Goal: Task Accomplishment & Management: Manage account settings

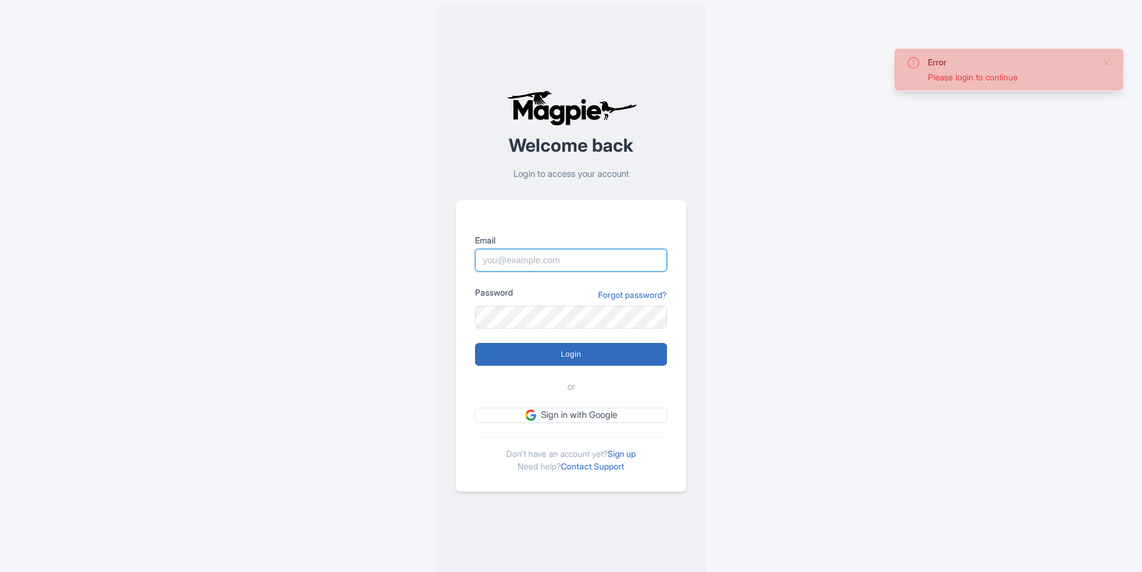
type input "barakat.alabri@visitoman.om"
click at [558, 362] on input "Login" at bounding box center [571, 354] width 192 height 23
type input "Logging in..."
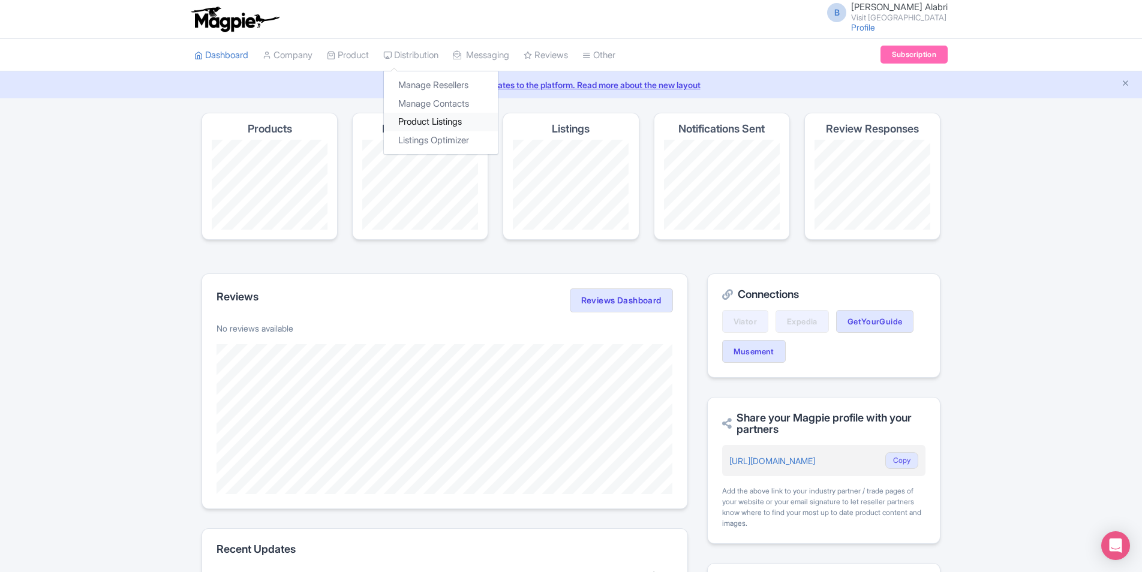
click at [435, 119] on link "Product Listings" at bounding box center [441, 122] width 114 height 19
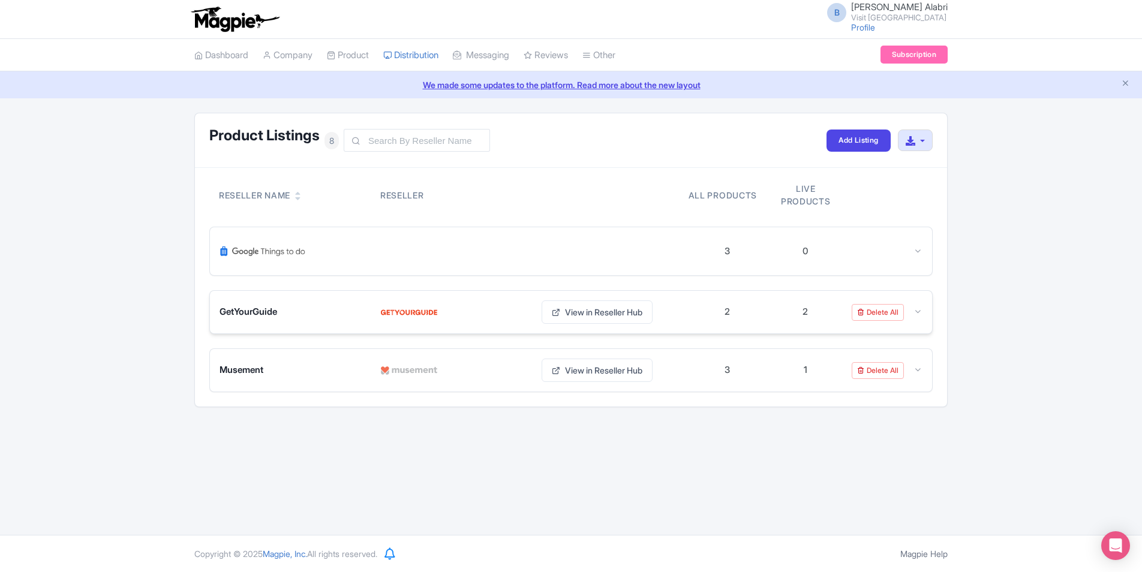
click at [310, 311] on div "GetYourGuide" at bounding box center [292, 312] width 146 height 14
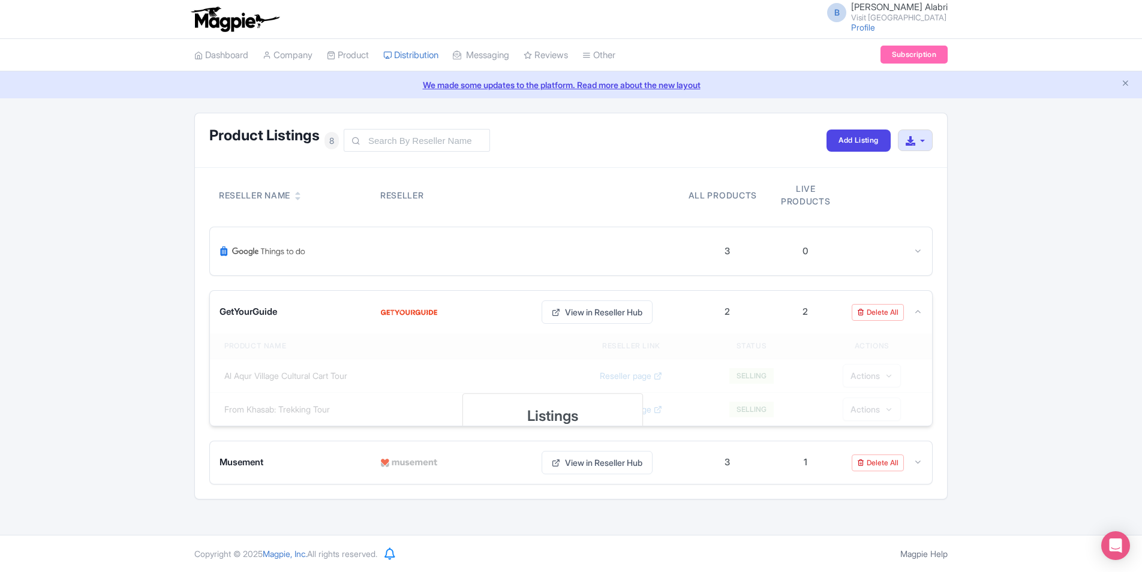
click at [267, 314] on span "GetYourGuide" at bounding box center [248, 312] width 58 height 14
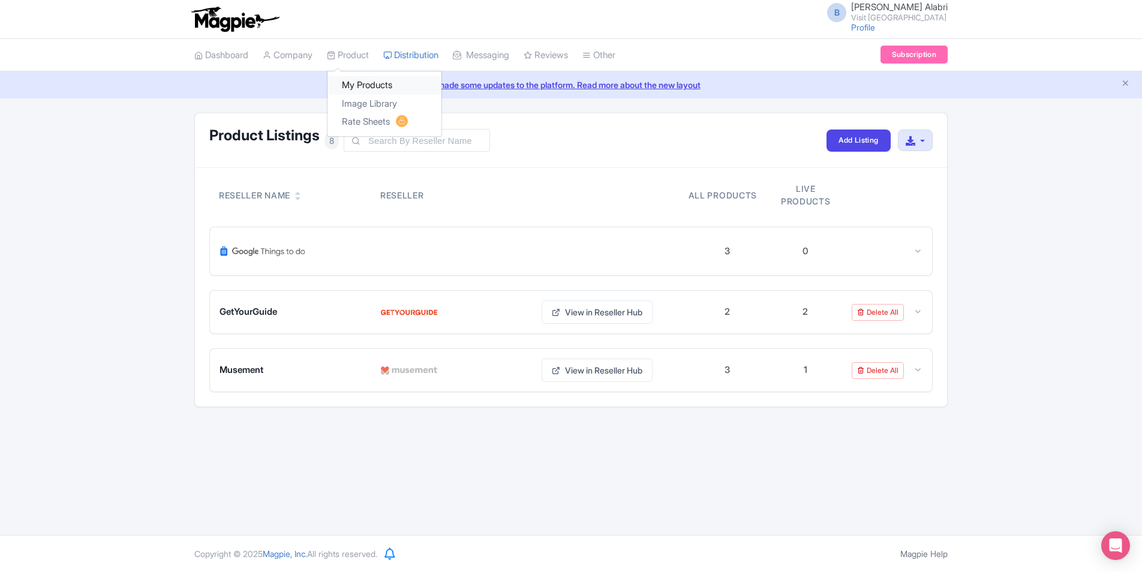
click at [357, 82] on link "My Products" at bounding box center [384, 85] width 114 height 19
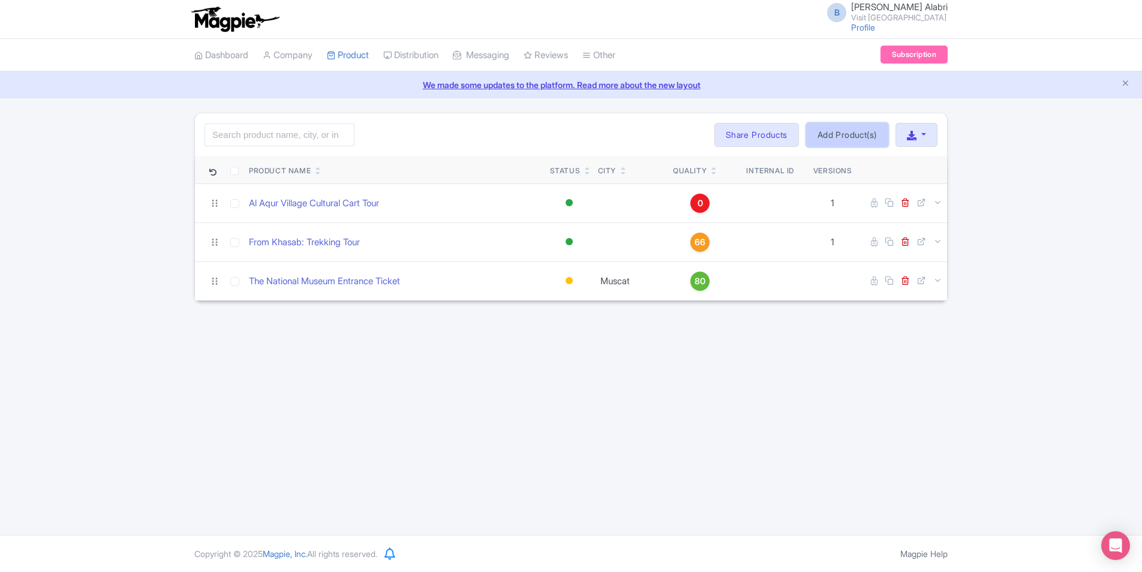
click at [854, 133] on link "Add Product(s)" at bounding box center [847, 135] width 82 height 24
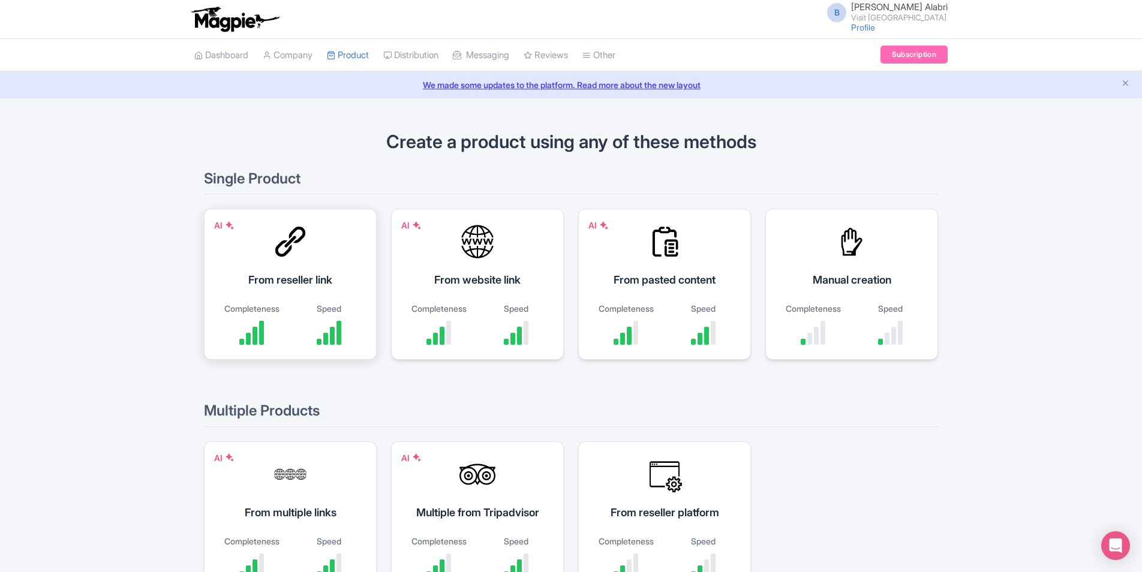
click at [282, 260] on div "AI From reseller link Completeness Speed" at bounding box center [290, 284] width 173 height 151
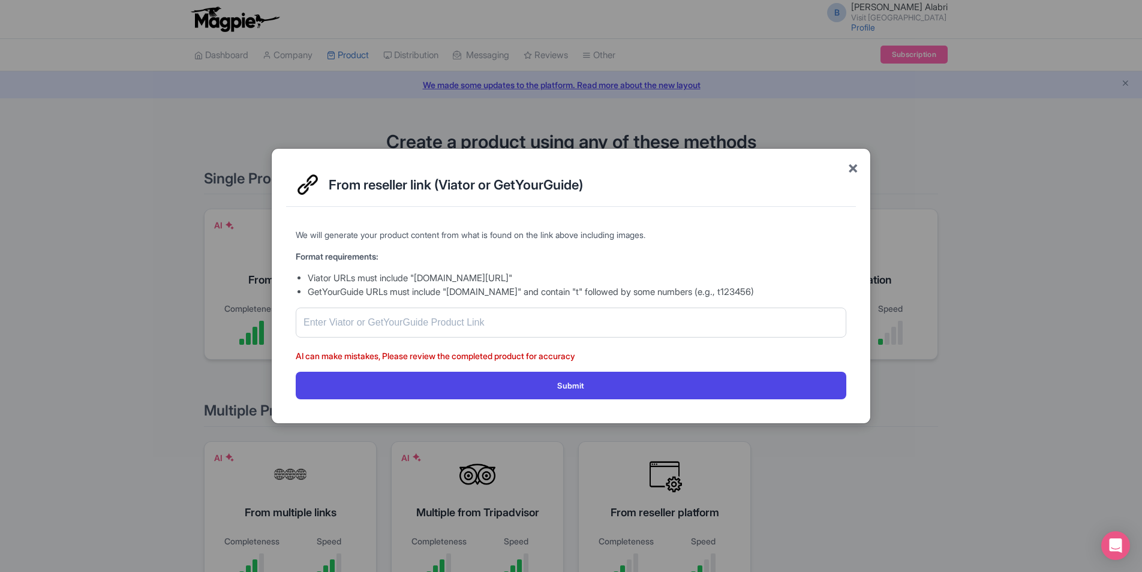
click at [851, 168] on span "×" at bounding box center [852, 167] width 11 height 25
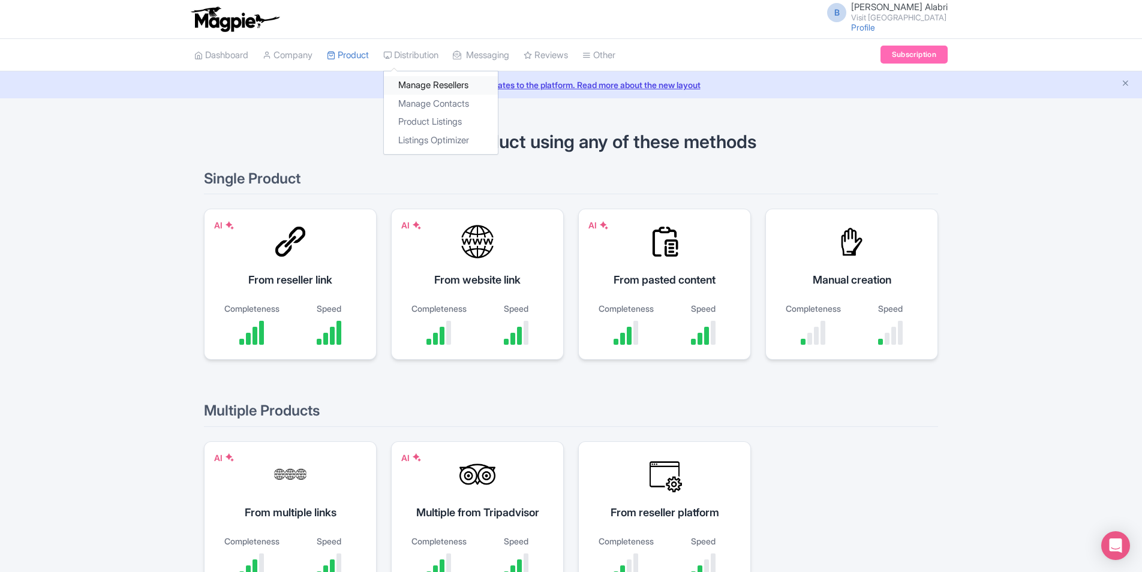
click at [425, 89] on link "Manage Resellers" at bounding box center [441, 85] width 114 height 19
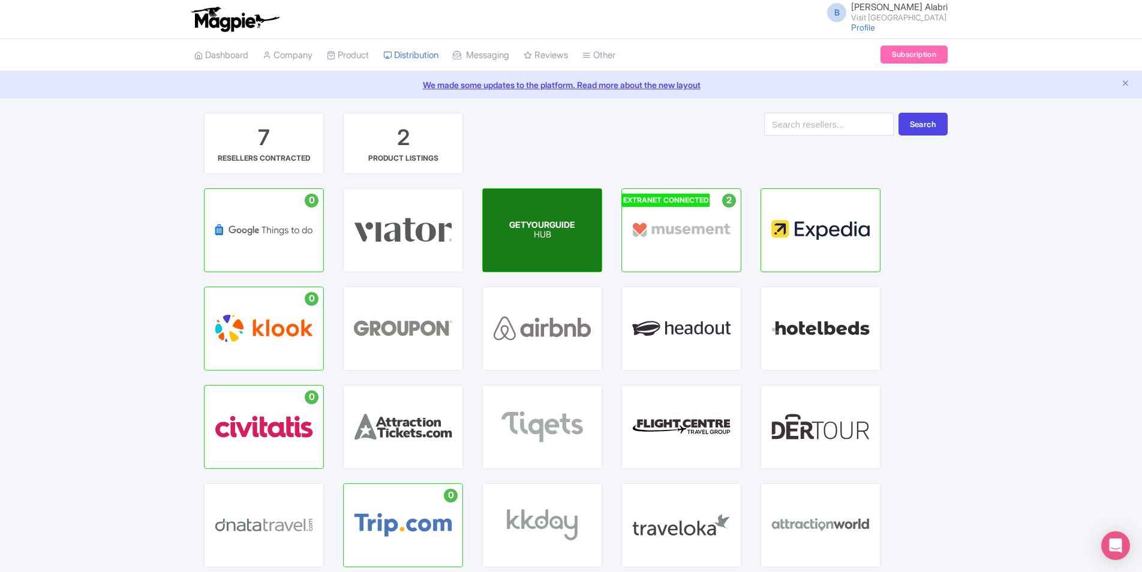
click at [506, 230] on div "GETYOURGUIDE HUB" at bounding box center [542, 230] width 119 height 83
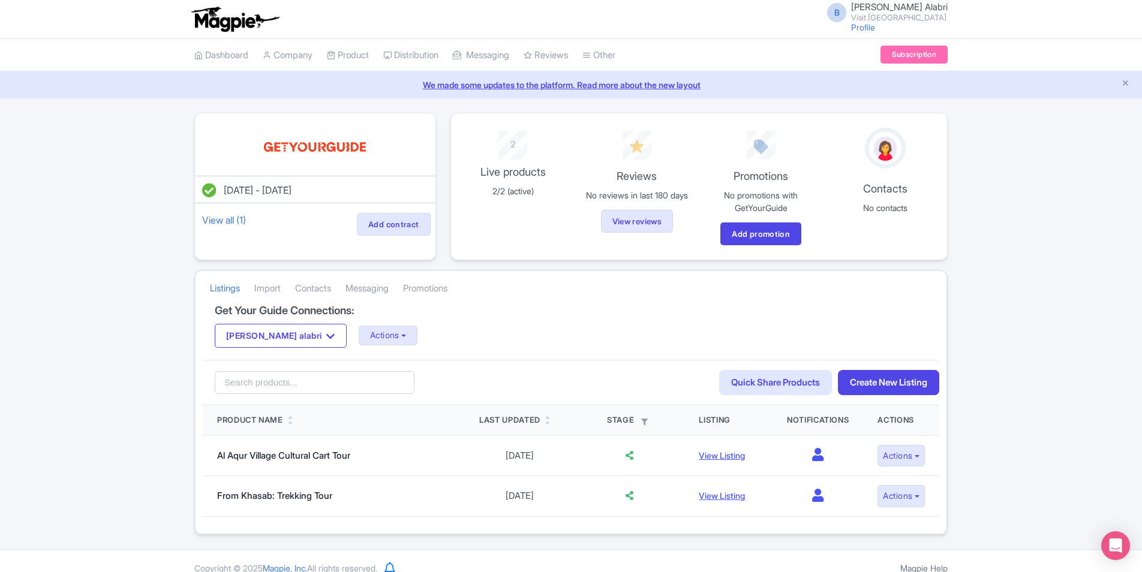
click at [285, 290] on li "Import" at bounding box center [267, 288] width 41 height 32
click at [279, 289] on link "Import" at bounding box center [267, 288] width 26 height 33
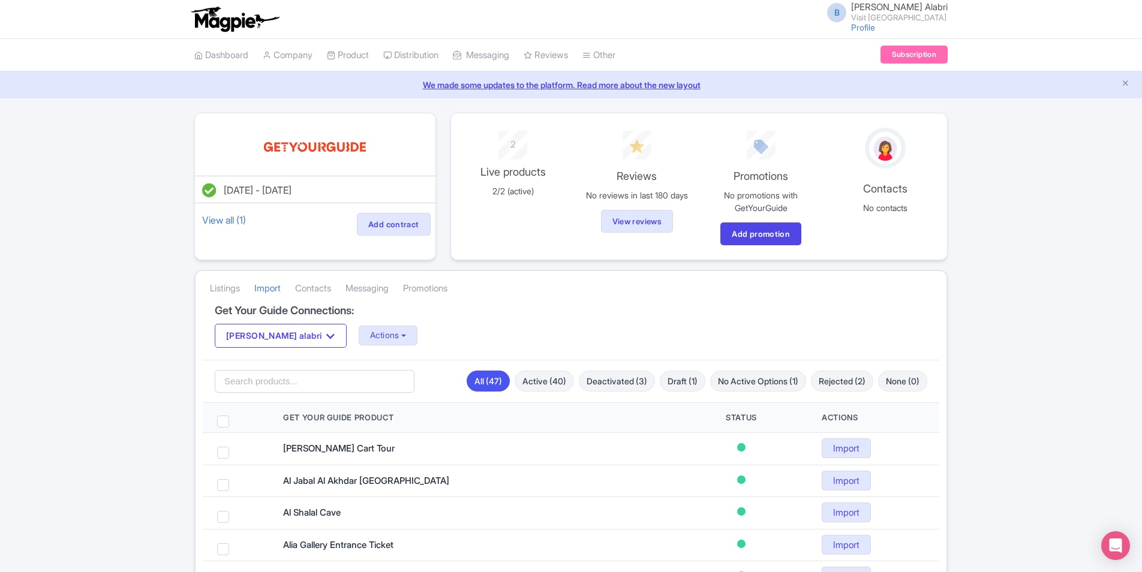
scroll to position [120, 0]
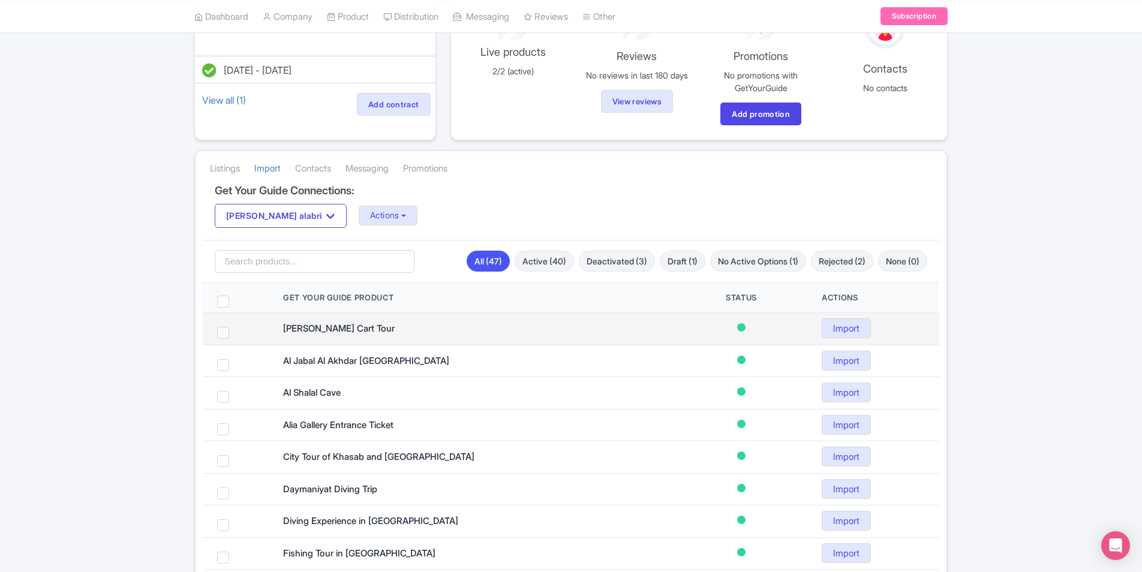
click at [228, 332] on span at bounding box center [223, 333] width 12 height 12
click at [235, 332] on input "checkbox" at bounding box center [239, 331] width 8 height 8
checkbox input "true"
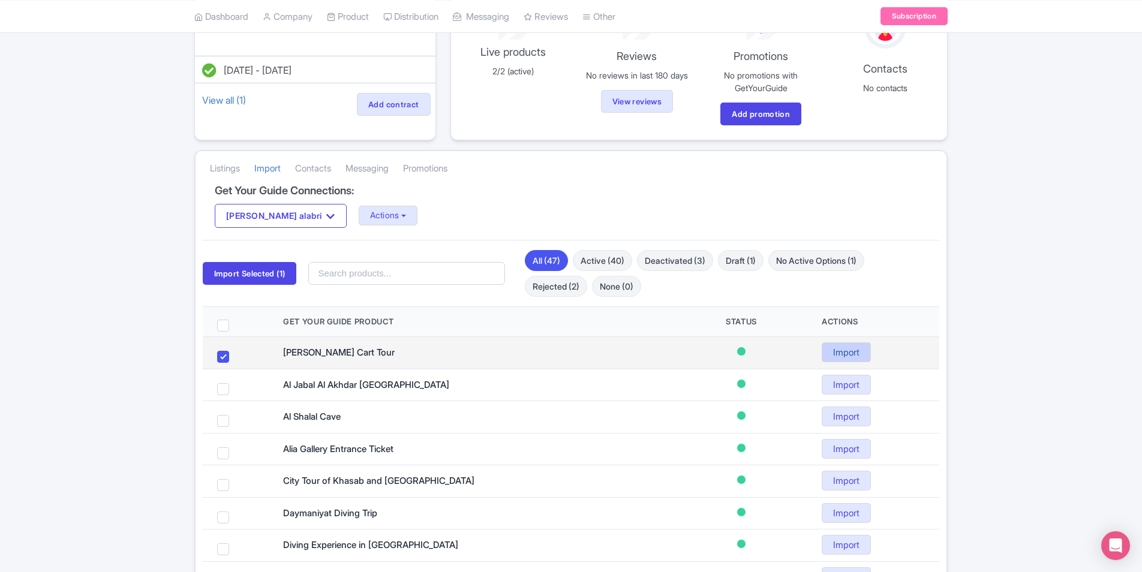
click at [824, 353] on link "Import" at bounding box center [846, 352] width 49 height 20
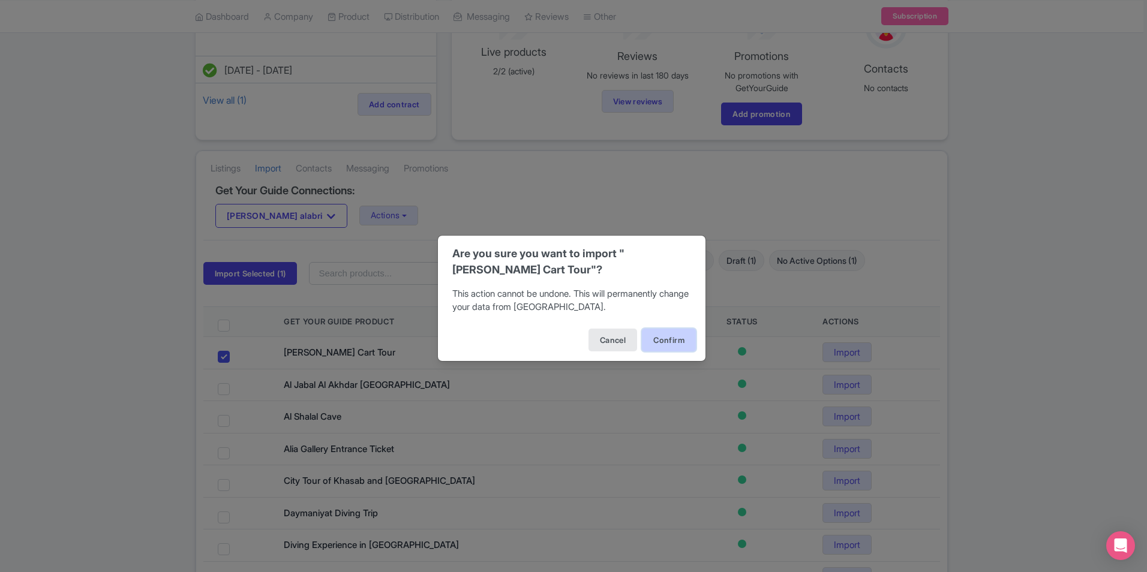
click at [661, 344] on button "Confirm" at bounding box center [669, 340] width 54 height 23
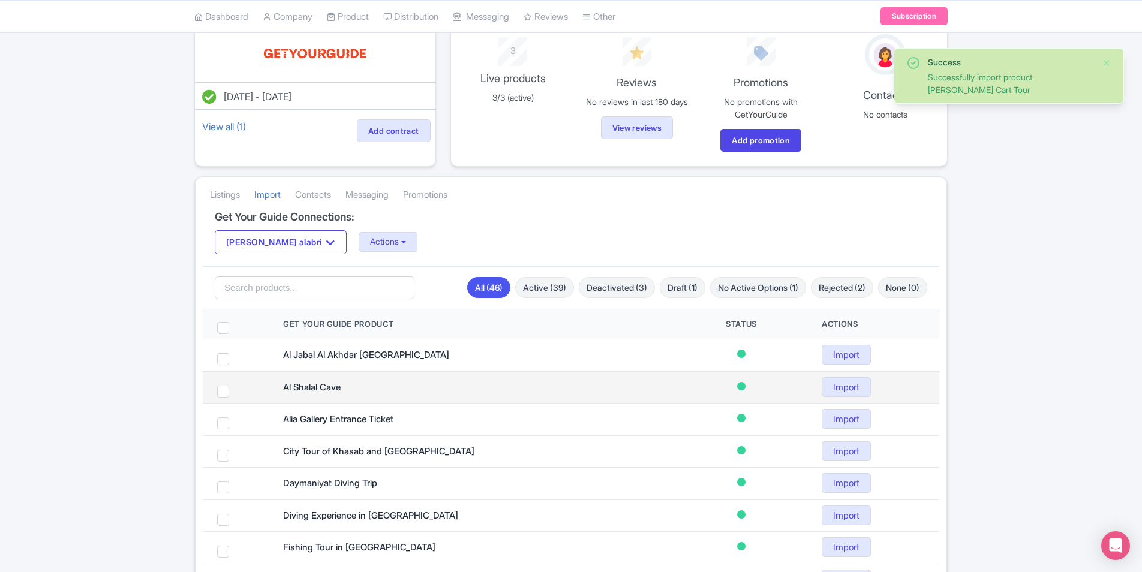
scroll to position [120, 0]
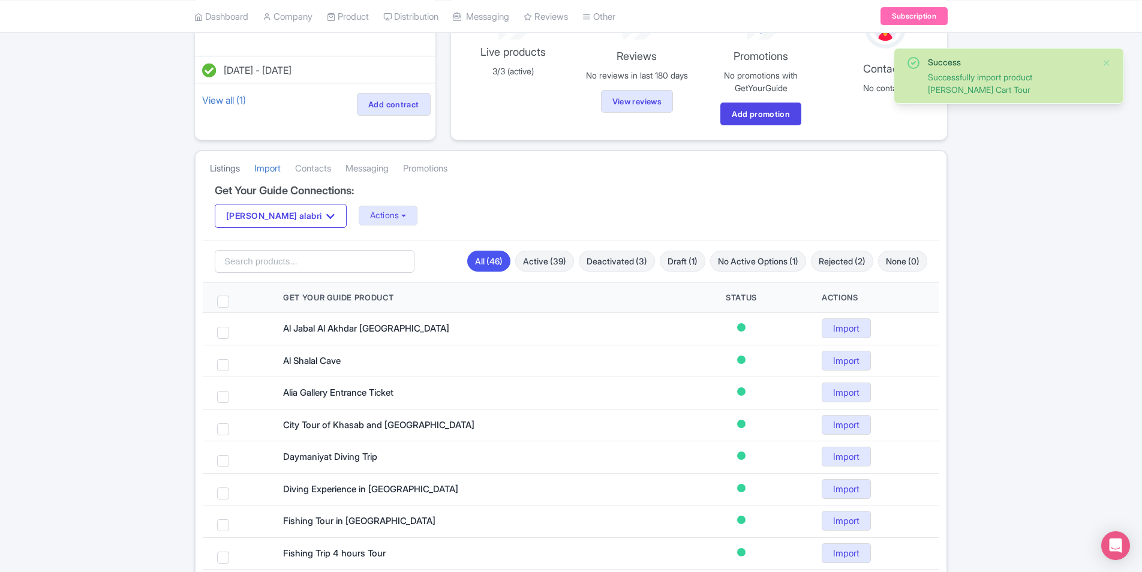
click at [227, 170] on link "Listings" at bounding box center [225, 168] width 30 height 33
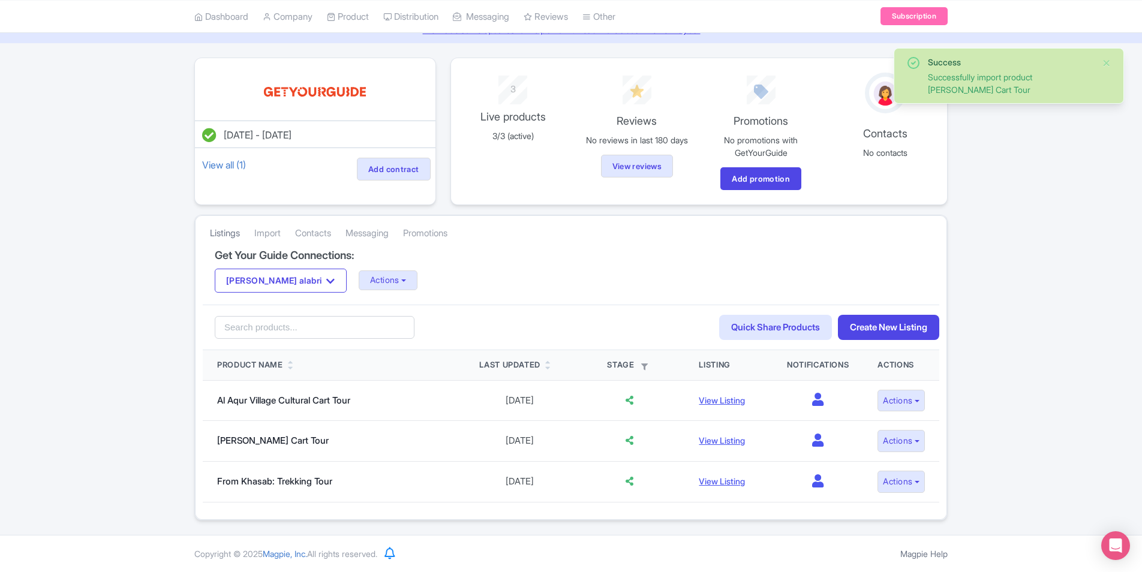
scroll to position [55, 0]
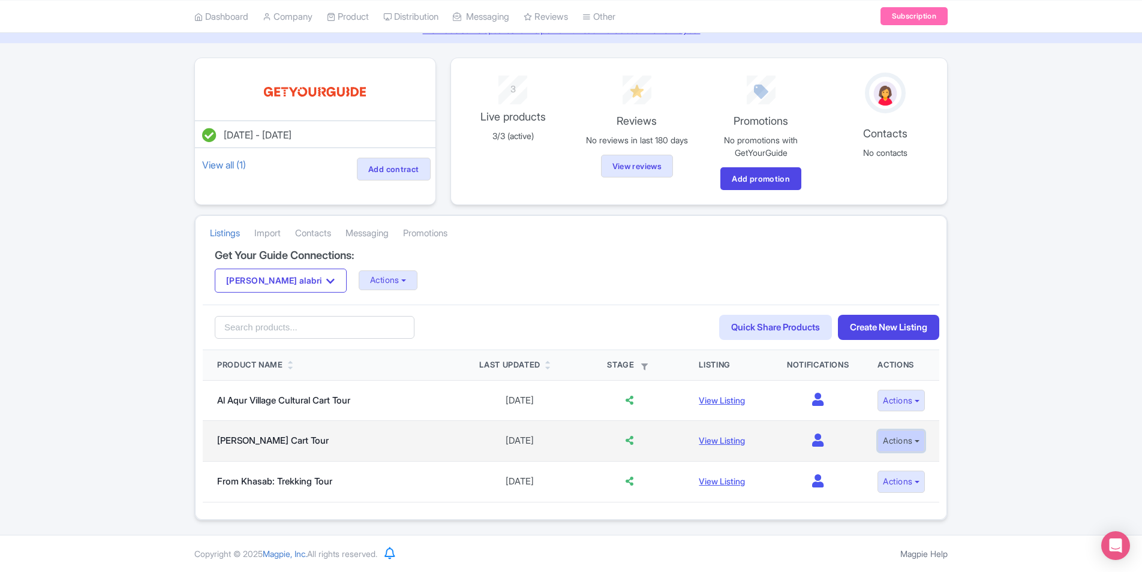
click at [910, 444] on button "Actions" at bounding box center [900, 441] width 47 height 22
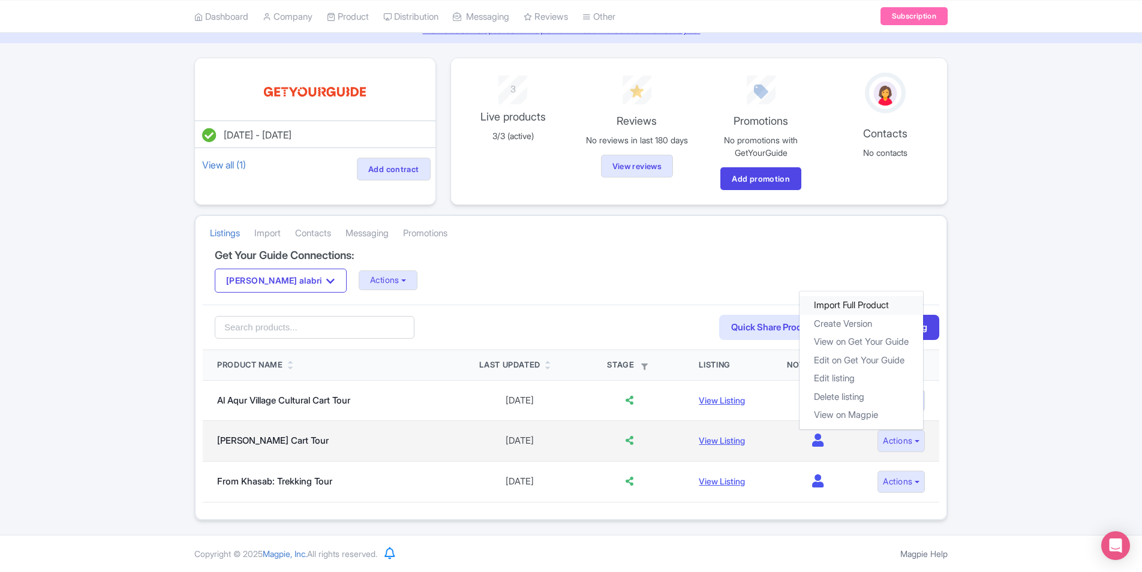
click at [865, 303] on link "Import Full Product" at bounding box center [861, 305] width 124 height 19
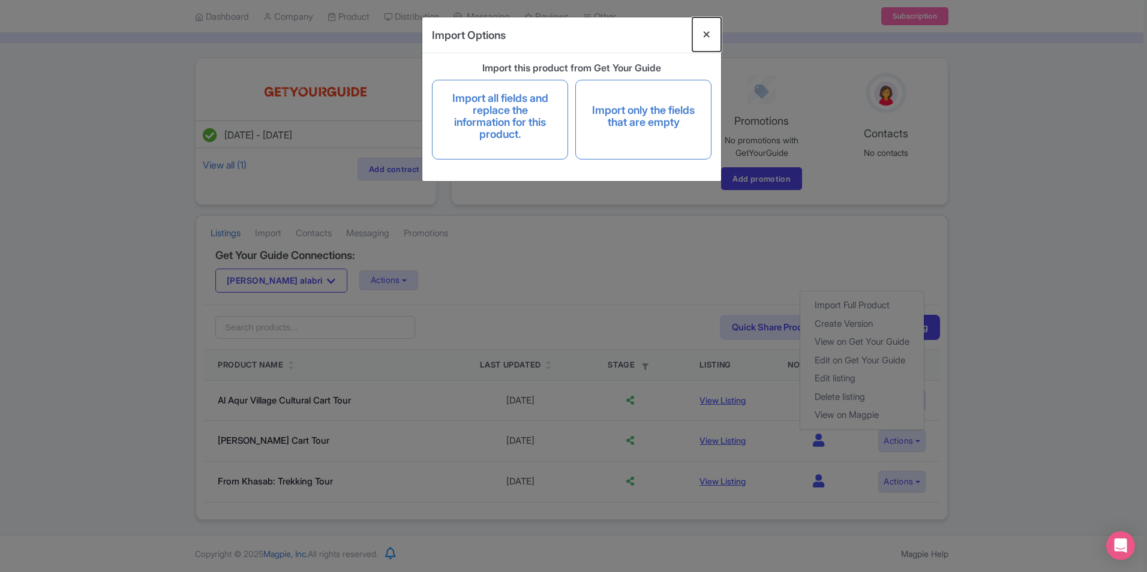
click at [705, 31] on button "Close" at bounding box center [706, 34] width 29 height 34
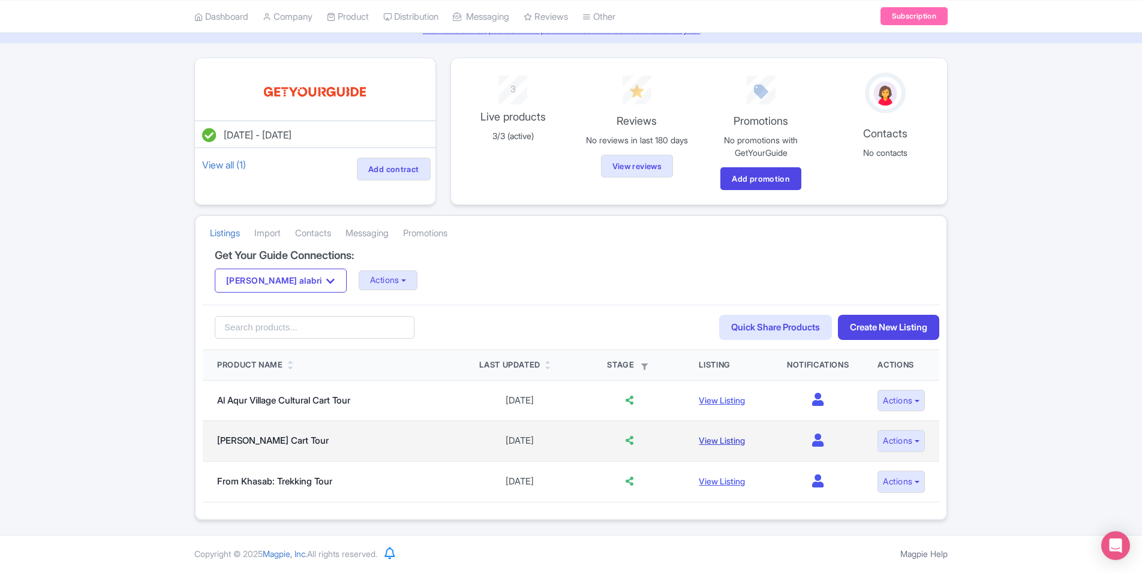
click at [718, 440] on link "View Listing" at bounding box center [722, 440] width 46 height 10
click at [915, 443] on button "Actions" at bounding box center [900, 441] width 47 height 22
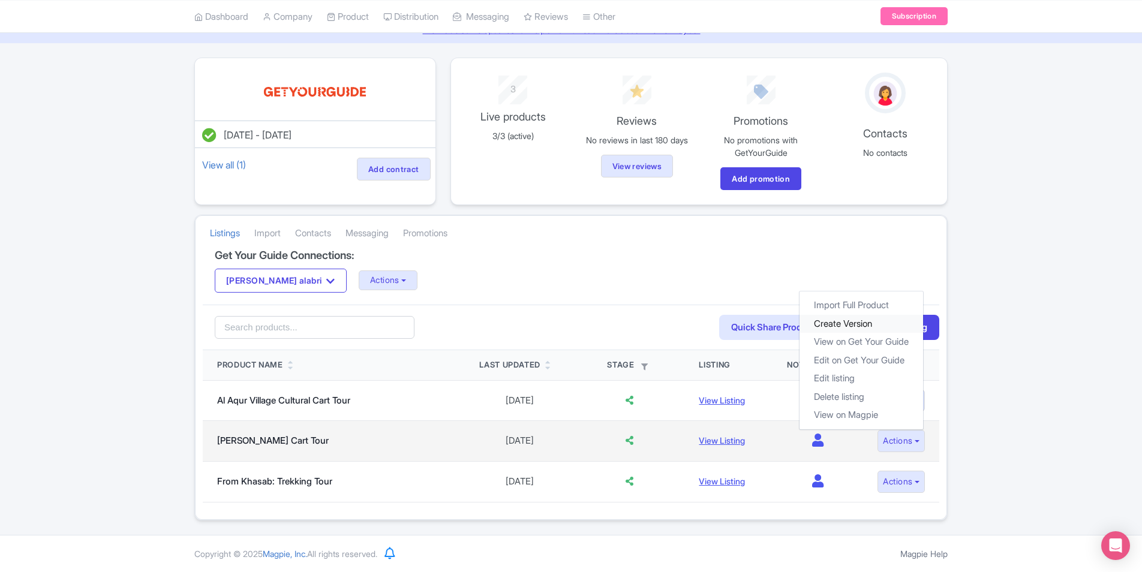
click at [854, 319] on link "Create Version" at bounding box center [861, 324] width 124 height 19
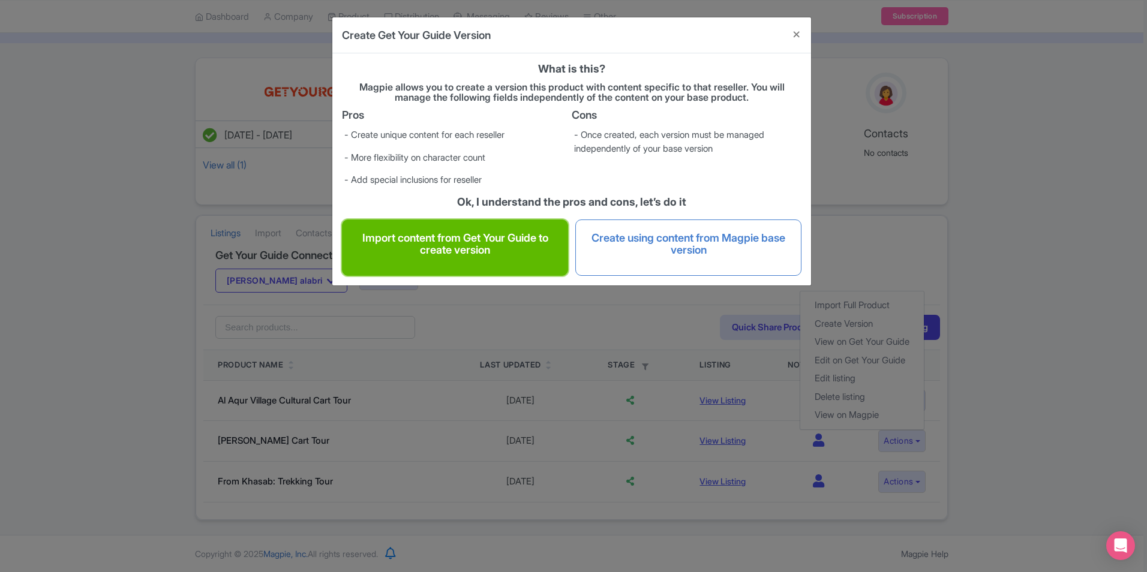
click at [482, 250] on h4 "Import content from Get Your Guide to create version" at bounding box center [454, 244] width 201 height 24
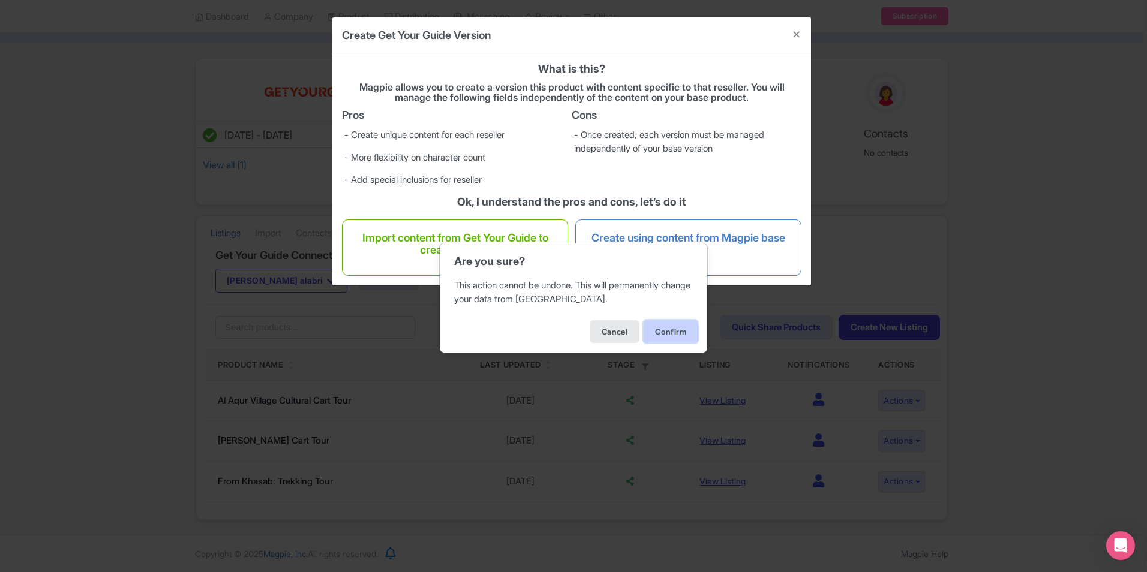
click at [666, 327] on button "Confirm" at bounding box center [670, 331] width 54 height 23
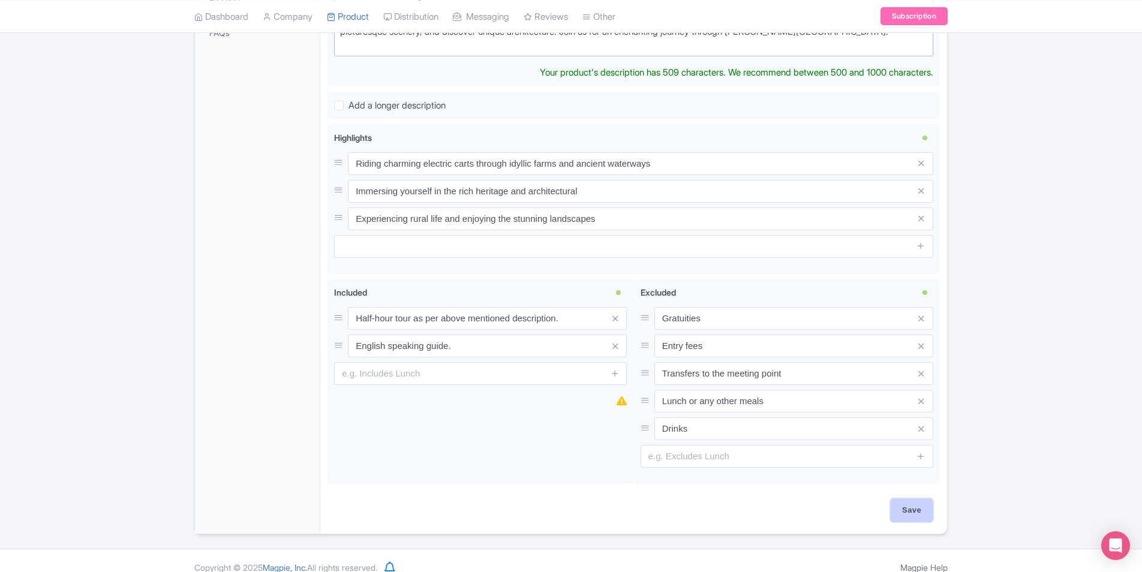
click at [910, 499] on input "Save" at bounding box center [912, 510] width 42 height 23
type input "Saving..."
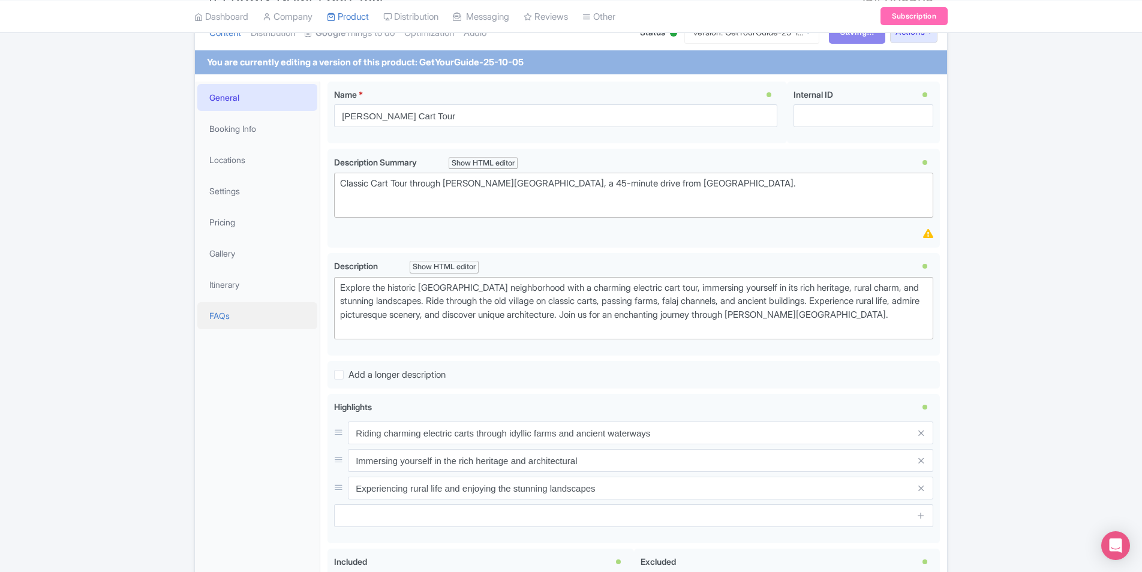
scroll to position [134, 0]
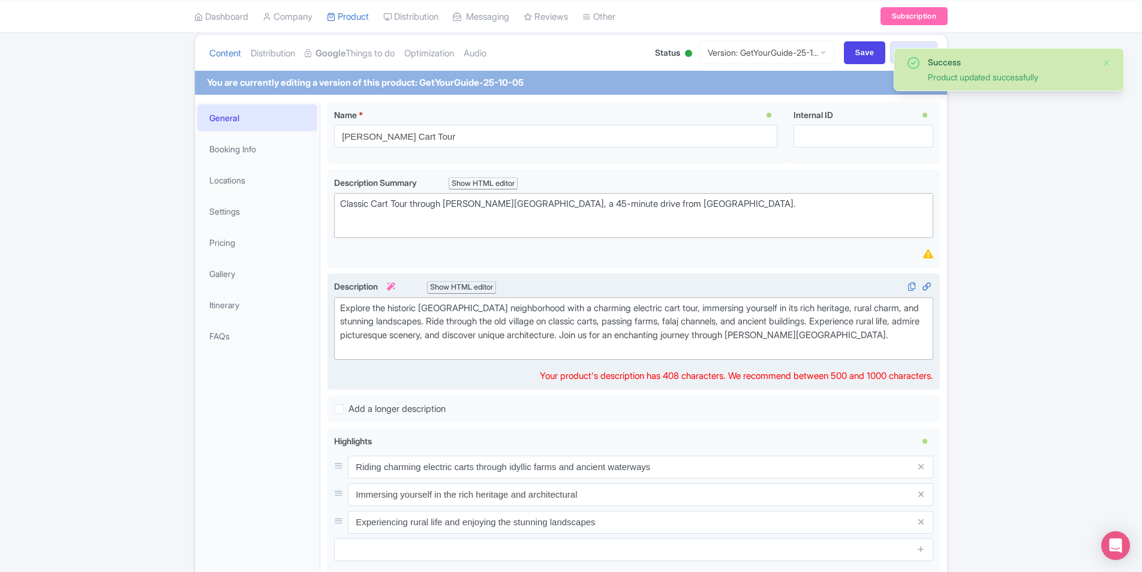
scroll to position [113, 0]
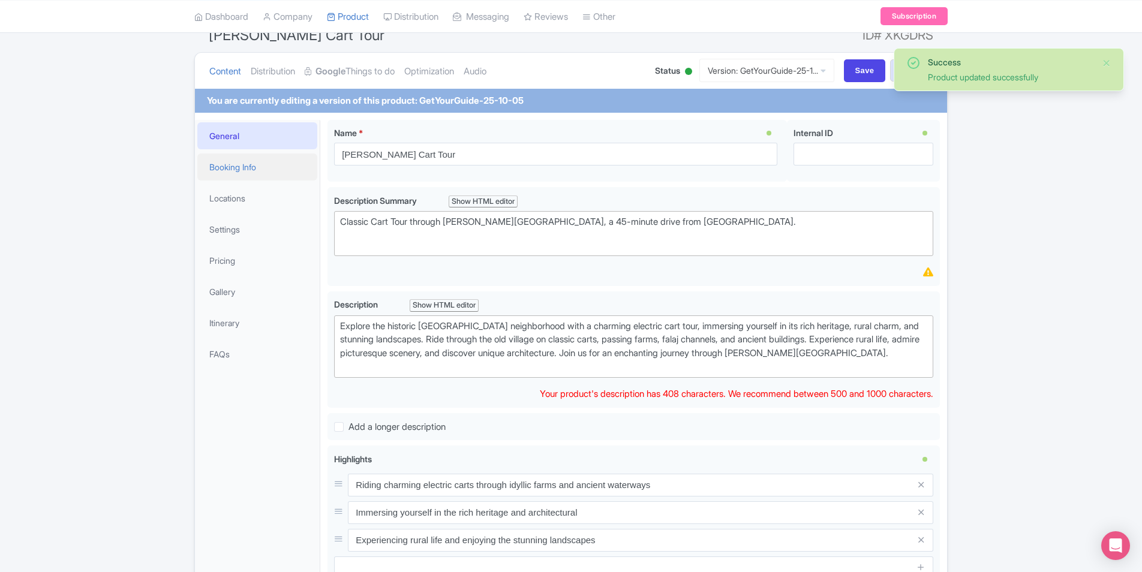
click at [214, 162] on link "Booking Info" at bounding box center [257, 167] width 120 height 27
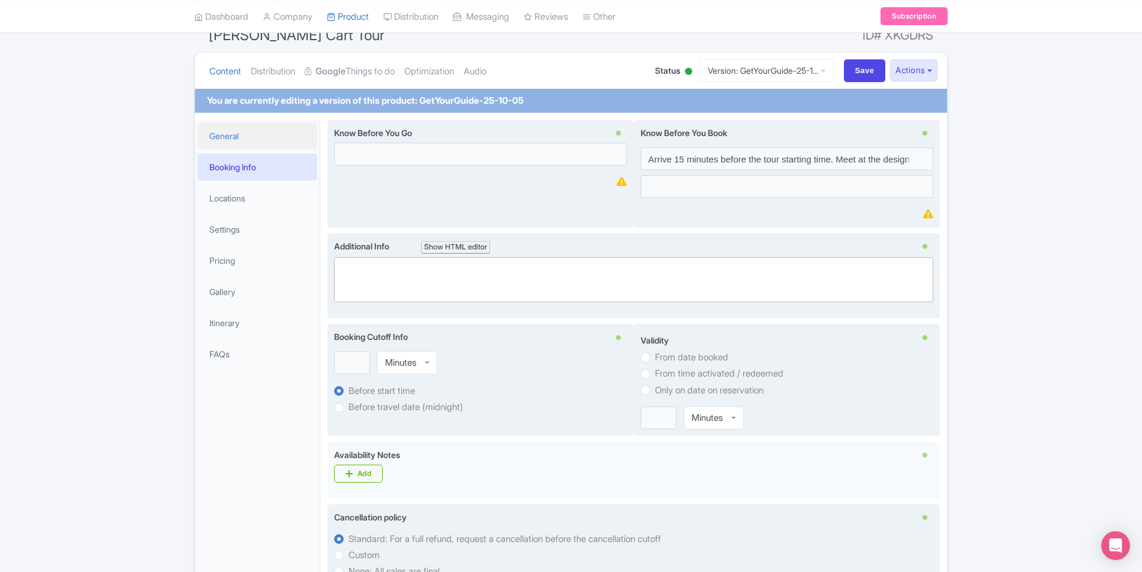
click at [242, 136] on link "General" at bounding box center [257, 135] width 120 height 27
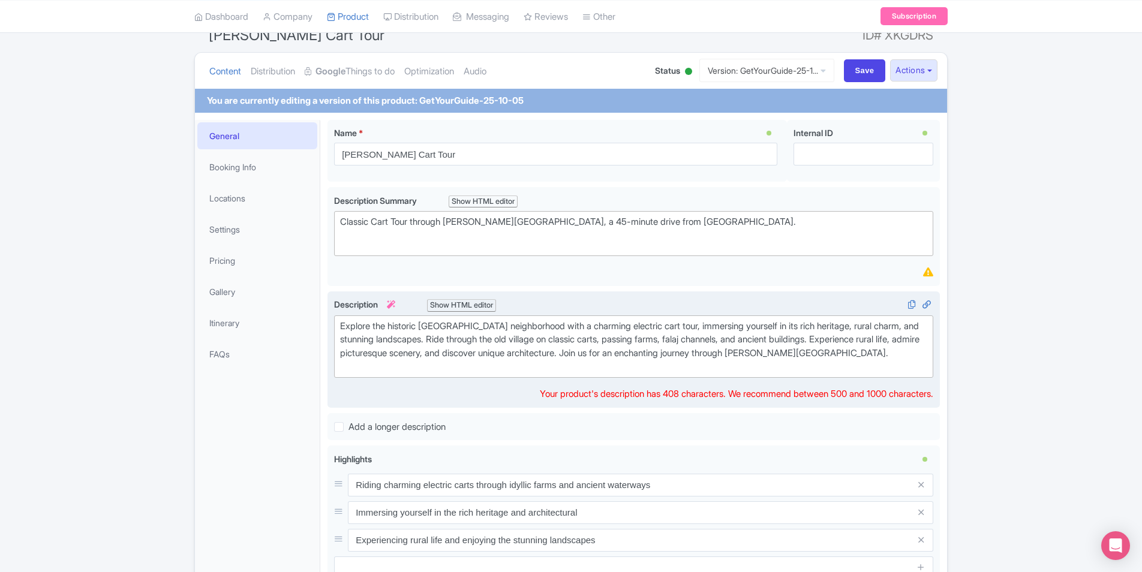
click at [532, 351] on div "Explore the historic Al-Hamra neighborhood with a charming electric cart tour, …" at bounding box center [633, 347] width 587 height 54
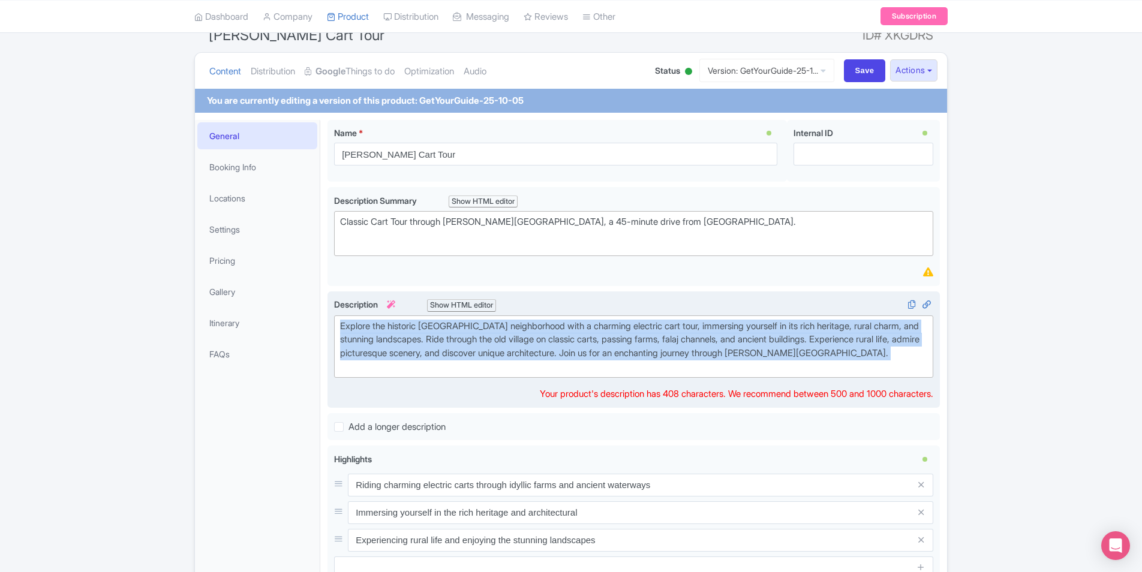
click at [532, 351] on div "Explore the historic Al-Hamra neighborhood with a charming electric cart tour, …" at bounding box center [633, 347] width 587 height 54
copy div "Explore the historic Al-Hamra neighborhood with a charming electric cart tour, …"
drag, startPoint x: 515, startPoint y: 333, endPoint x: 521, endPoint y: 356, distance: 23.7
click at [515, 333] on div "Explore the historic Al-Hamra neighborhood with a charming electric cart tour, …" at bounding box center [633, 347] width 587 height 54
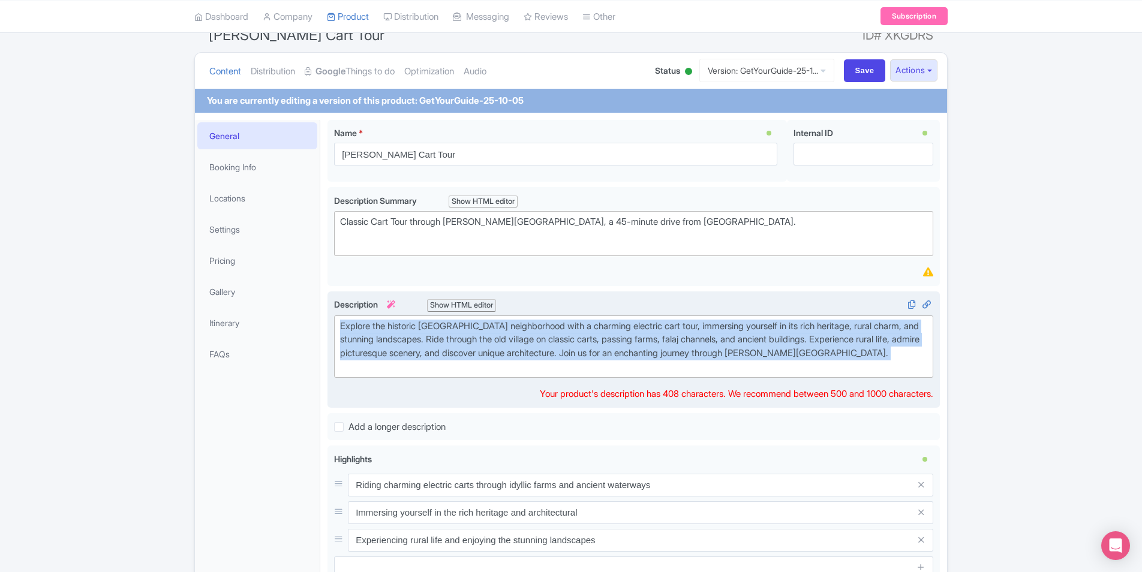
paste trix-editor "<div>&nbsp;Discover the timeless charm of Al-Hamra Old Village on a guided elec…"
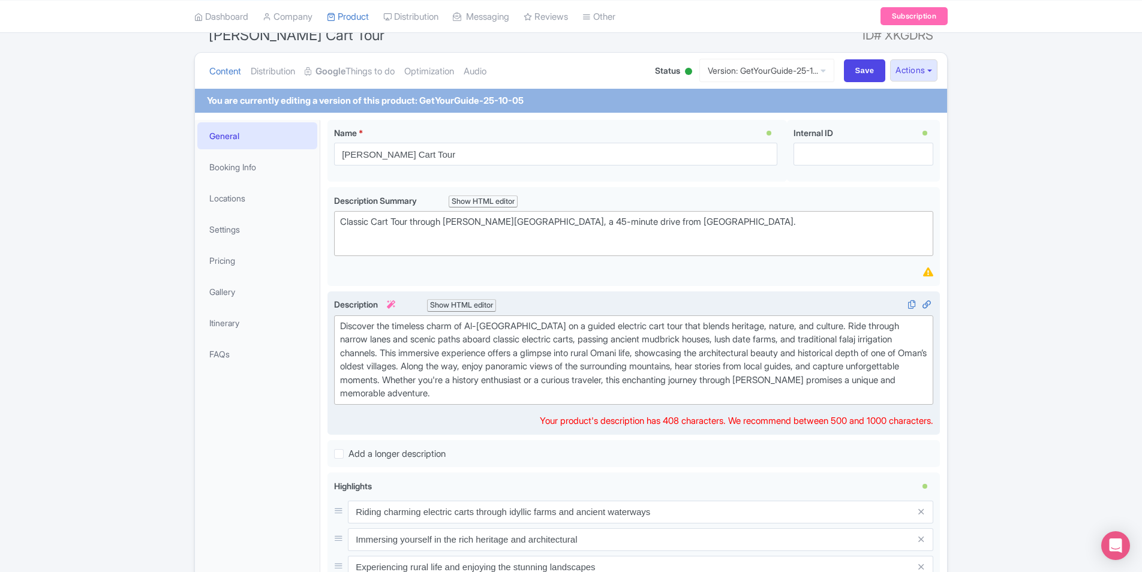
type trix-editor "<div>&nbsp;Discover the timeless charm of Al-Hamra Old Village on a guided elec…"
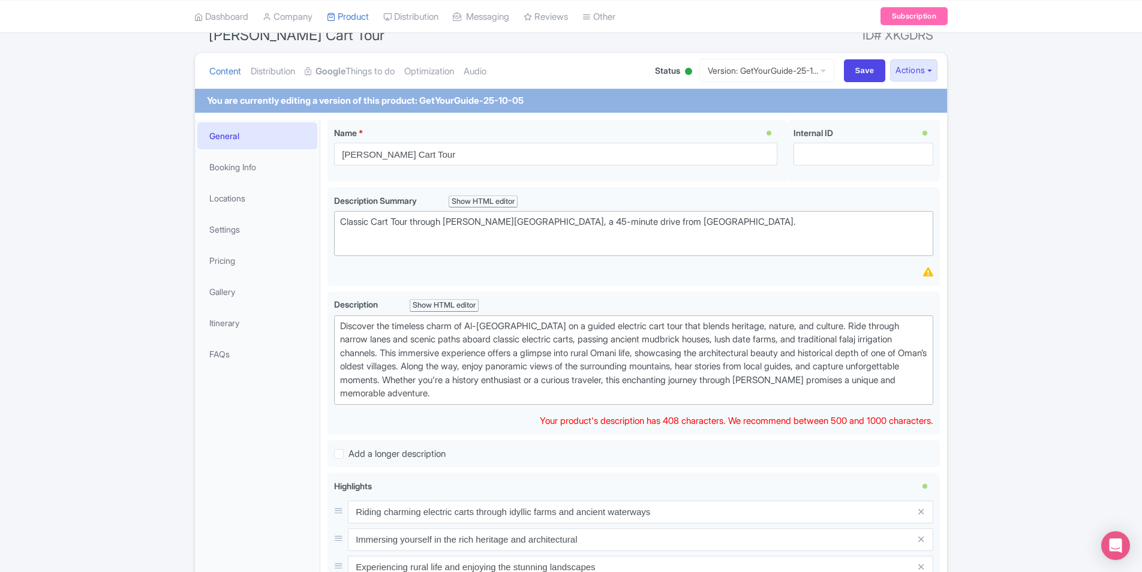
click at [1008, 437] on div "Success Product updated successfully ← Back to Products [PERSON_NAME] Cart Tour…" at bounding box center [571, 436] width 1142 height 873
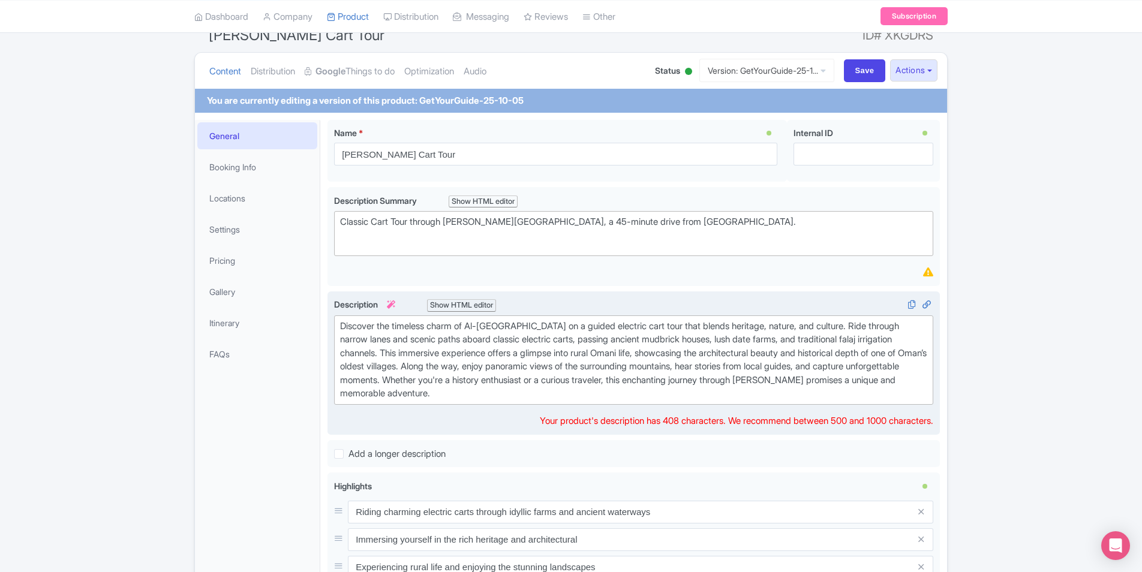
click at [824, 392] on div "Discover the timeless charm of Al-Hamra Old Village on a guided electric cart t…" at bounding box center [633, 360] width 587 height 81
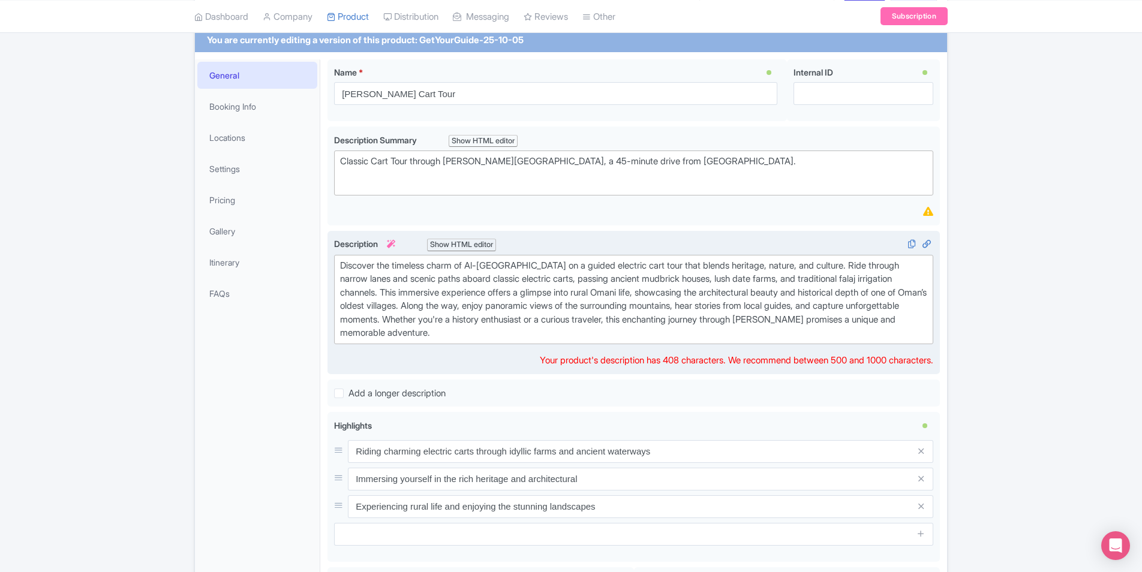
scroll to position [166, 0]
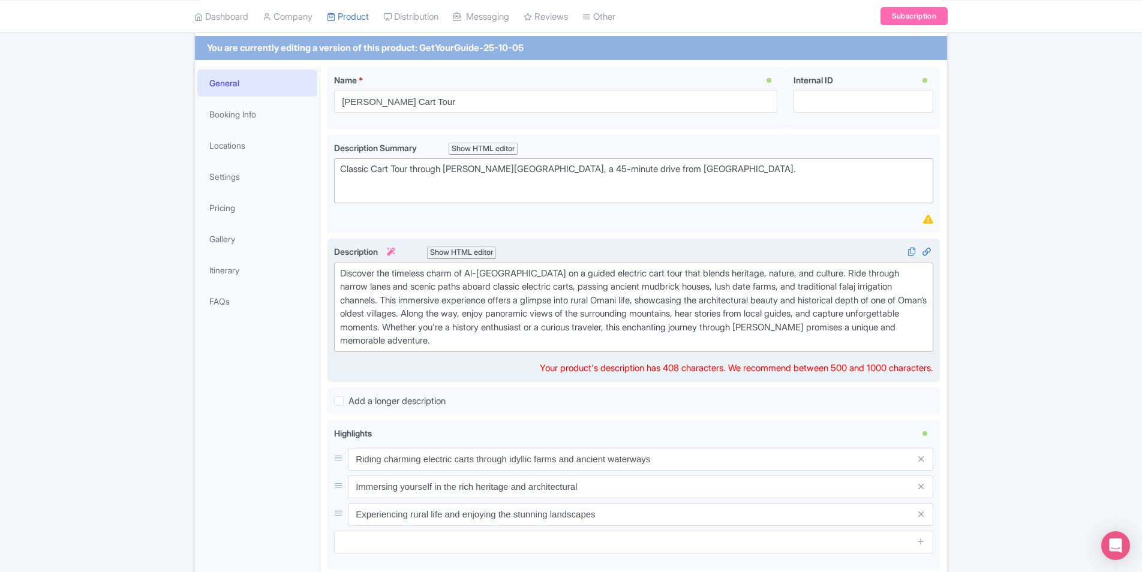
click at [575, 333] on div "Discover the timeless charm of Al-Hamra Old Village on a guided electric cart t…" at bounding box center [633, 307] width 587 height 81
click at [578, 336] on div "Discover the timeless charm of Al-Hamra Old Village on a guided electric cart t…" at bounding box center [633, 307] width 587 height 81
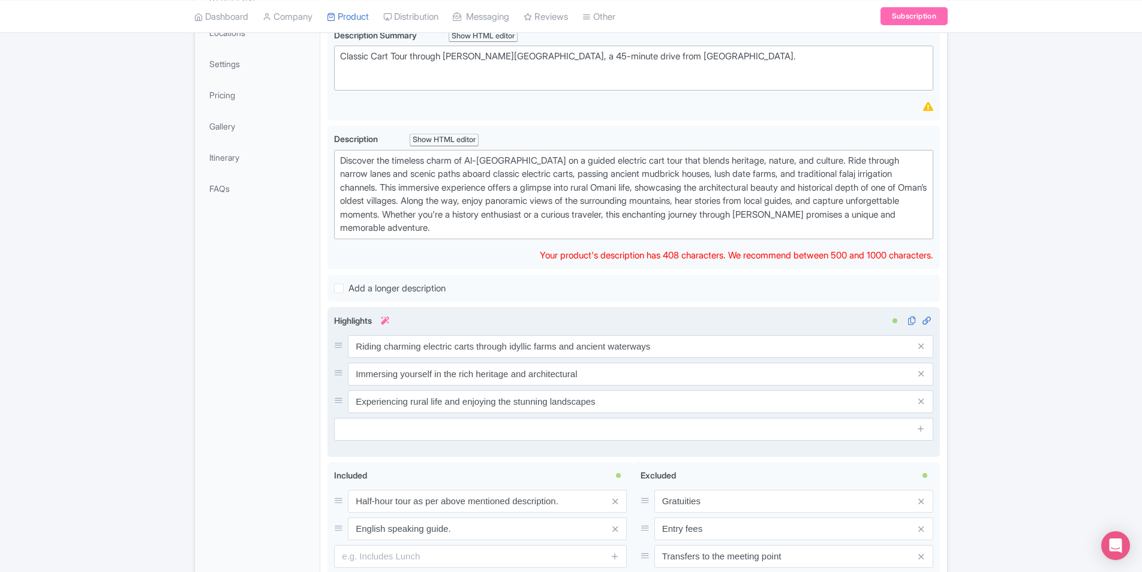
scroll to position [465, 0]
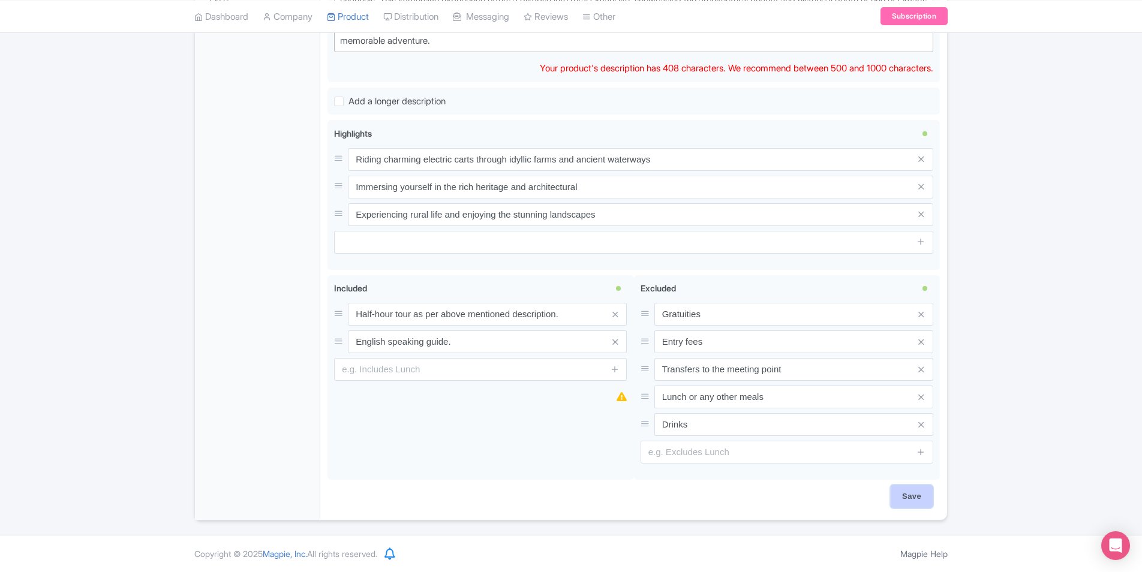
click at [905, 491] on input "Save" at bounding box center [912, 496] width 42 height 23
type input "Saving..."
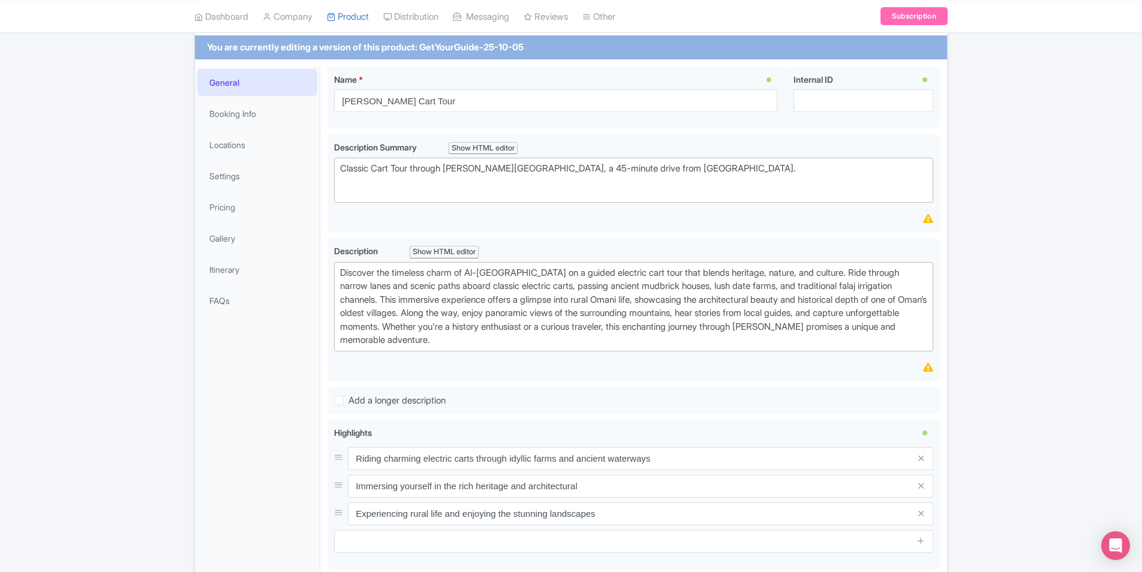
scroll to position [166, 0]
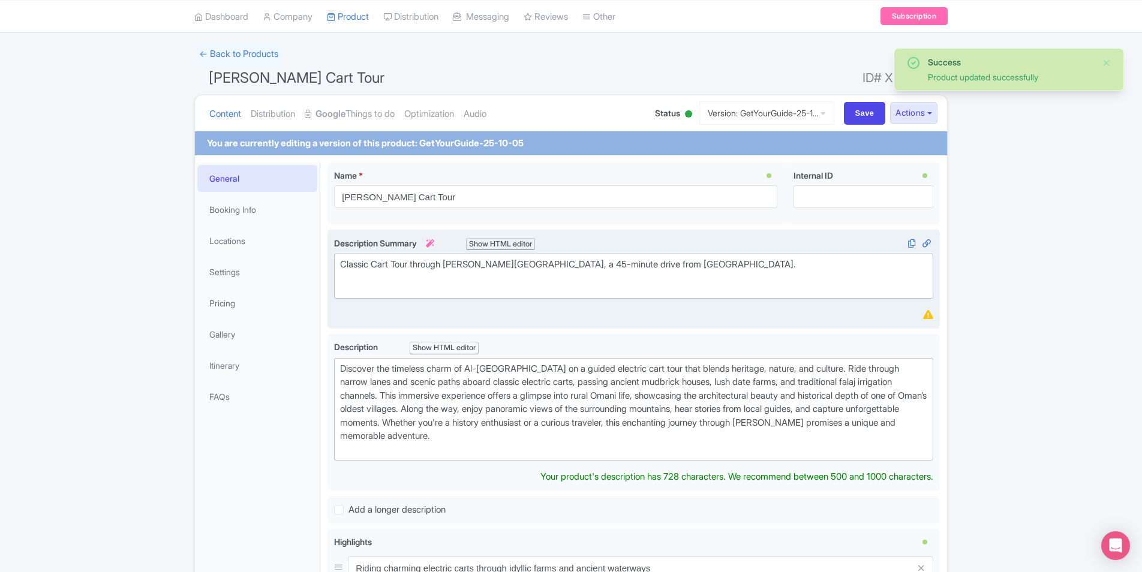
scroll to position [51, 0]
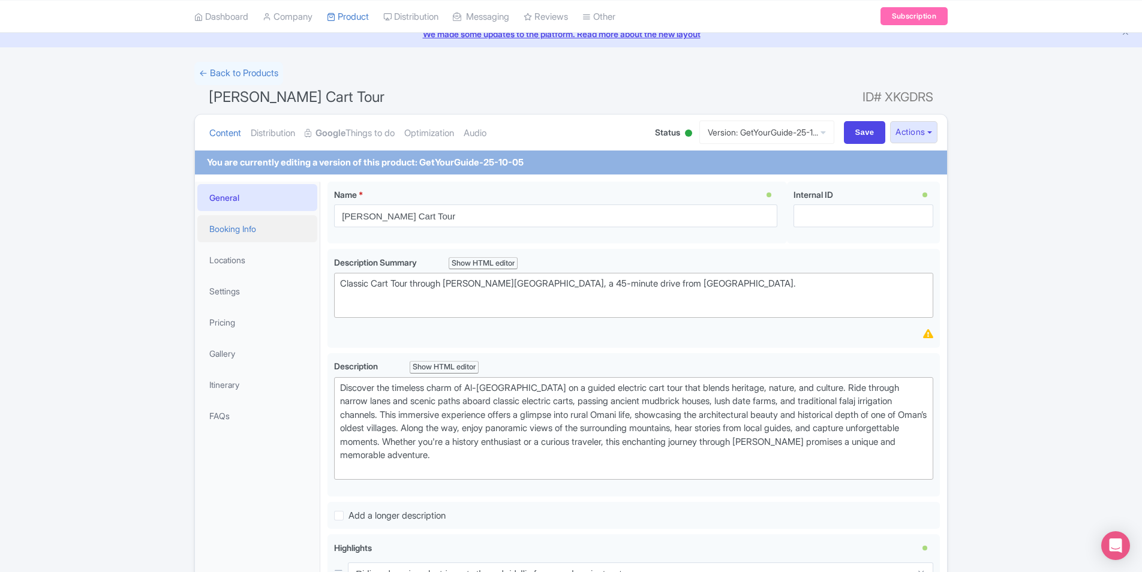
click at [245, 231] on link "Booking Info" at bounding box center [257, 228] width 120 height 27
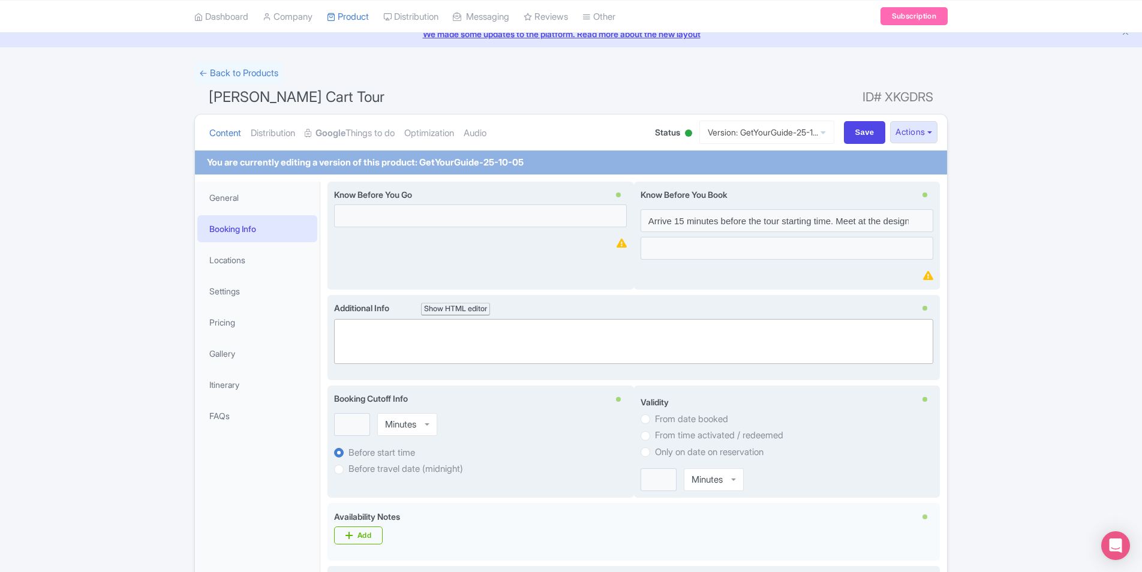
drag, startPoint x: 983, startPoint y: 257, endPoint x: 990, endPoint y: 255, distance: 6.7
click at [988, 257] on div "Success Product updated successfully ← Back to Products Al Hamra Cart Tour ID# …" at bounding box center [571, 541] width 1142 height 958
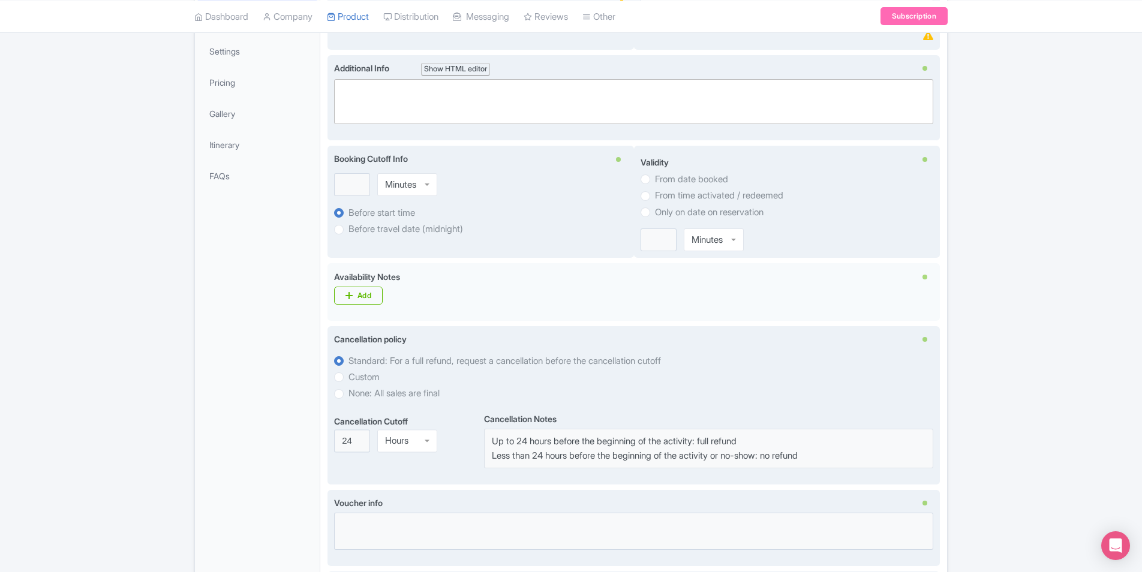
scroll to position [351, 0]
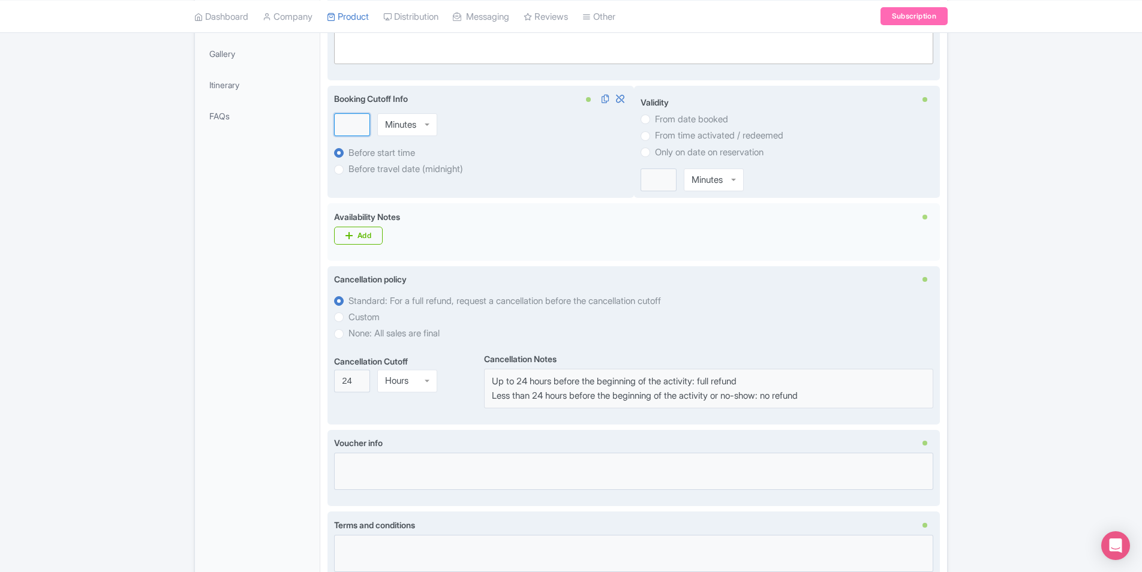
click at [351, 128] on input "number" at bounding box center [352, 124] width 36 height 23
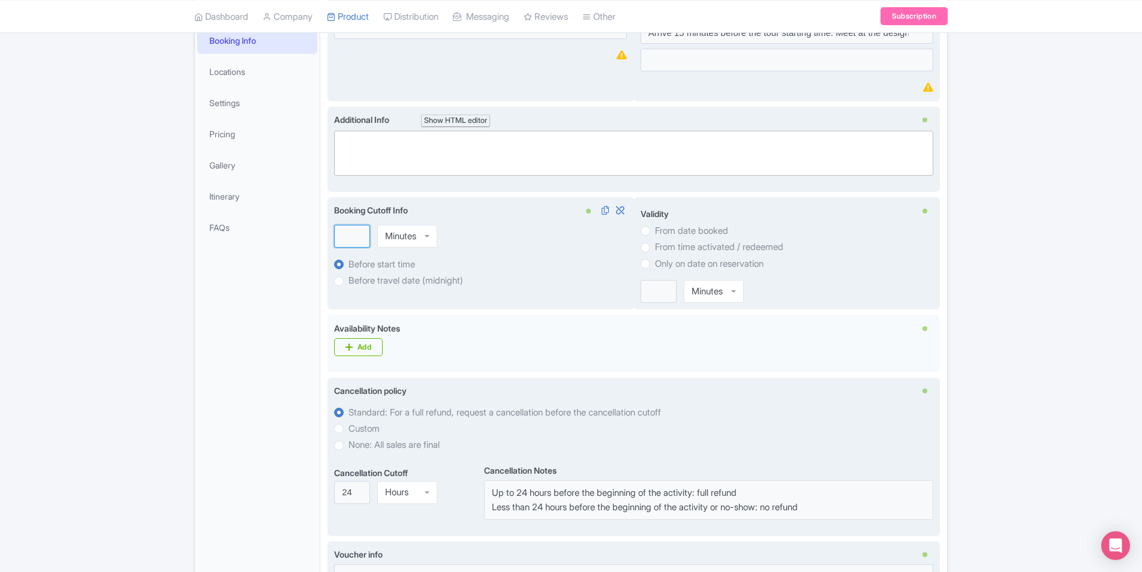
scroll to position [231, 0]
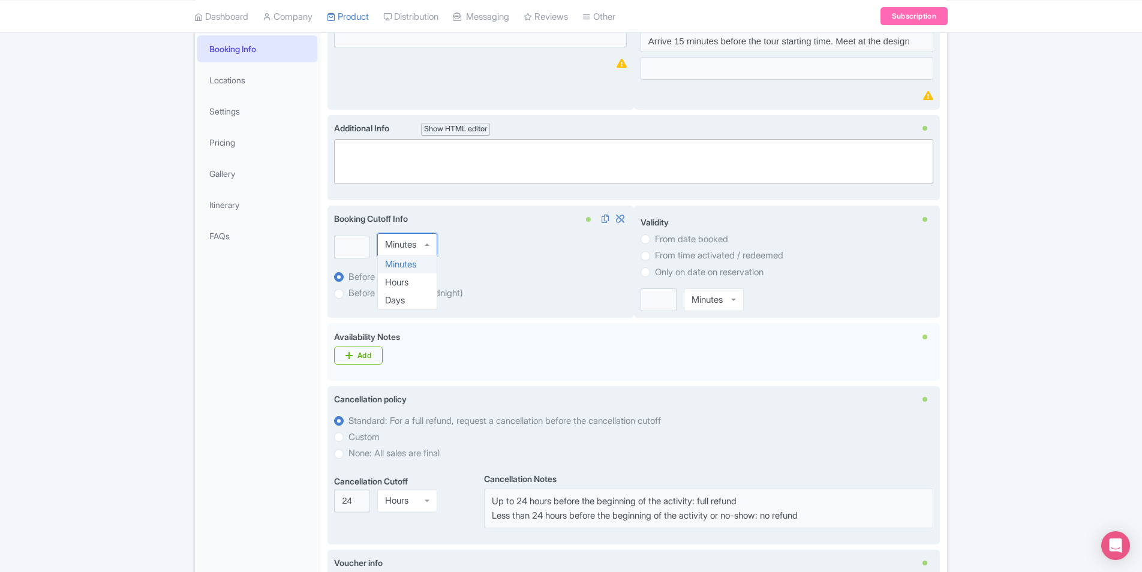
click at [414, 243] on div "Minutes" at bounding box center [400, 244] width 31 height 11
click at [357, 243] on input "number" at bounding box center [352, 244] width 36 height 23
click at [368, 251] on input "number" at bounding box center [352, 244] width 36 height 23
click at [362, 248] on input "number" at bounding box center [352, 244] width 36 height 23
click at [357, 247] on input "number" at bounding box center [352, 244] width 36 height 23
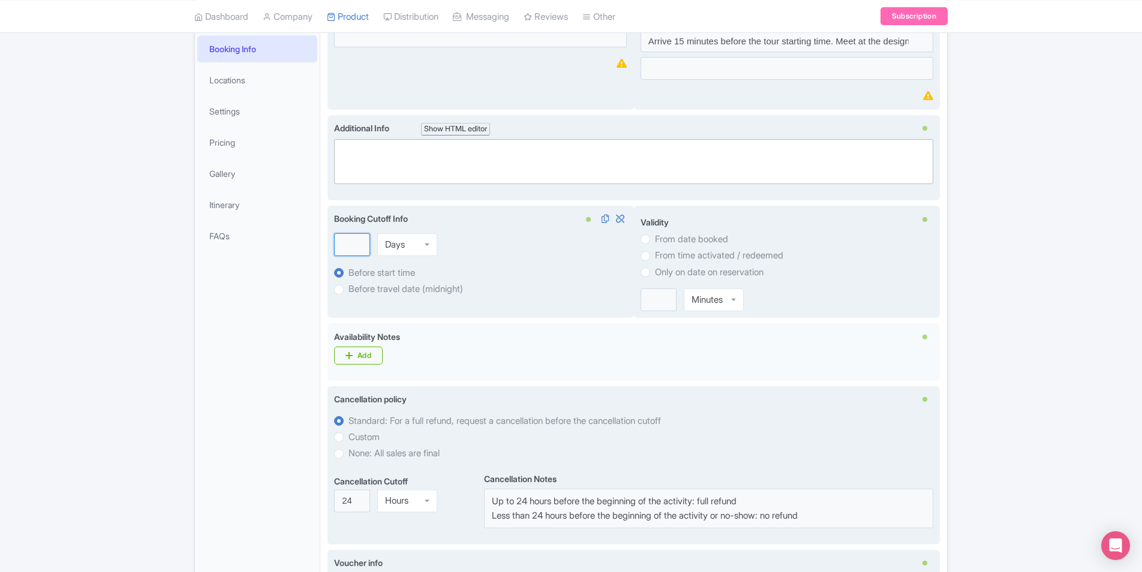
click at [357, 247] on input "number" at bounding box center [352, 244] width 36 height 23
click at [348, 287] on label "Before travel date (midnight)" at bounding box center [405, 289] width 115 height 14
click at [341, 234] on input "number" at bounding box center [352, 244] width 36 height 23
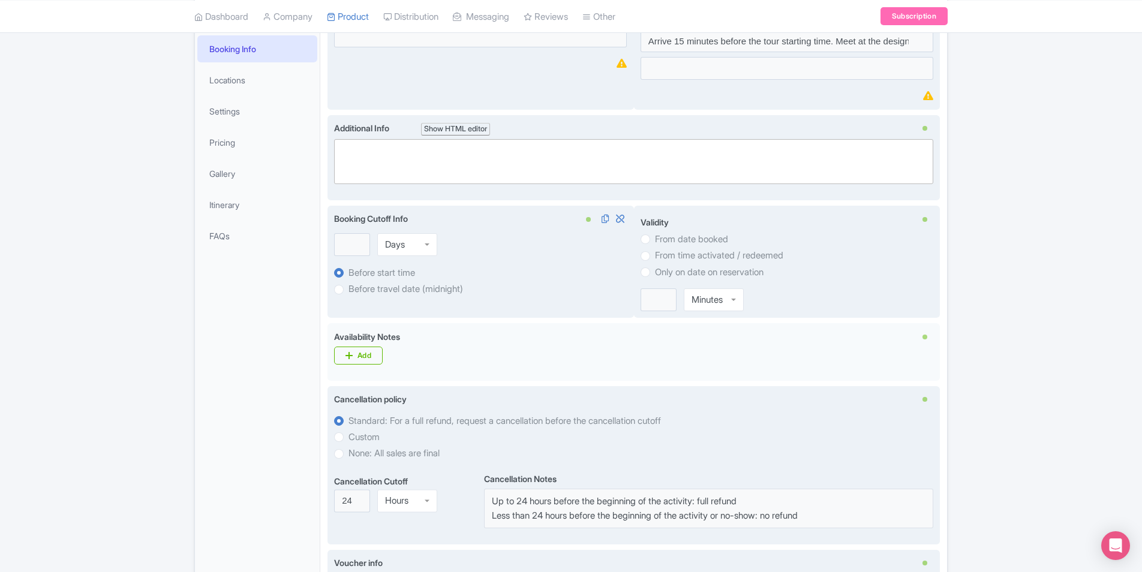
click at [348, 288] on label "Before travel date (midnight)" at bounding box center [405, 289] width 115 height 14
click at [405, 250] on div "Days" at bounding box center [395, 244] width 20 height 11
click at [414, 300] on div "Booking Cutoff Info i Days Days Minutes Hours Days Before start time Before tra…" at bounding box center [480, 262] width 306 height 113
click at [647, 244] on label "From date booked" at bounding box center [786, 239] width 293 height 14
click at [655, 244] on input "From date booked" at bounding box center [661, 238] width 12 height 12
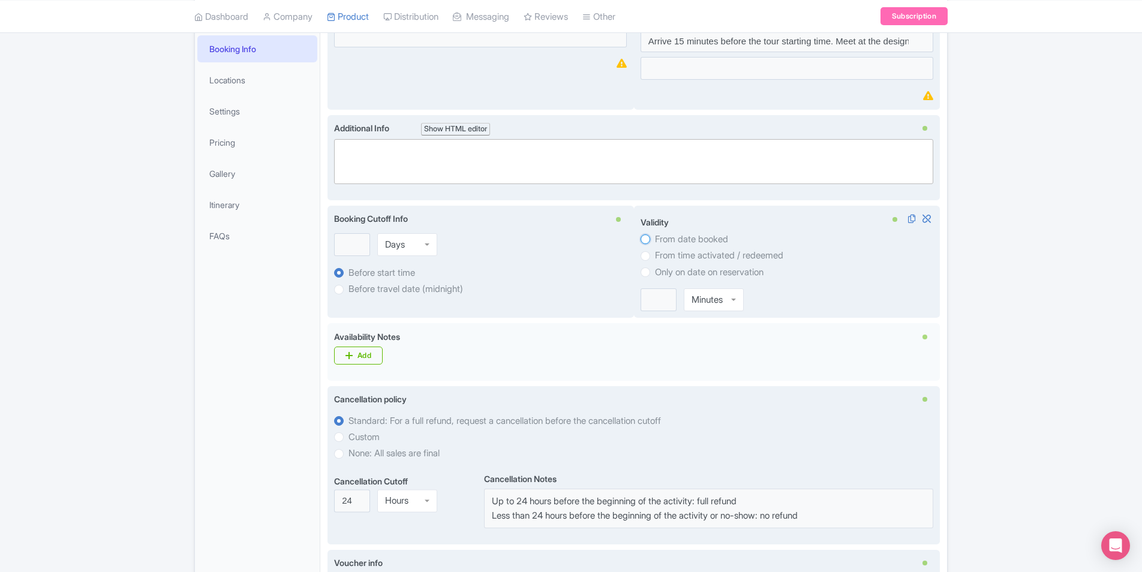
radio input "true"
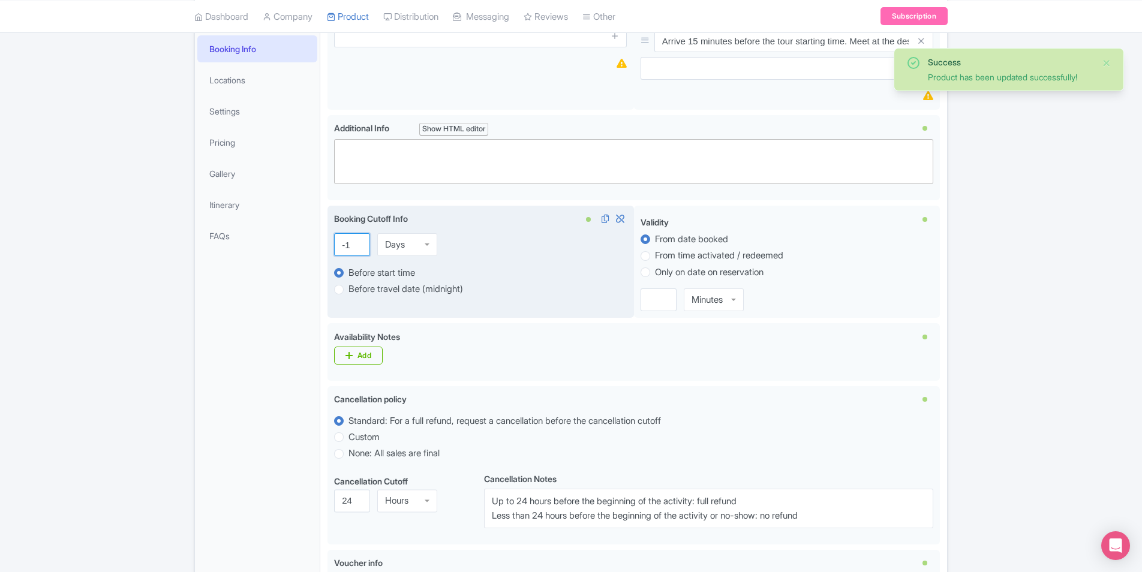
click at [356, 248] on input "-1" at bounding box center [352, 244] width 36 height 23
click at [358, 242] on input "0" at bounding box center [352, 244] width 36 height 23
click at [358, 242] on input "1" at bounding box center [352, 244] width 36 height 23
type input "2"
click at [358, 242] on input "2" at bounding box center [352, 244] width 36 height 23
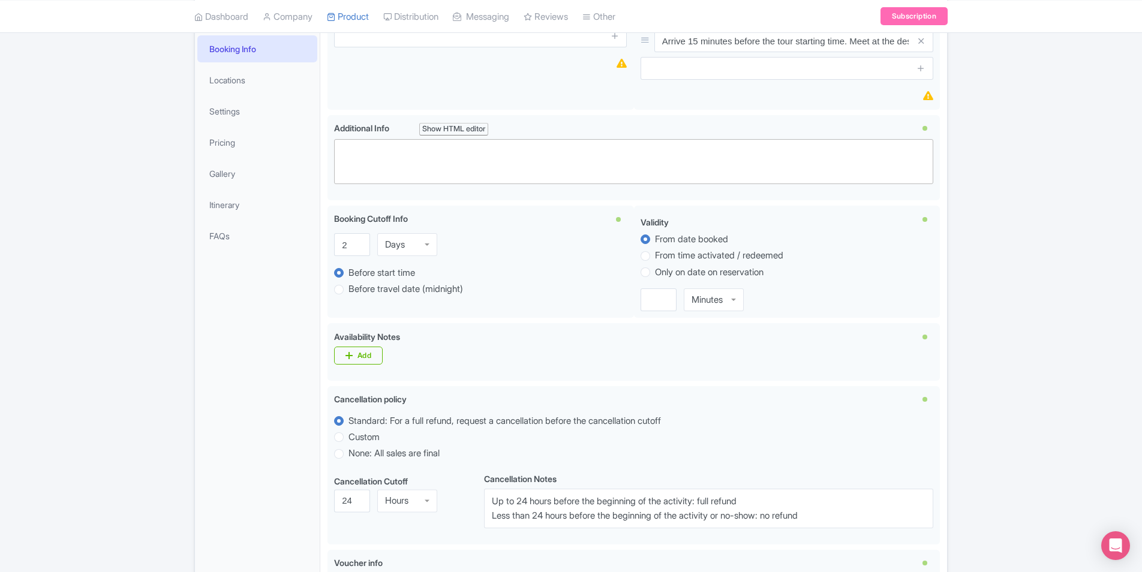
click at [1022, 263] on div "Success Product has been updated successfully! ← Back to Products Al Hamra Cart…" at bounding box center [571, 361] width 1142 height 958
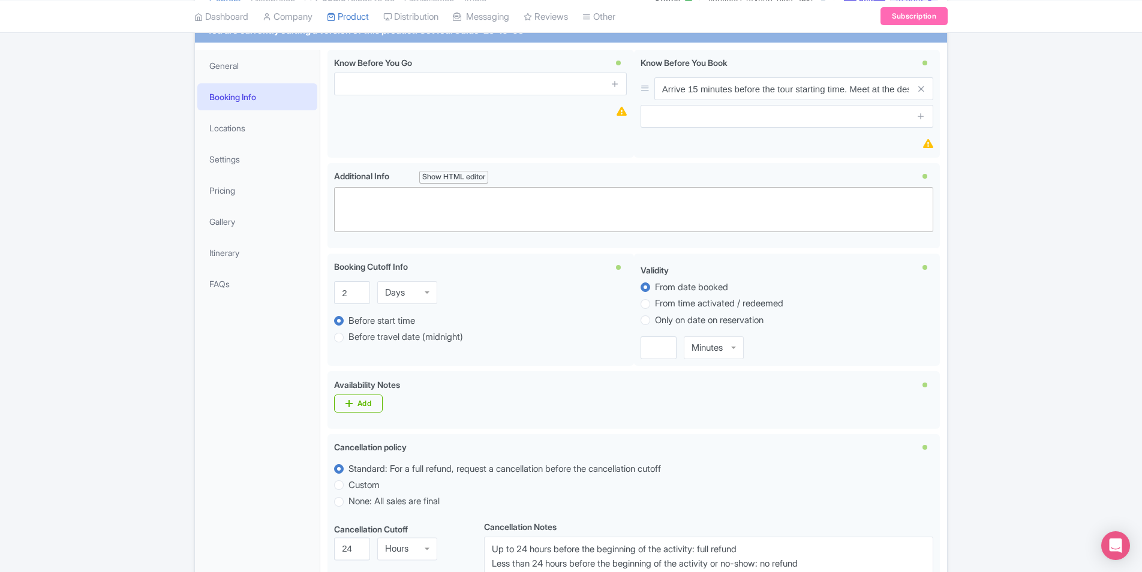
scroll to position [540, 0]
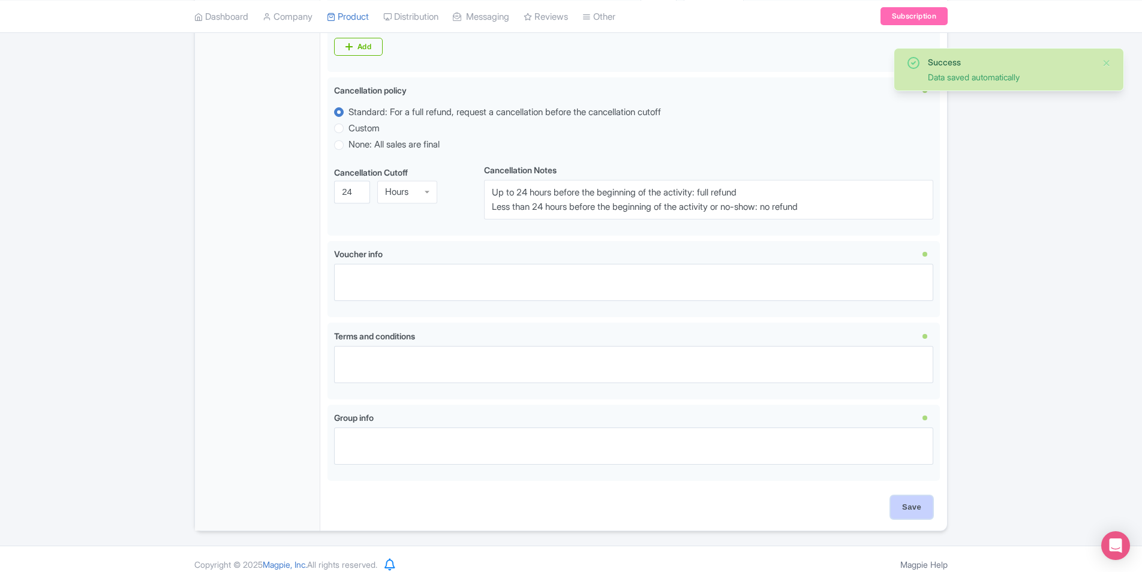
click at [895, 506] on input "Save" at bounding box center [912, 507] width 42 height 23
type input "Update Product"
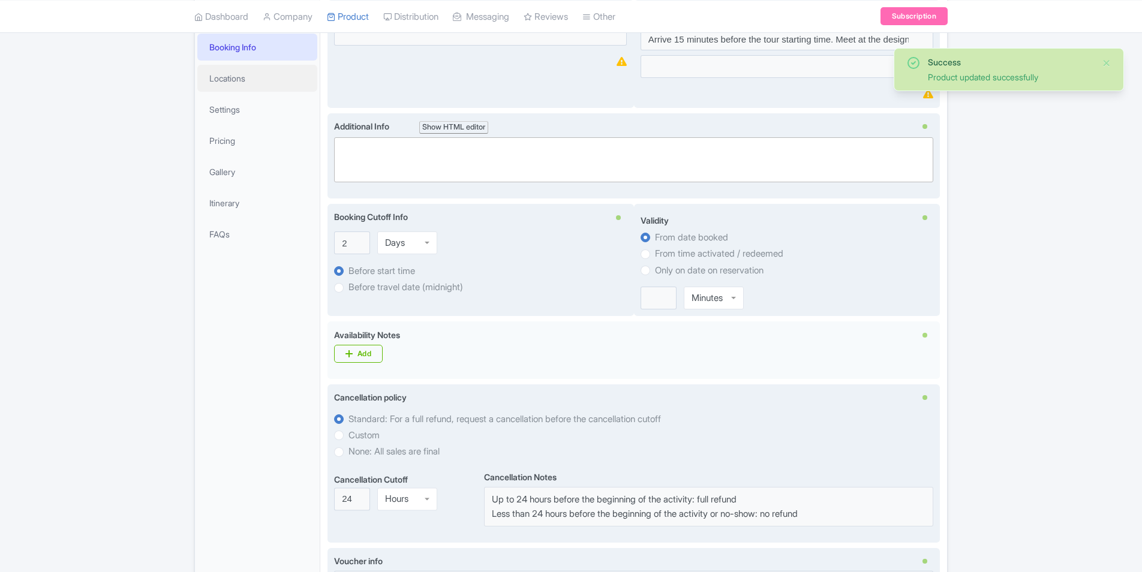
click at [234, 78] on link "Locations" at bounding box center [257, 78] width 120 height 27
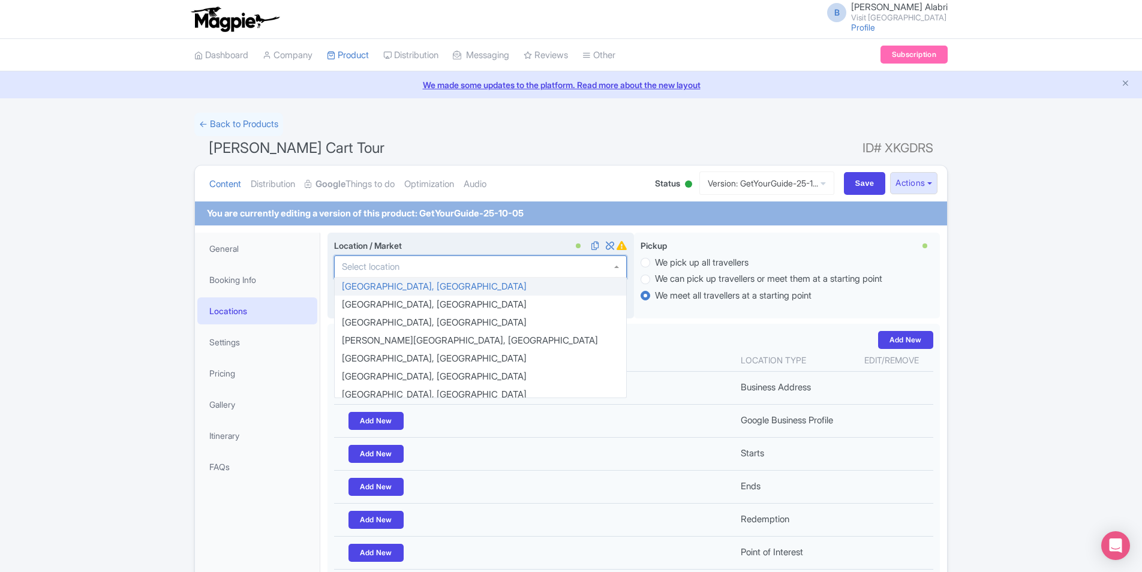
click at [495, 270] on div at bounding box center [480, 266] width 293 height 23
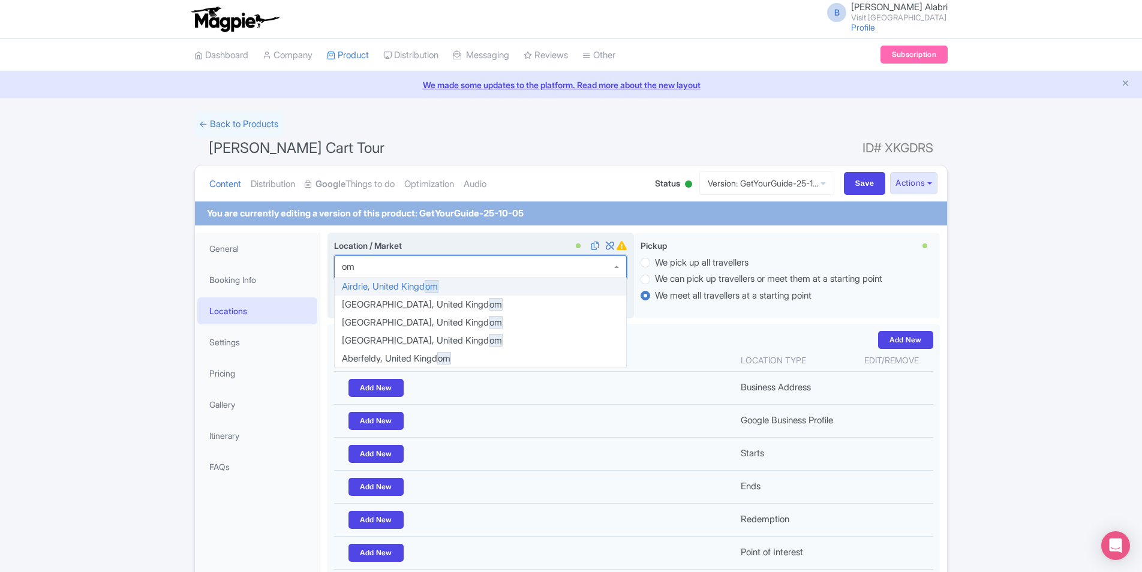
scroll to position [294, 0]
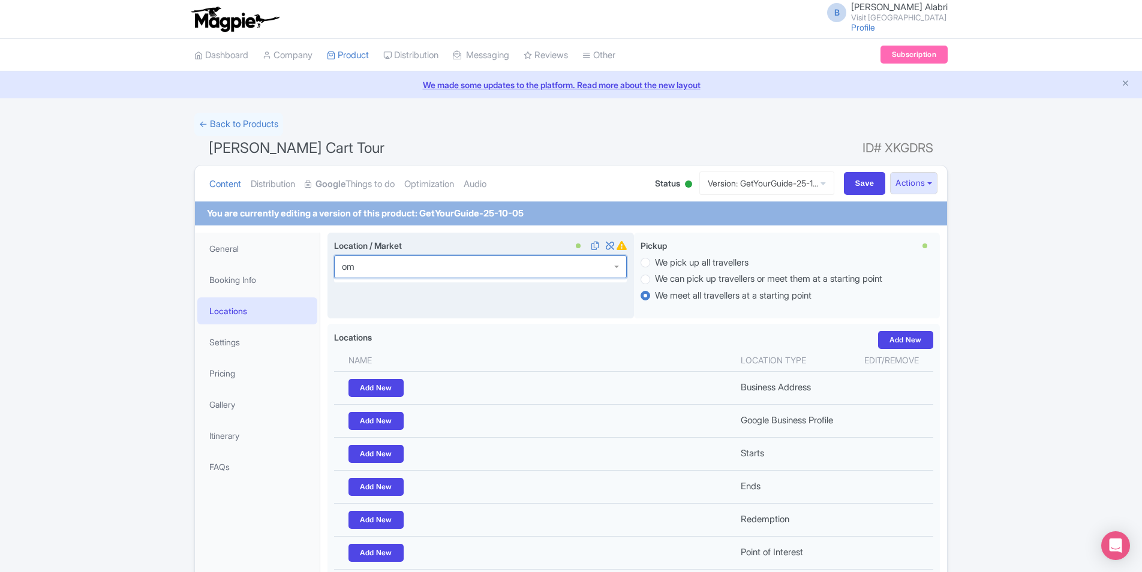
type input "o"
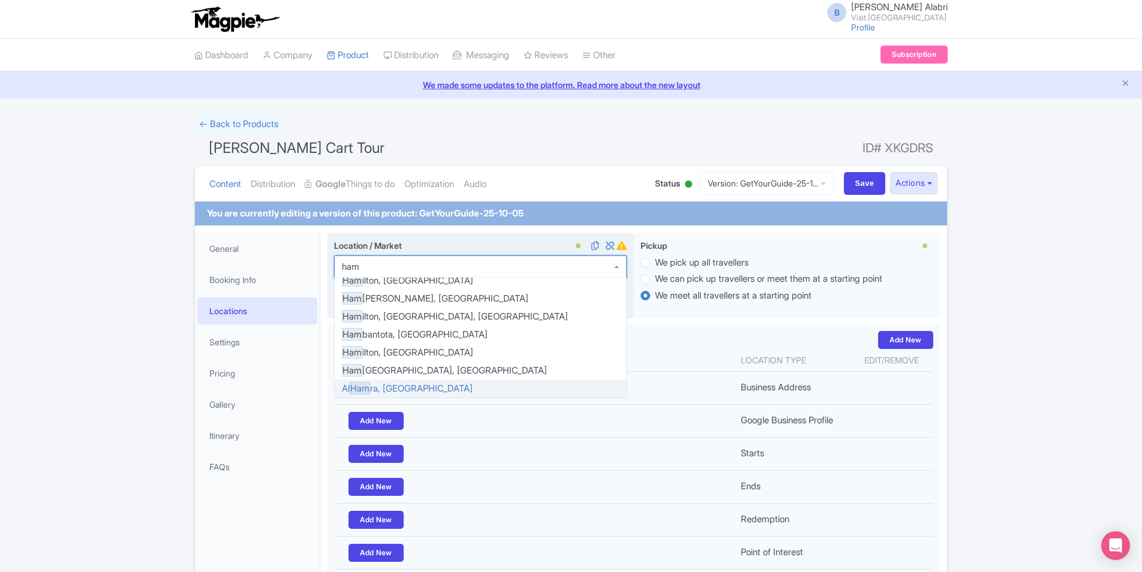
type input "hamr"
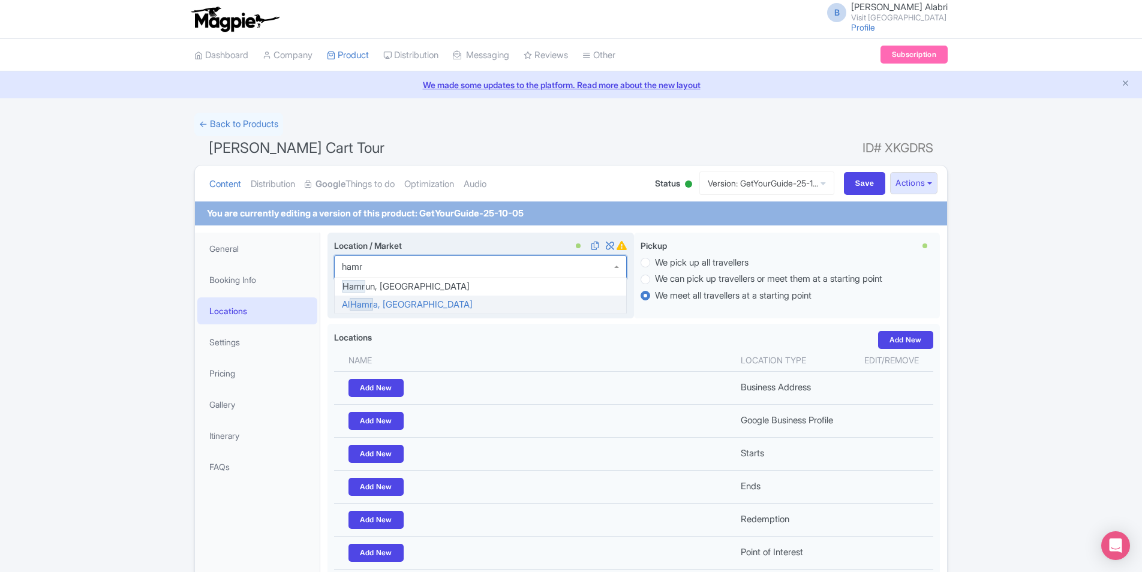
scroll to position [0, 0]
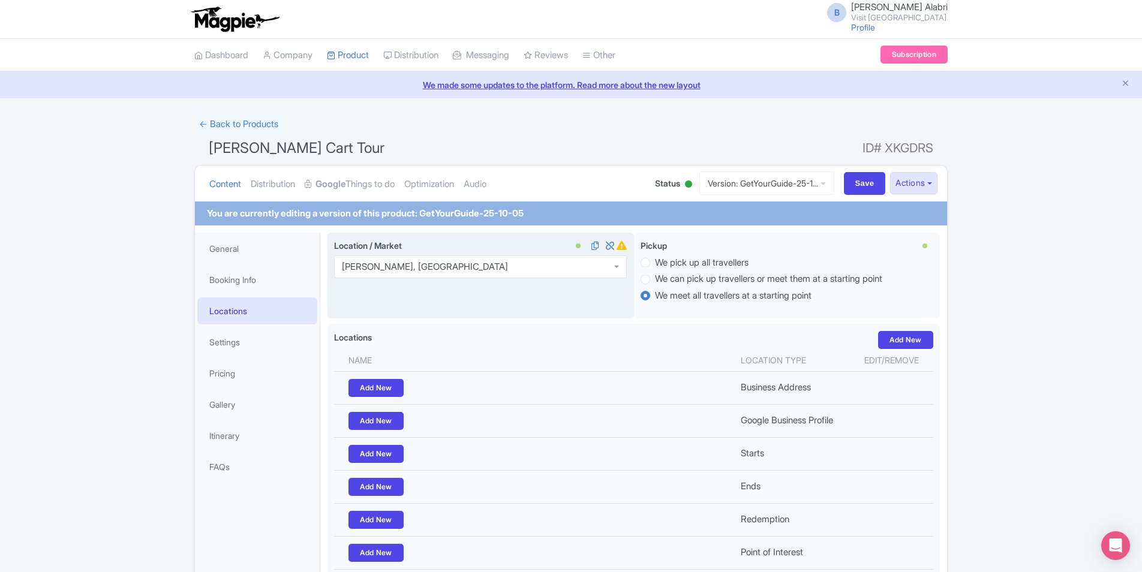
click at [1043, 378] on div "Success Product updated successfully ← Back to Products [PERSON_NAME] Cart Tour…" at bounding box center [571, 386] width 1142 height 546
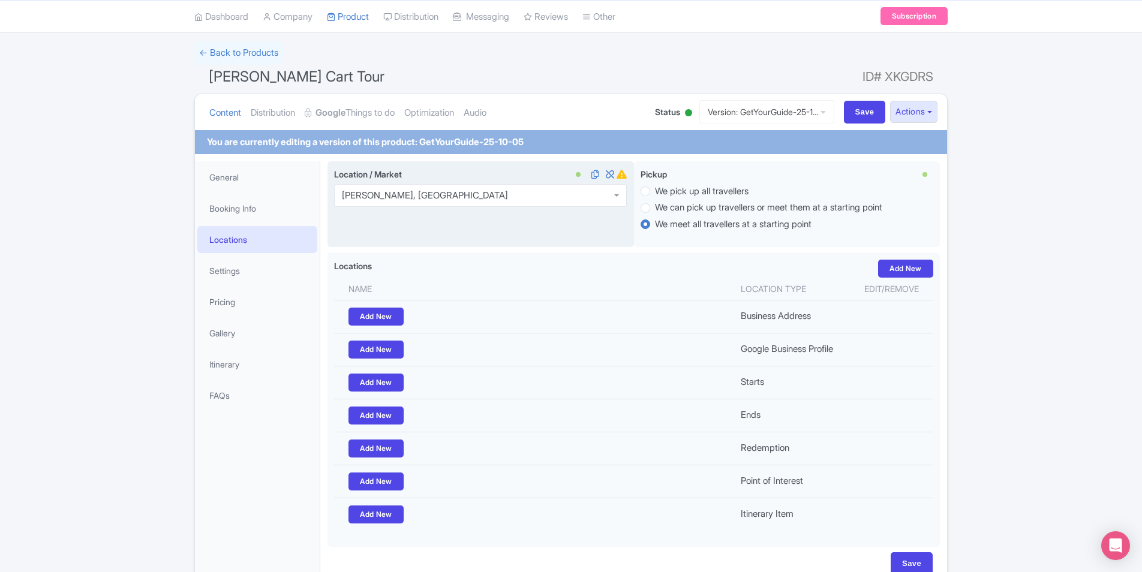
scroll to position [138, 0]
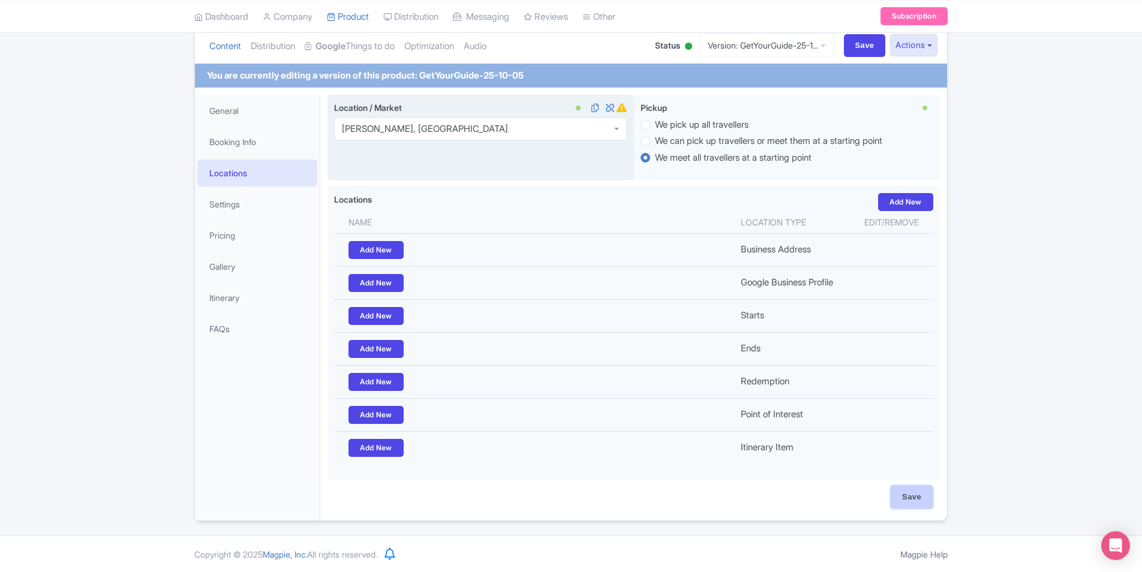
click at [912, 500] on input "Save" at bounding box center [912, 497] width 42 height 23
type input "Saving..."
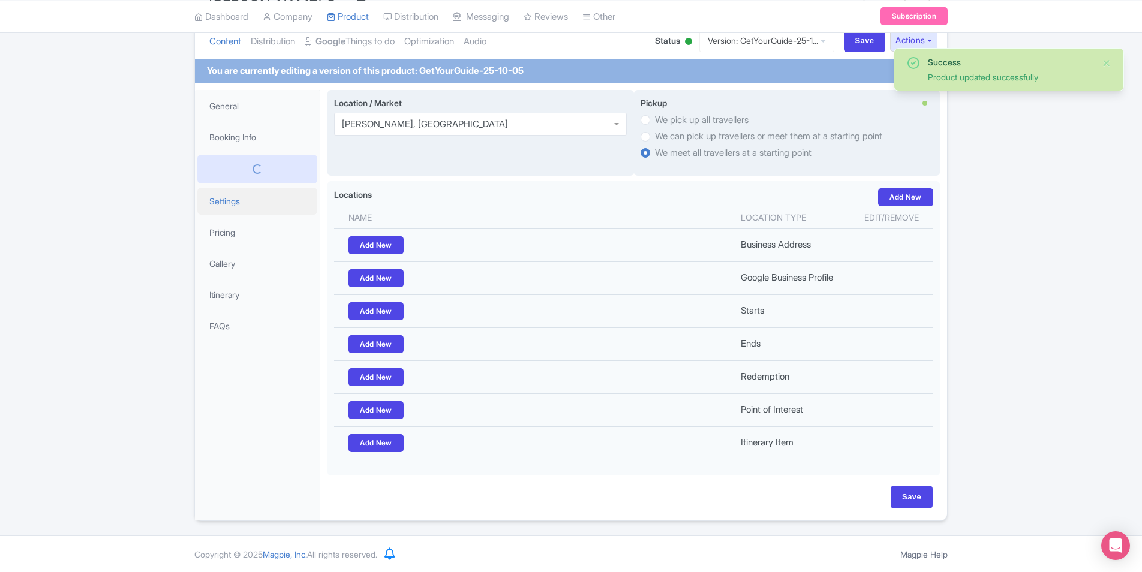
scroll to position [138, 0]
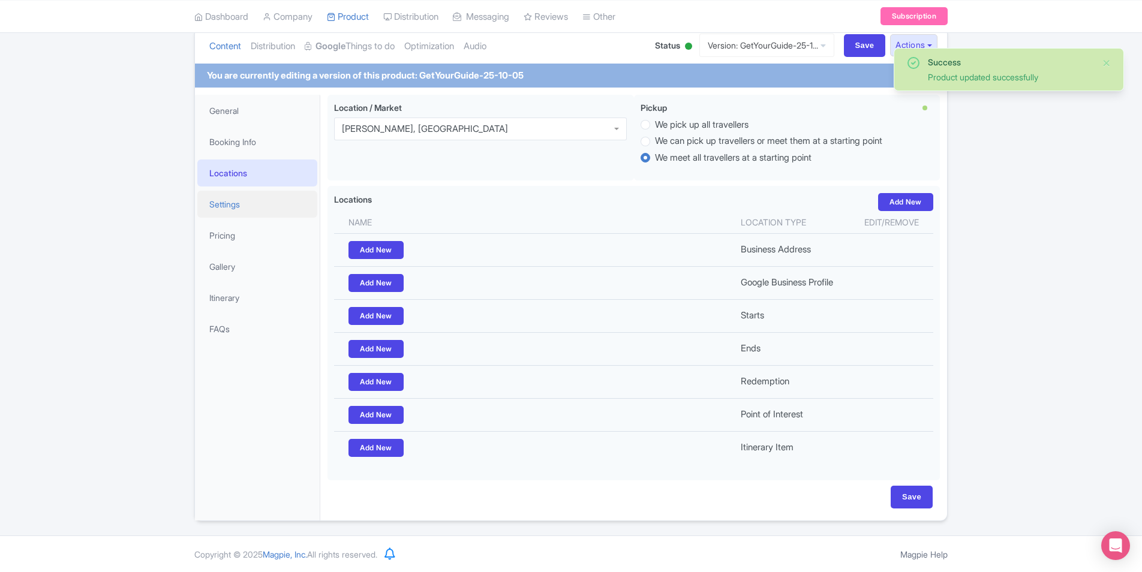
click at [246, 202] on link "Settings" at bounding box center [257, 204] width 120 height 27
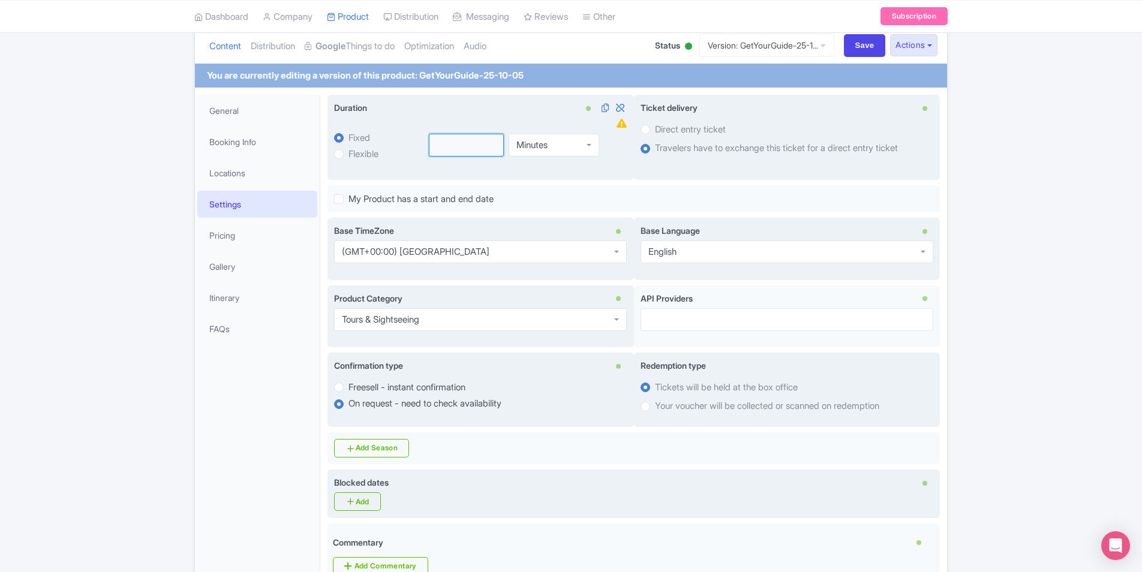
click at [466, 152] on input "number" at bounding box center [467, 145] width 76 height 23
click at [500, 139] on input "number" at bounding box center [467, 145] width 76 height 23
click at [483, 146] on input "number" at bounding box center [467, 145] width 76 height 23
click at [365, 152] on label "Flexible" at bounding box center [363, 155] width 30 height 14
click at [358, 136] on label "Fixed" at bounding box center [359, 138] width 22 height 14
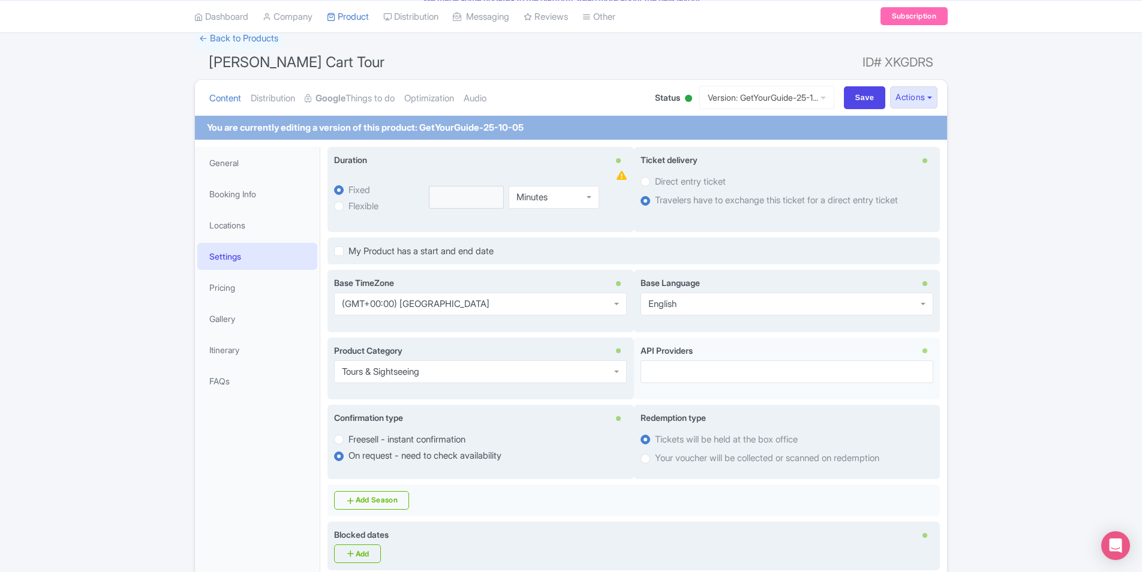
scroll to position [78, 0]
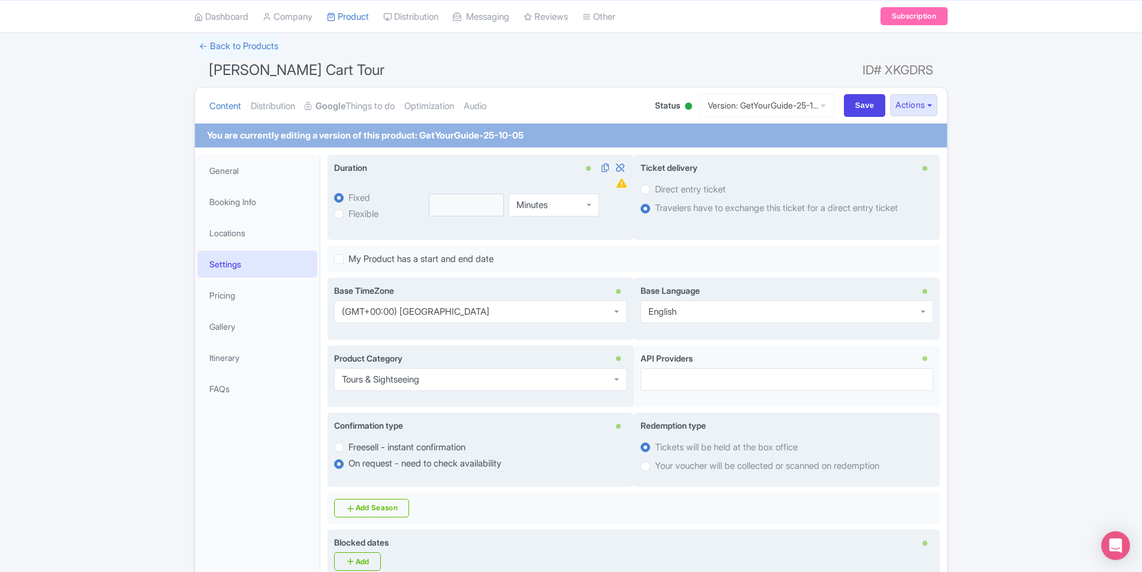
click at [529, 208] on div "Minutes" at bounding box center [531, 205] width 31 height 11
click at [535, 219] on div "Minutes Minutes Minutes Hours Days" at bounding box center [519, 205] width 195 height 56
click at [459, 192] on div "Minutes Minutes Minutes Hours Days" at bounding box center [519, 205] width 195 height 56
click at [459, 199] on input "number" at bounding box center [467, 205] width 76 height 23
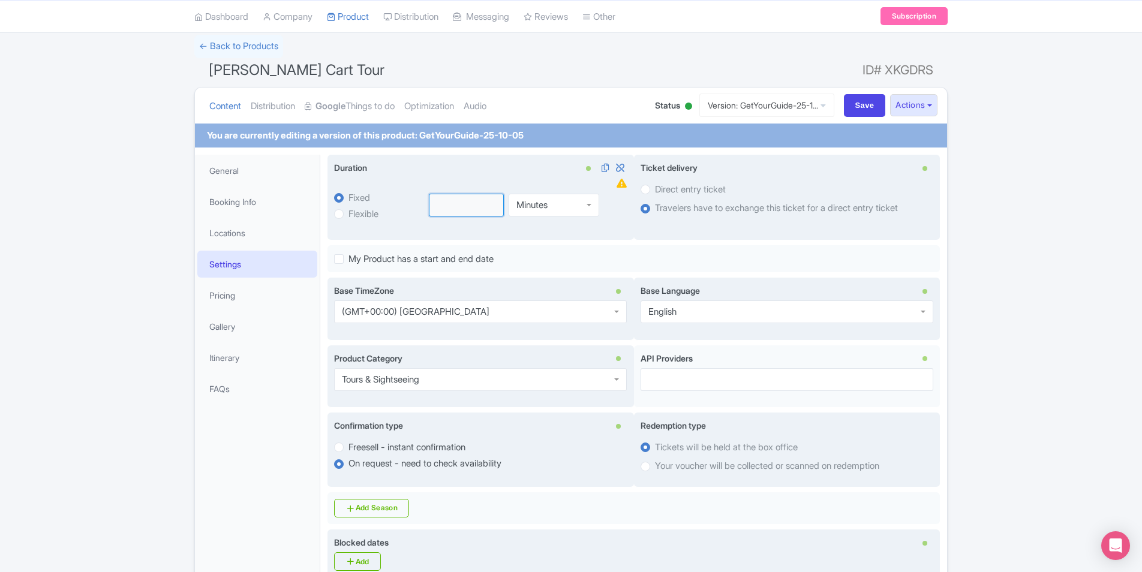
click at [459, 199] on input "number" at bounding box center [467, 205] width 76 height 23
click at [461, 203] on input "number" at bounding box center [467, 205] width 76 height 23
click at [622, 187] on icon at bounding box center [621, 183] width 10 height 9
click at [485, 200] on input "number" at bounding box center [467, 205] width 76 height 23
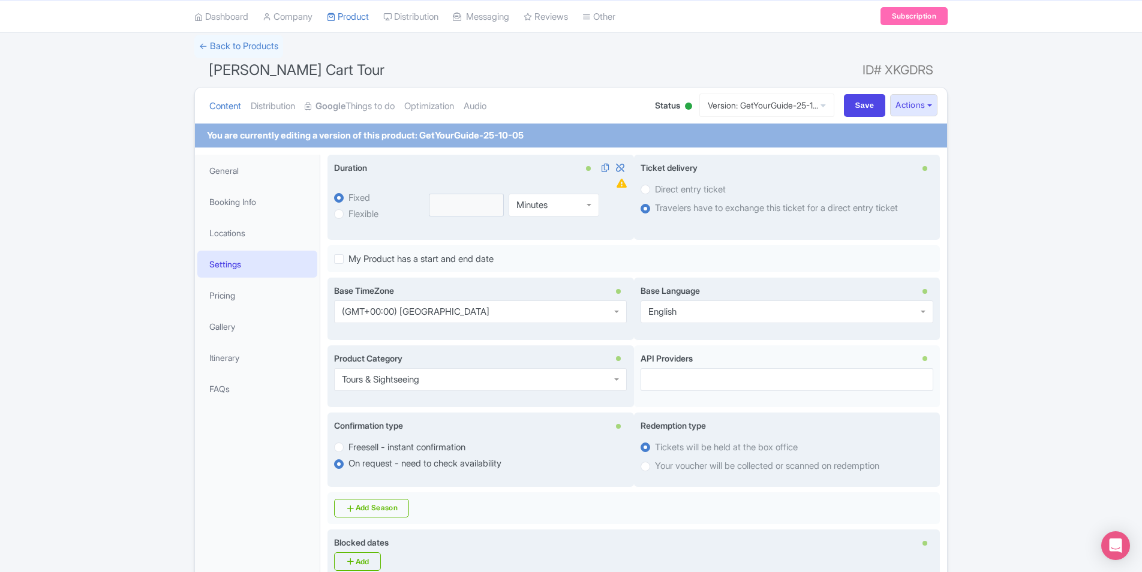
click at [357, 216] on label "Flexible" at bounding box center [363, 214] width 30 height 14
click at [572, 206] on div "Minutes" at bounding box center [554, 202] width 91 height 23
click at [544, 206] on div "Hours" at bounding box center [554, 205] width 91 height 23
click at [458, 202] on input "number" at bounding box center [467, 205] width 76 height 23
click at [235, 221] on link "Locations" at bounding box center [257, 232] width 120 height 27
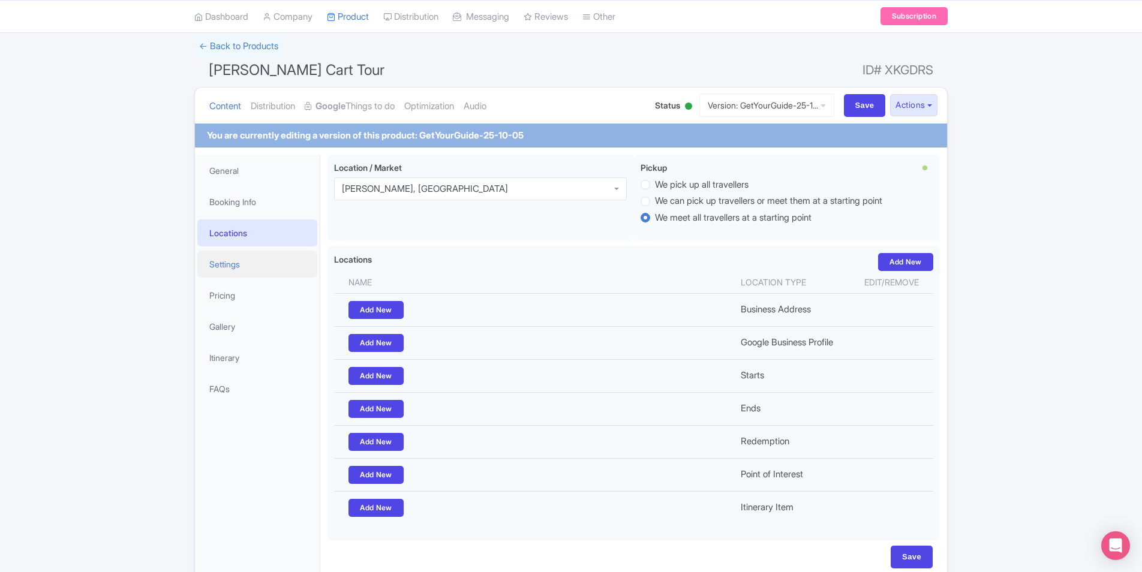
click at [249, 258] on link "Settings" at bounding box center [257, 264] width 120 height 27
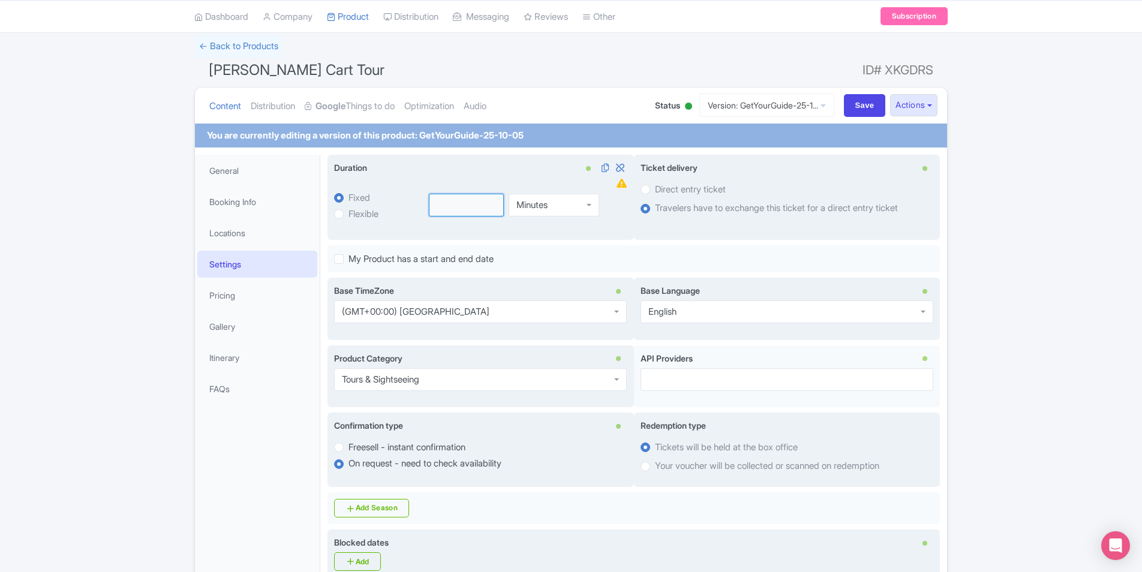
click at [462, 210] on input "number" at bounding box center [467, 205] width 76 height 23
click at [544, 211] on div "Minutes" at bounding box center [554, 202] width 91 height 23
click at [544, 211] on div "Minutes" at bounding box center [554, 205] width 91 height 23
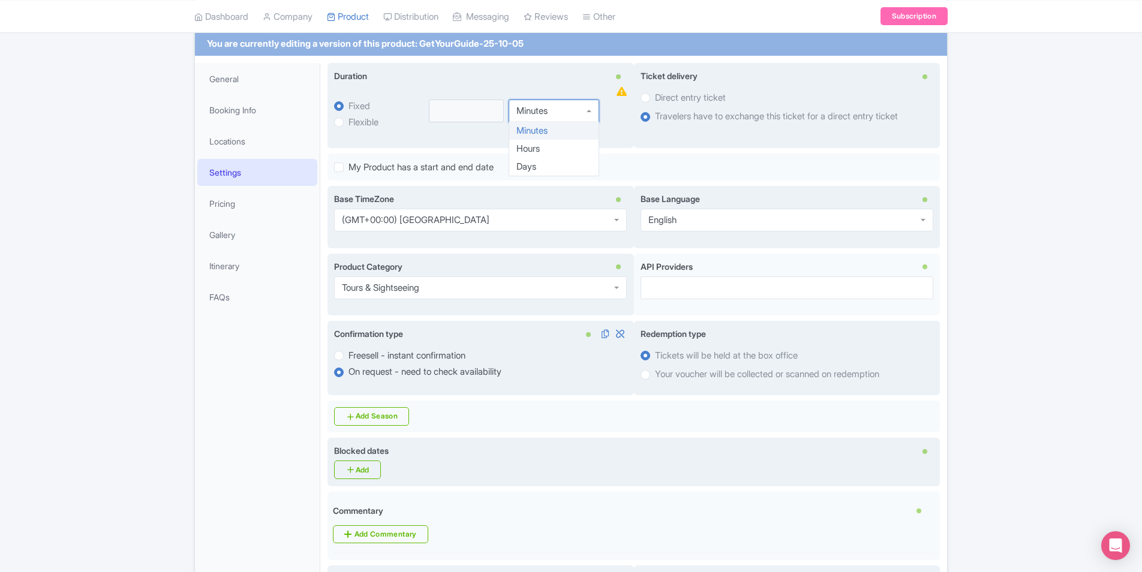
scroll to position [258, 0]
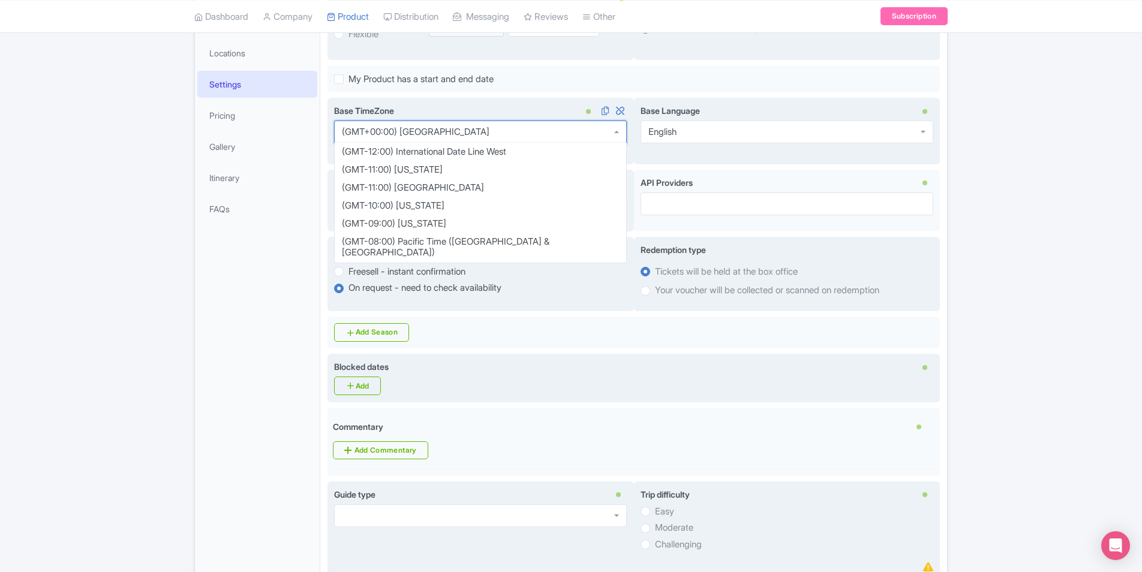
click at [469, 134] on div "(GMT+00:00) [GEOGRAPHIC_DATA]" at bounding box center [480, 132] width 293 height 23
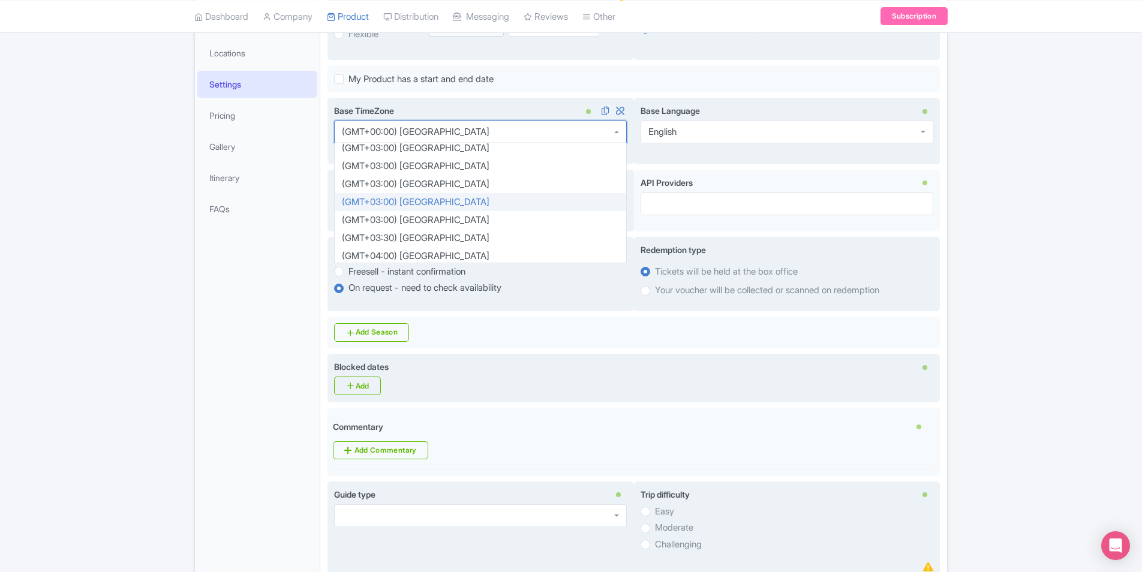
scroll to position [1499, 0]
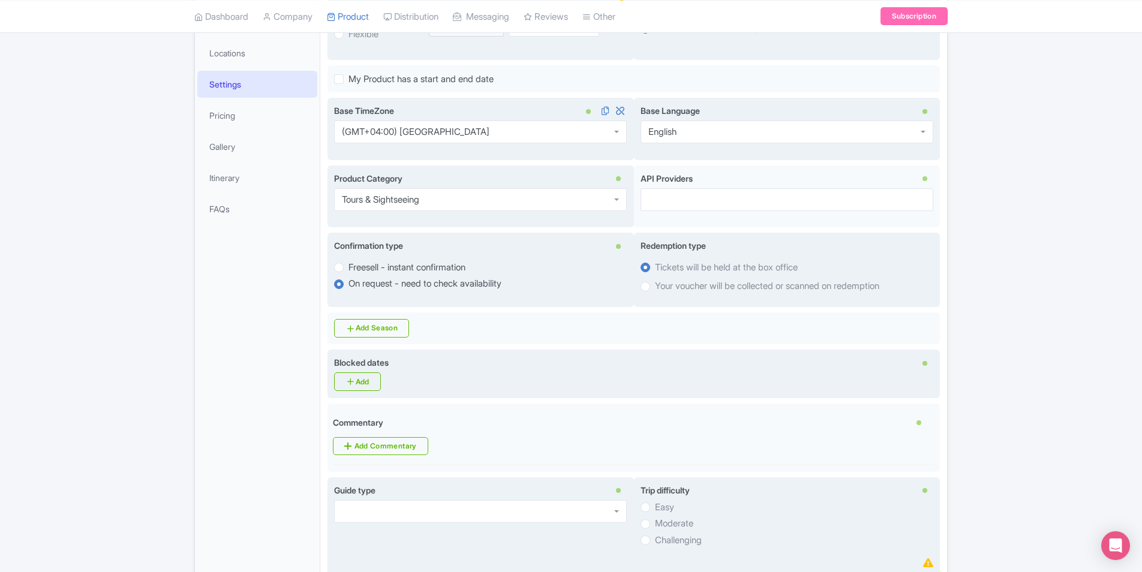
click at [1033, 256] on div "Success Product updated successfully ← Back to Products Al Hamra Cart Tour ID# …" at bounding box center [571, 573] width 1142 height 1436
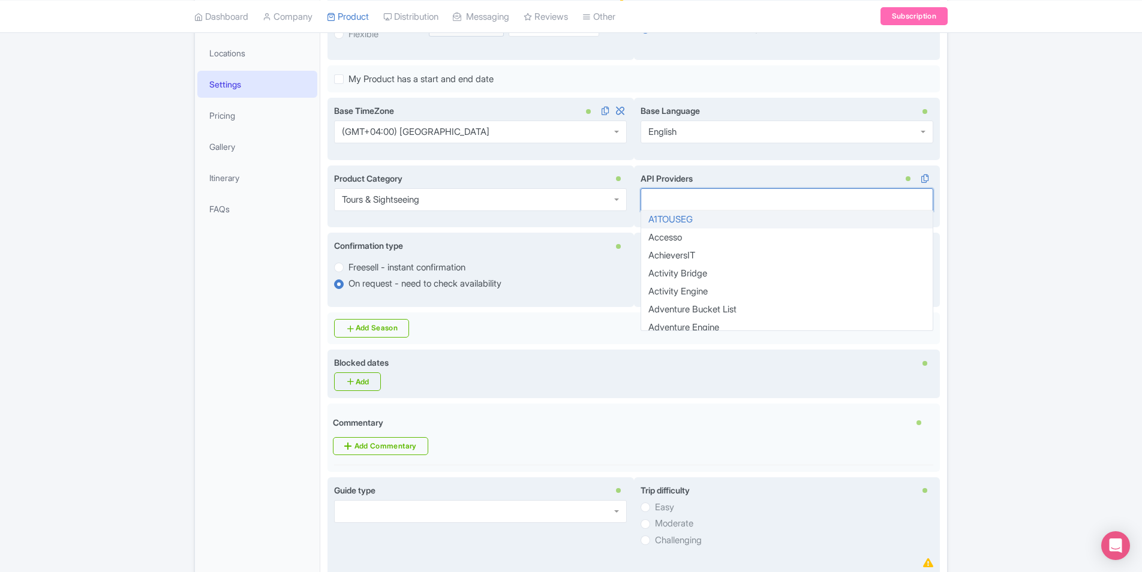
click at [660, 196] on div at bounding box center [786, 199] width 293 height 23
type input "p"
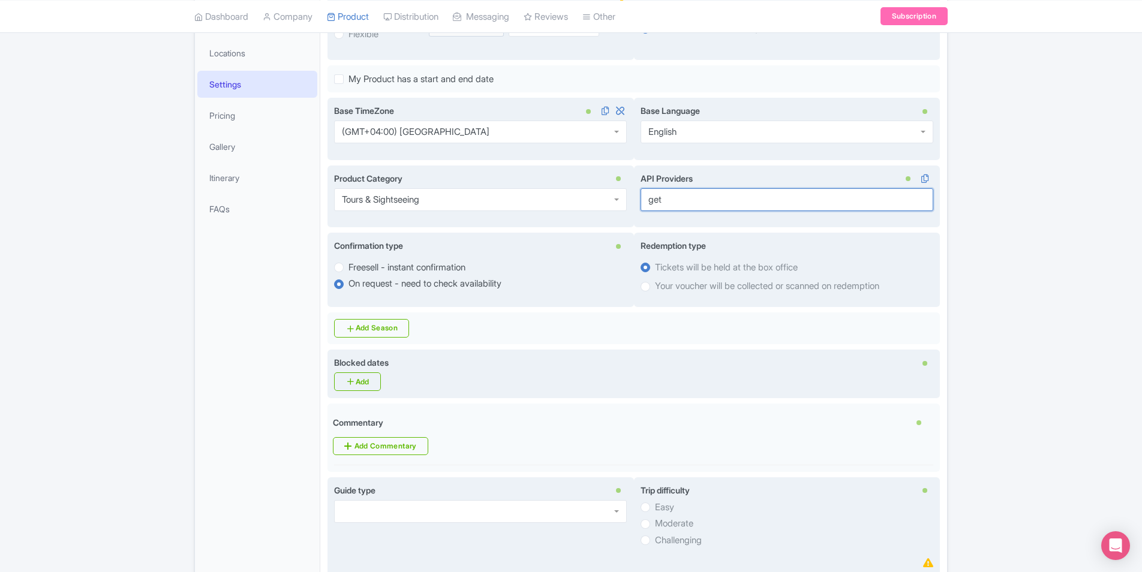
click at [774, 200] on div at bounding box center [786, 199] width 293 height 23
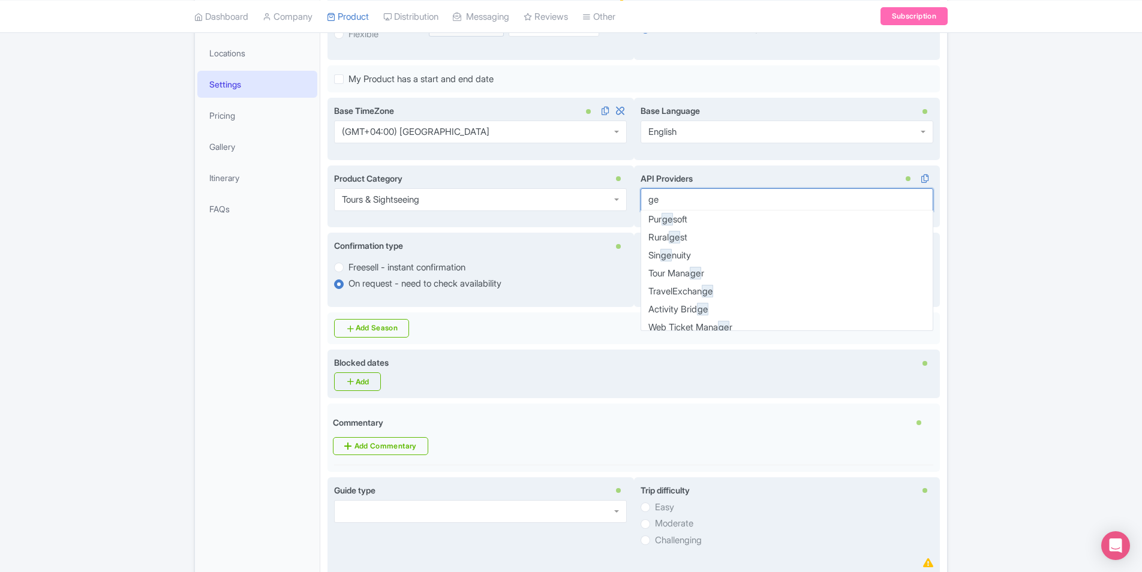
scroll to position [0, 0]
type input "g"
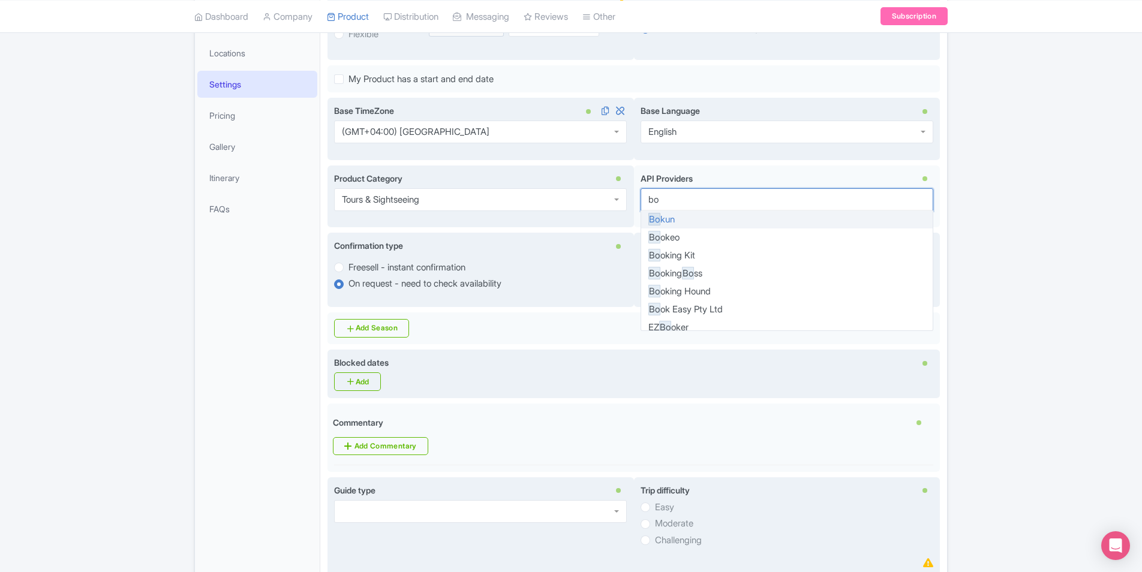
type input "bo"
click at [1006, 227] on div "Success Product updated successfully ← Back to Products [PERSON_NAME] Cart Tour…" at bounding box center [571, 573] width 1142 height 1436
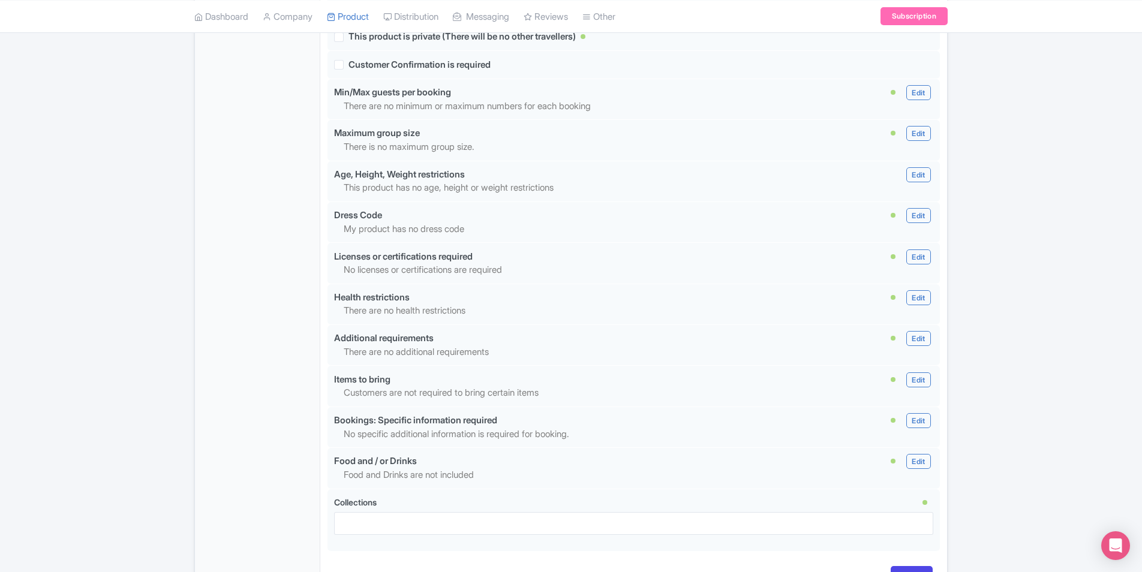
scroll to position [1019, 0]
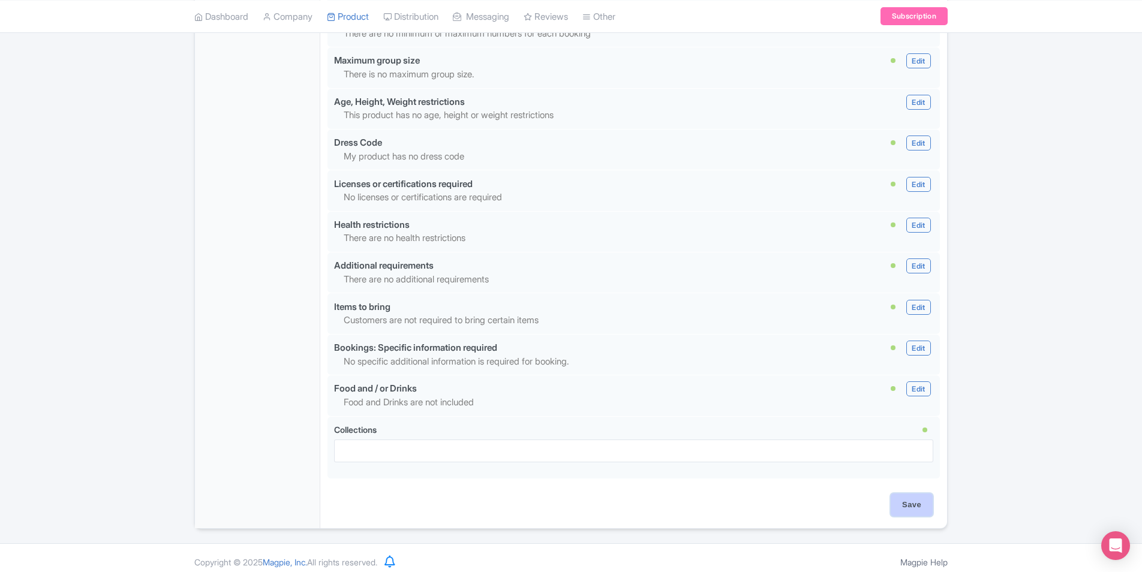
click at [909, 507] on input "Save" at bounding box center [912, 505] width 42 height 23
type input "Saving..."
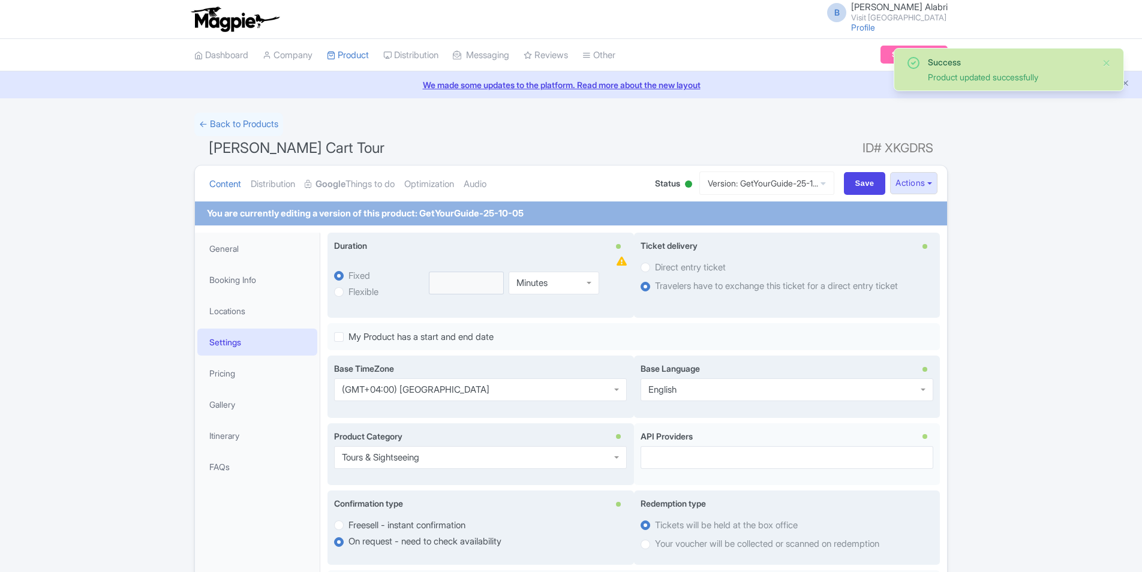
scroll to position [233, 0]
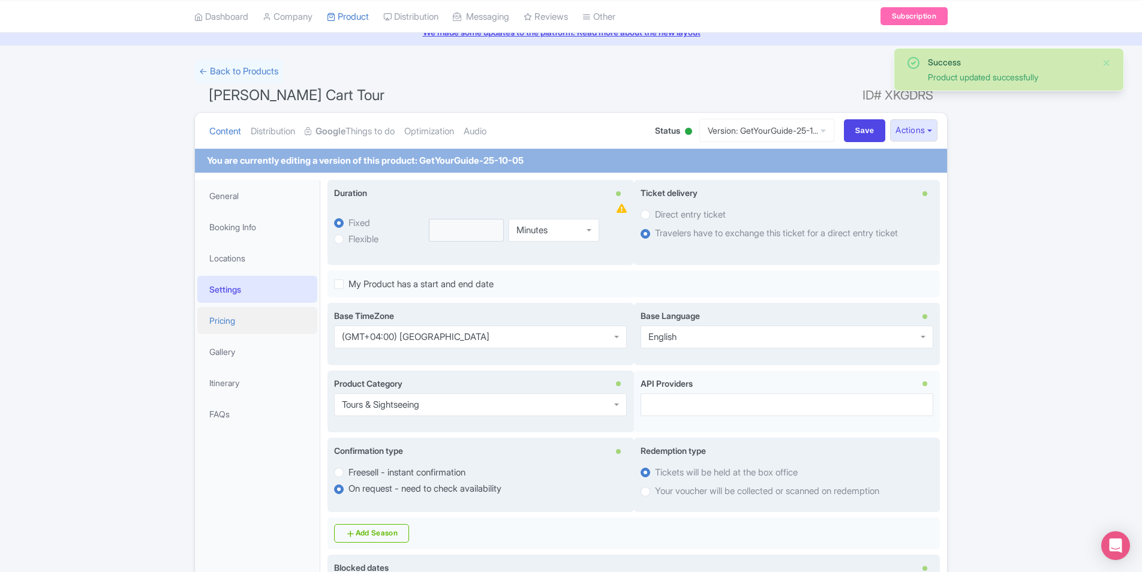
click at [226, 319] on link "Pricing" at bounding box center [257, 320] width 120 height 27
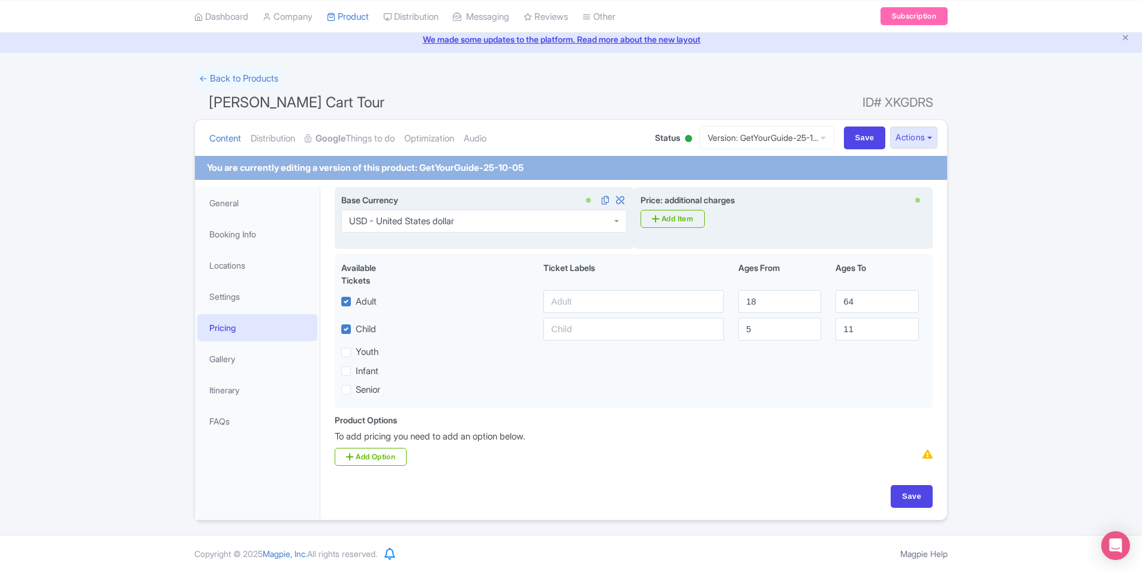
scroll to position [2507, 0]
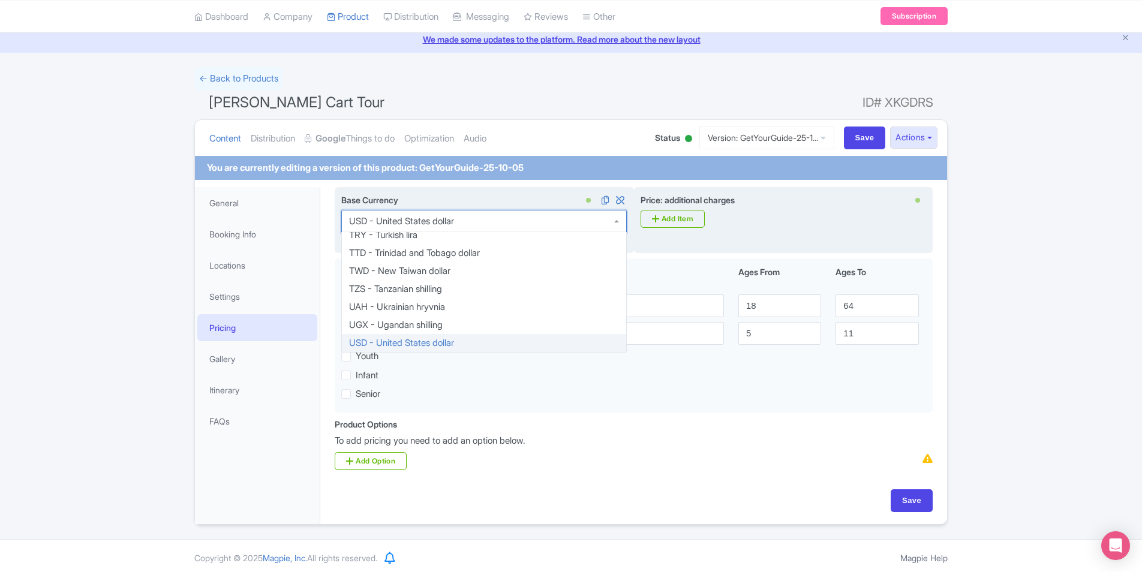
click at [552, 215] on div "USD - United States dollar" at bounding box center [483, 221] width 285 height 23
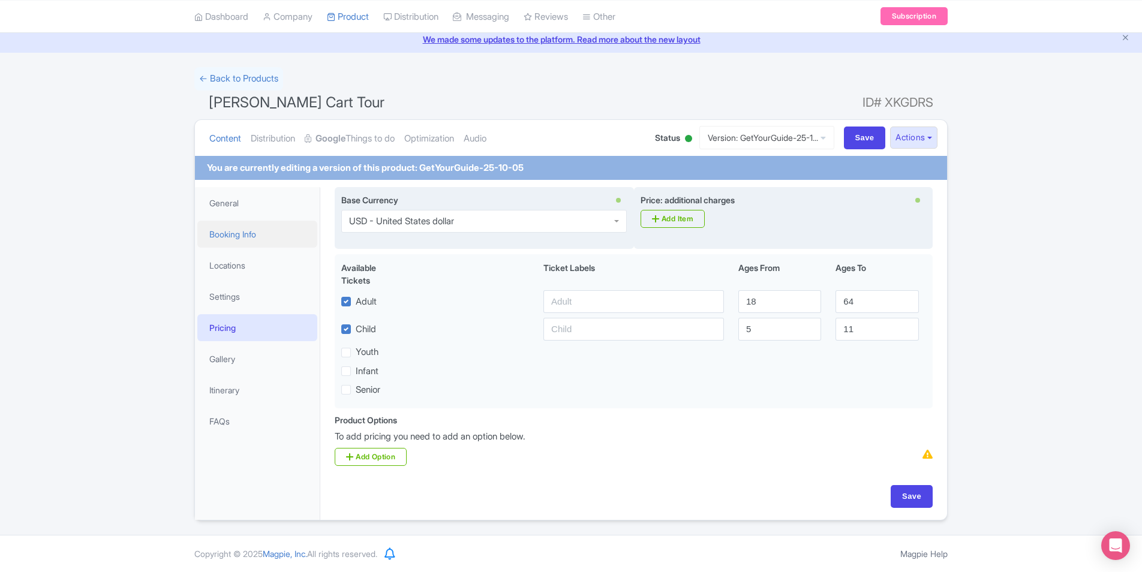
drag, startPoint x: 471, startPoint y: 218, endPoint x: 409, endPoint y: 216, distance: 62.4
click at [302, 221] on div "General Booking Info Locations Settings Pricing Gallery Itinerary FAQs Know Bef…" at bounding box center [571, 350] width 752 height 340
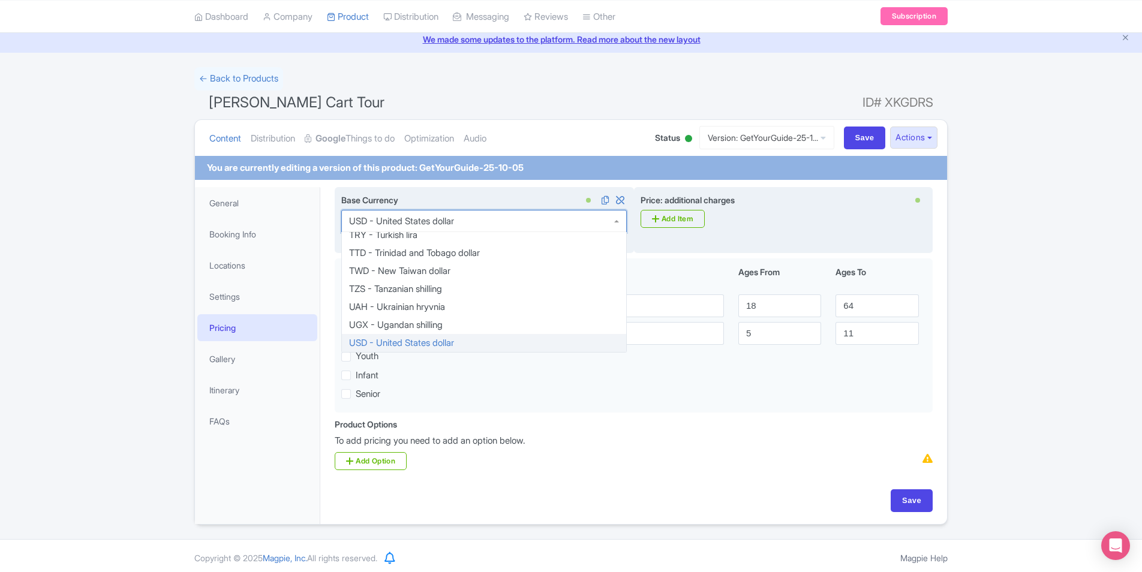
click at [429, 219] on div "USD - United States dollar" at bounding box center [401, 221] width 105 height 11
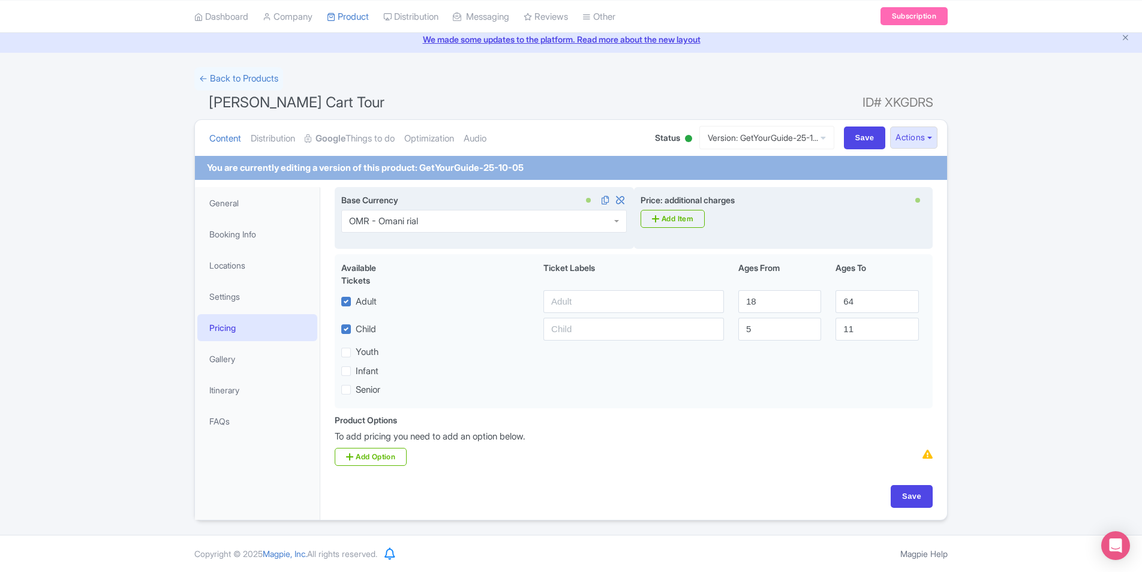
click at [1035, 318] on div "Success Product updated successfully ← Back to Products [PERSON_NAME] Cart Tour…" at bounding box center [571, 293] width 1142 height 453
click at [381, 459] on link "Add Option" at bounding box center [371, 457] width 72 height 18
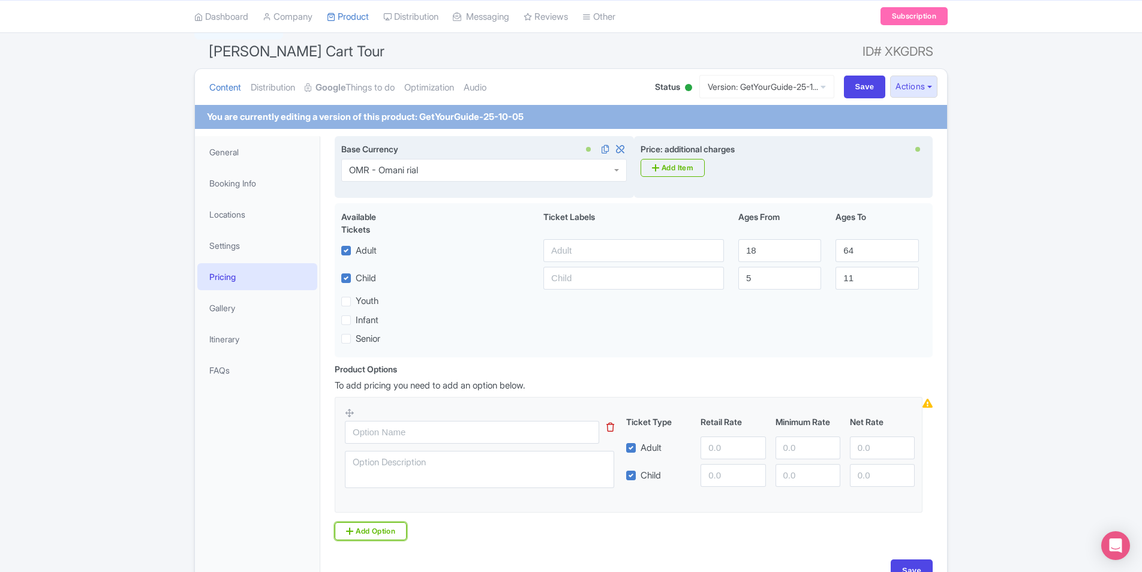
scroll to position [166, 0]
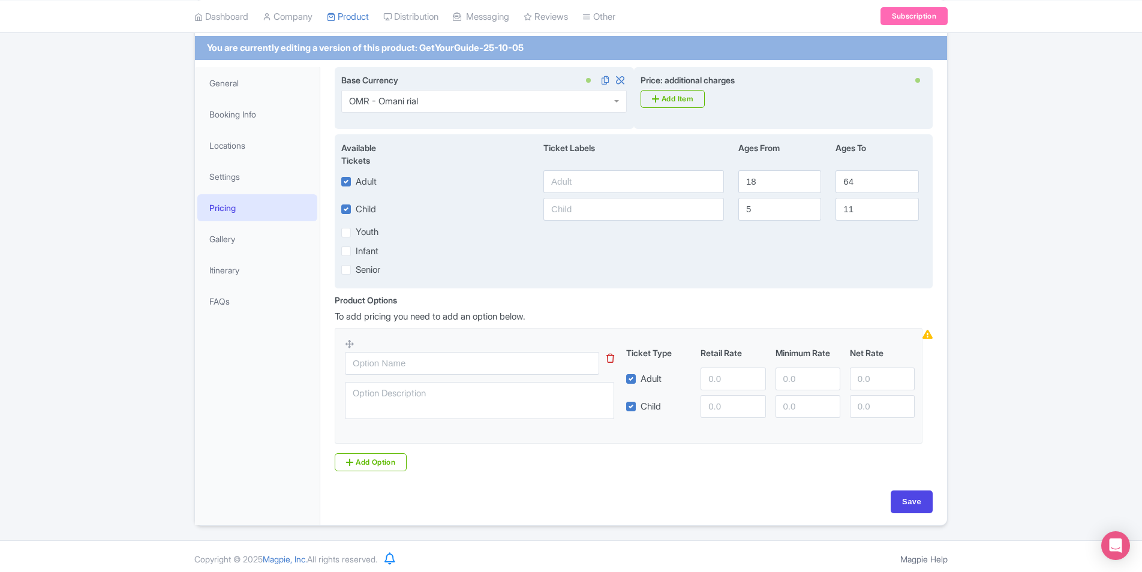
click at [356, 210] on label "Child" at bounding box center [366, 210] width 20 height 14
click at [356, 210] on input "Child" at bounding box center [360, 206] width 8 height 8
checkbox input "false"
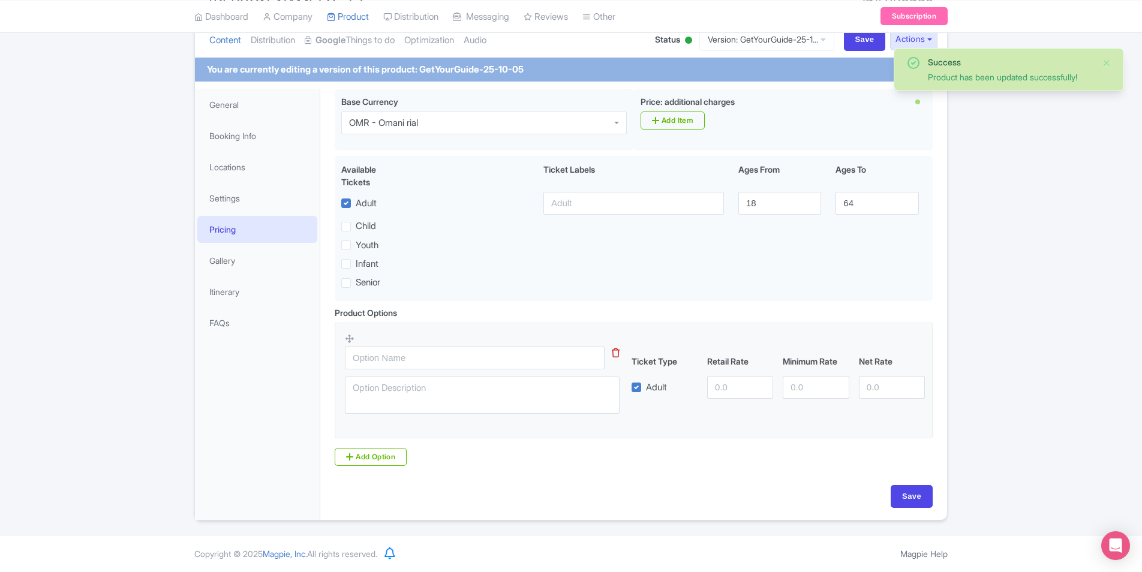
scroll to position [143, 0]
click at [504, 359] on input "text" at bounding box center [475, 358] width 260 height 23
type input "Adult"
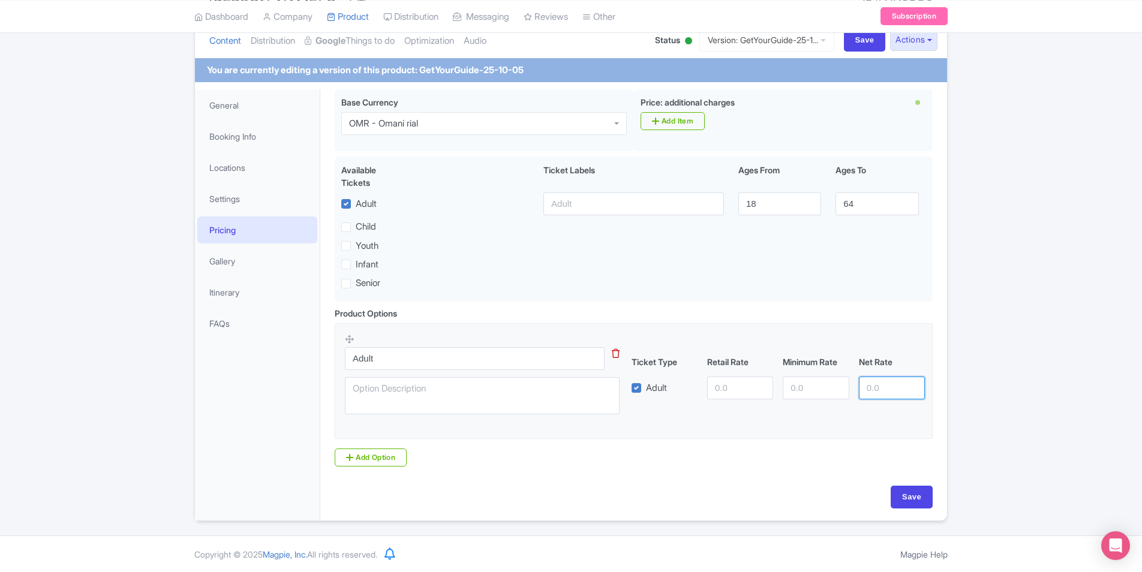
click at [871, 386] on input "number" at bounding box center [892, 388] width 66 height 23
type input "14"
click at [1046, 335] on div "Success Product has been updated successfully! ← Back to Products [PERSON_NAME]…" at bounding box center [571, 245] width 1142 height 552
click at [919, 494] on input "Save" at bounding box center [912, 497] width 42 height 23
type input "Update Product"
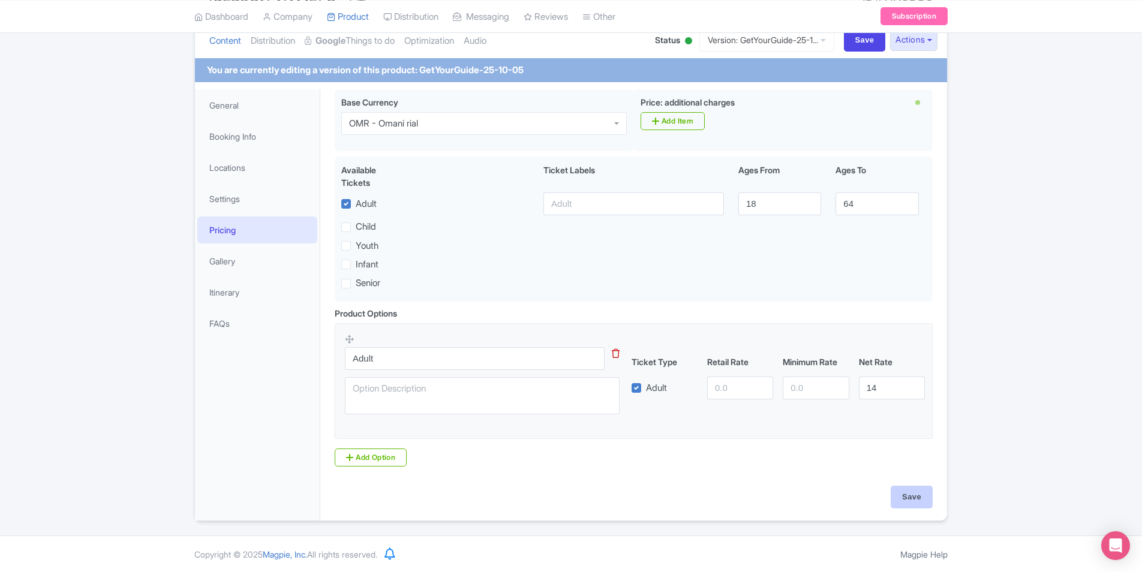
type input "Update Product"
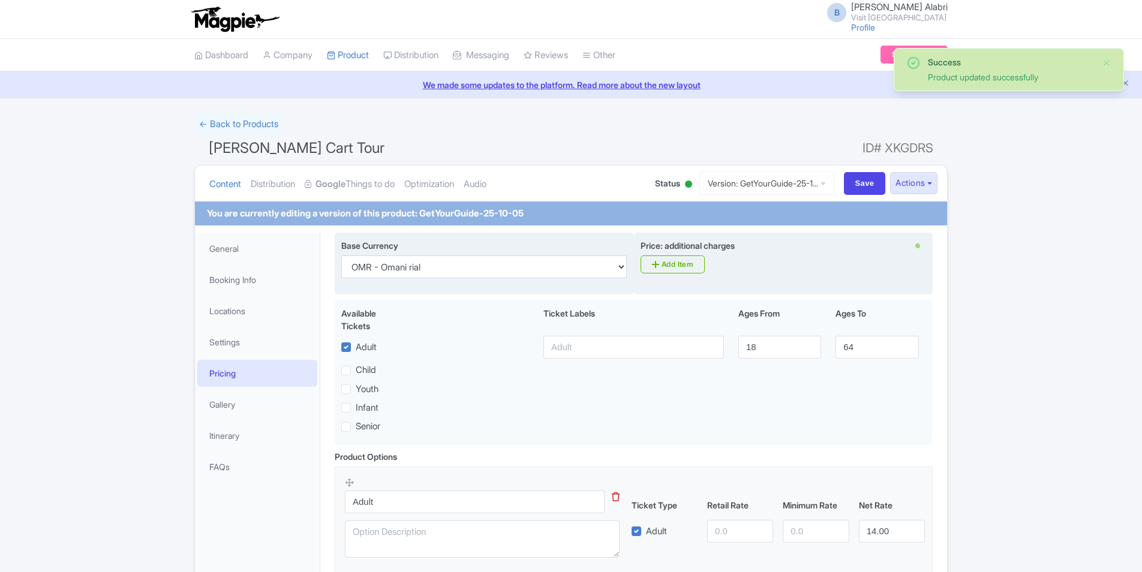
scroll to position [143, 0]
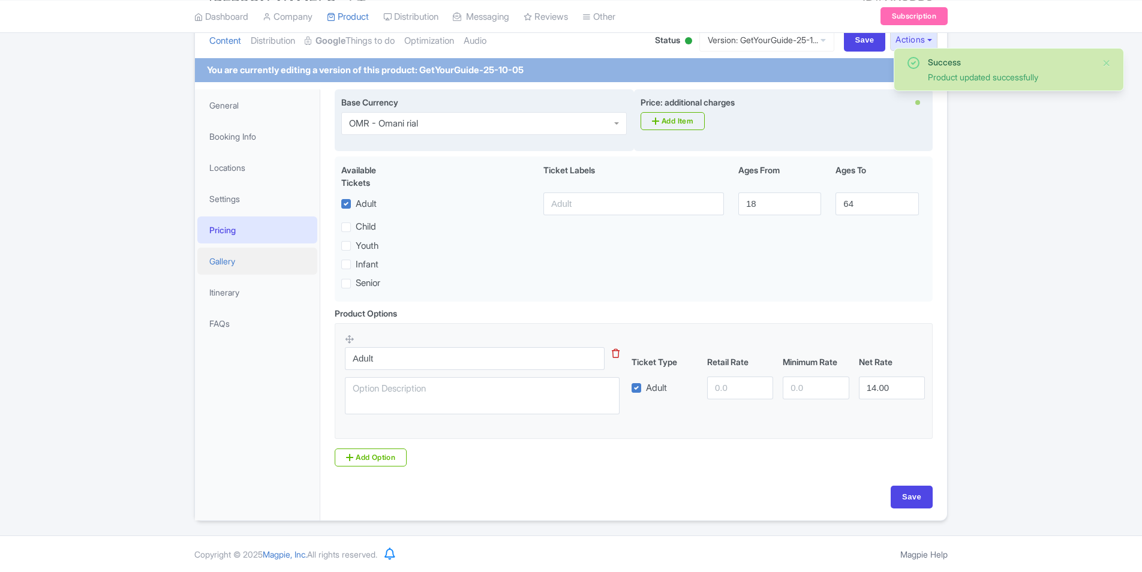
click at [231, 257] on link "Gallery" at bounding box center [257, 261] width 120 height 27
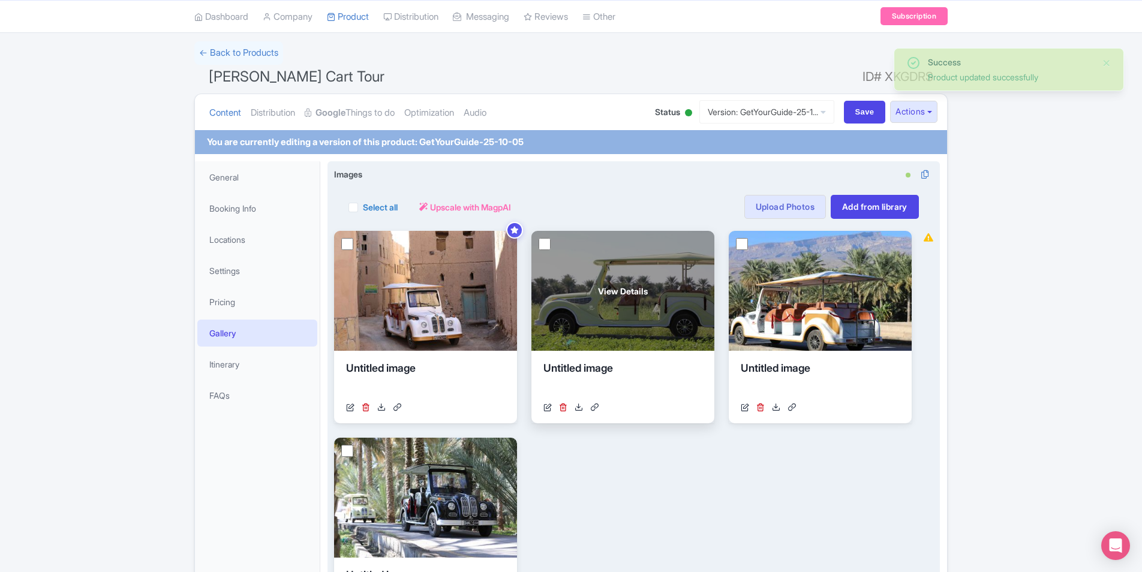
scroll to position [71, 0]
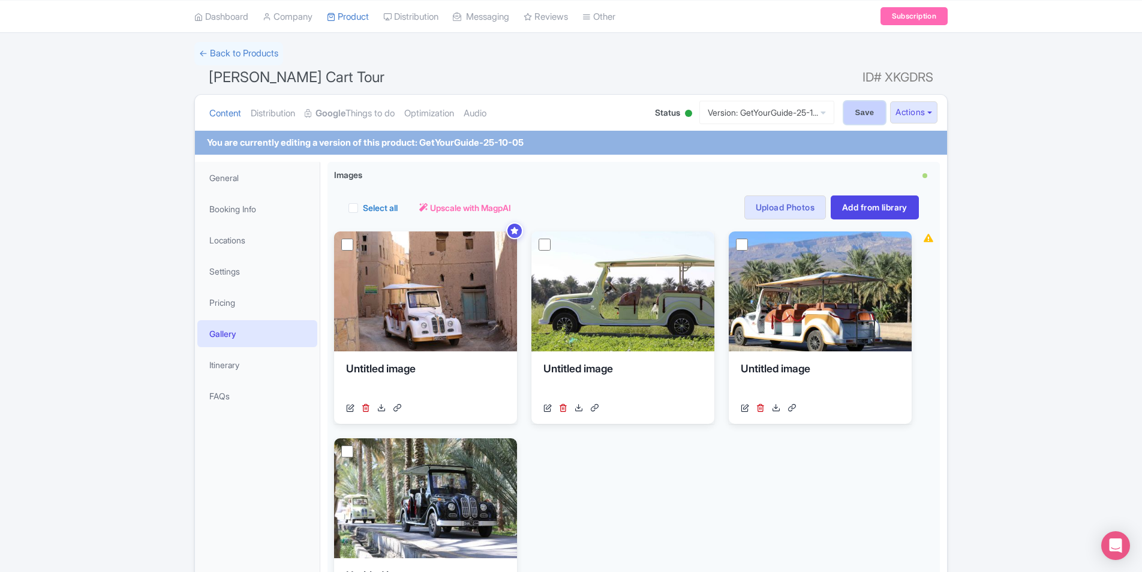
click at [853, 109] on input "Save" at bounding box center [865, 112] width 42 height 23
type input "Saving..."
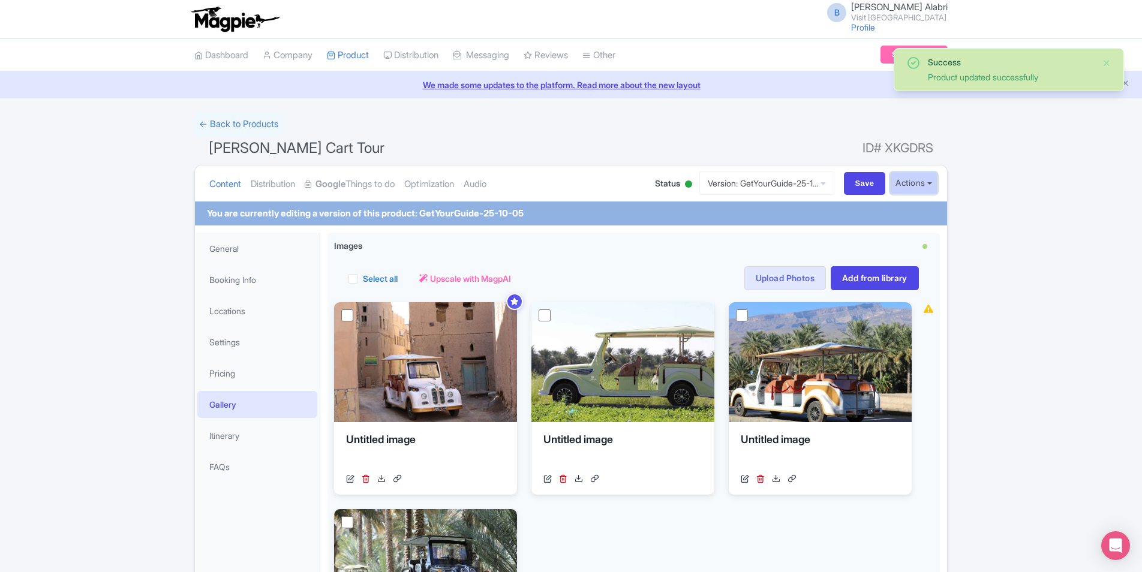
click at [924, 181] on button "Actions" at bounding box center [913, 183] width 47 height 22
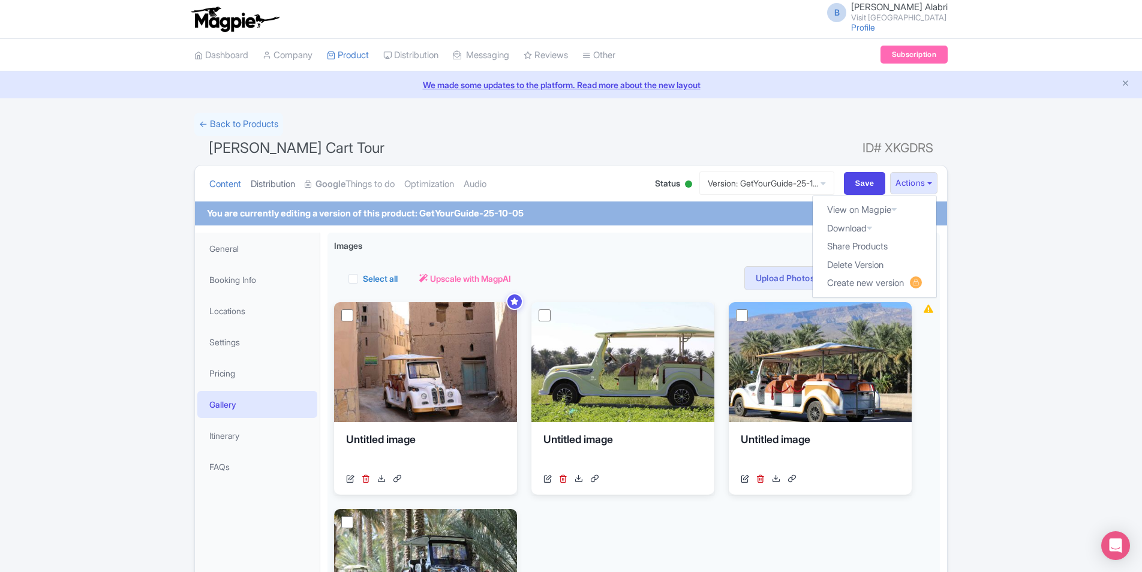
click at [270, 185] on link "Distribution" at bounding box center [273, 185] width 44 height 38
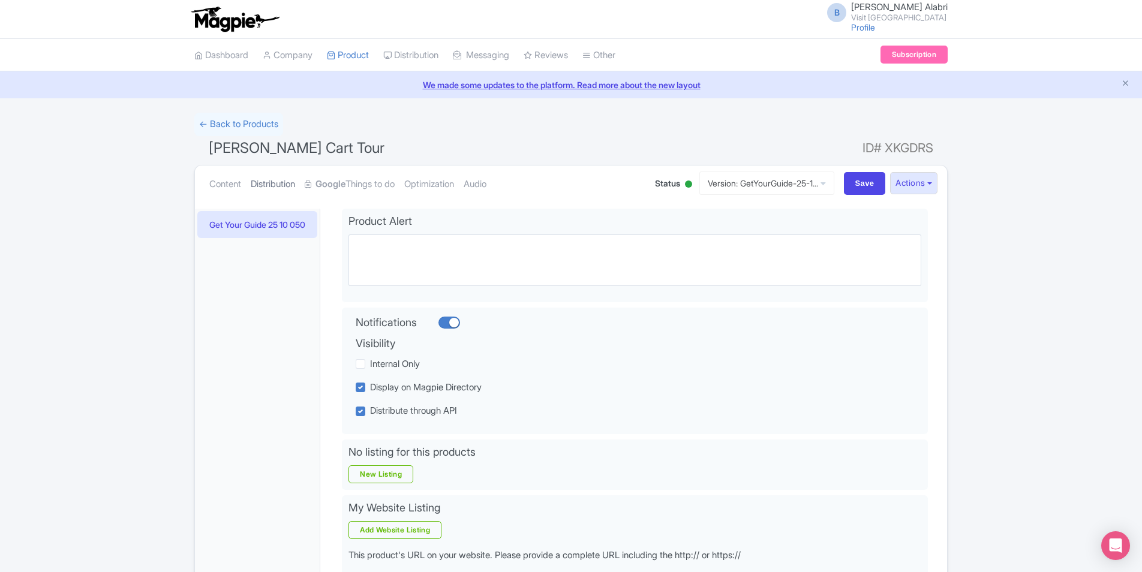
click at [272, 185] on link "Distribution" at bounding box center [273, 185] width 44 height 38
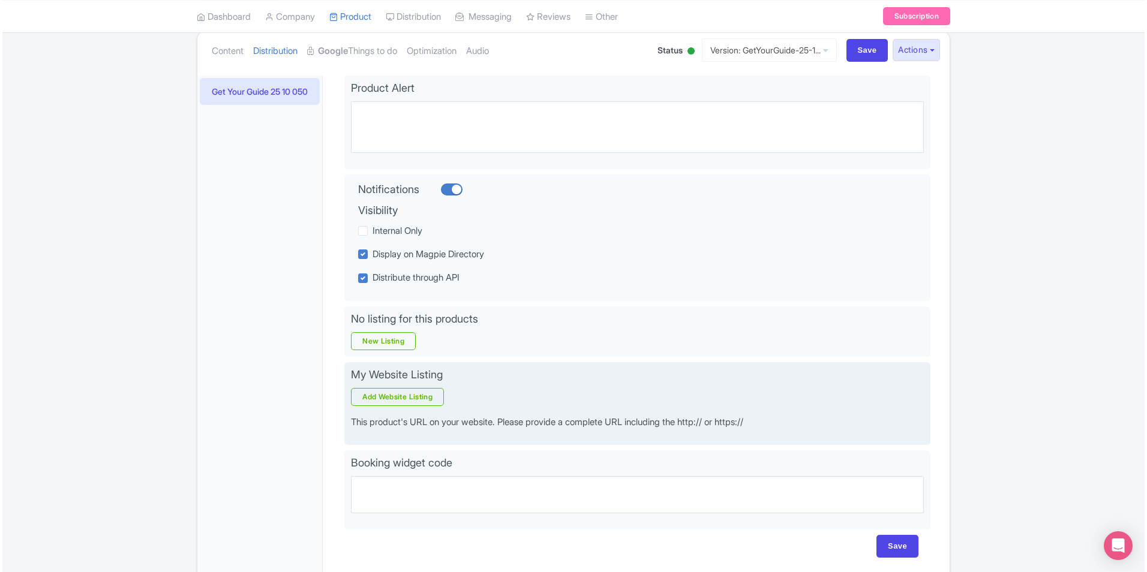
scroll to position [192, 0]
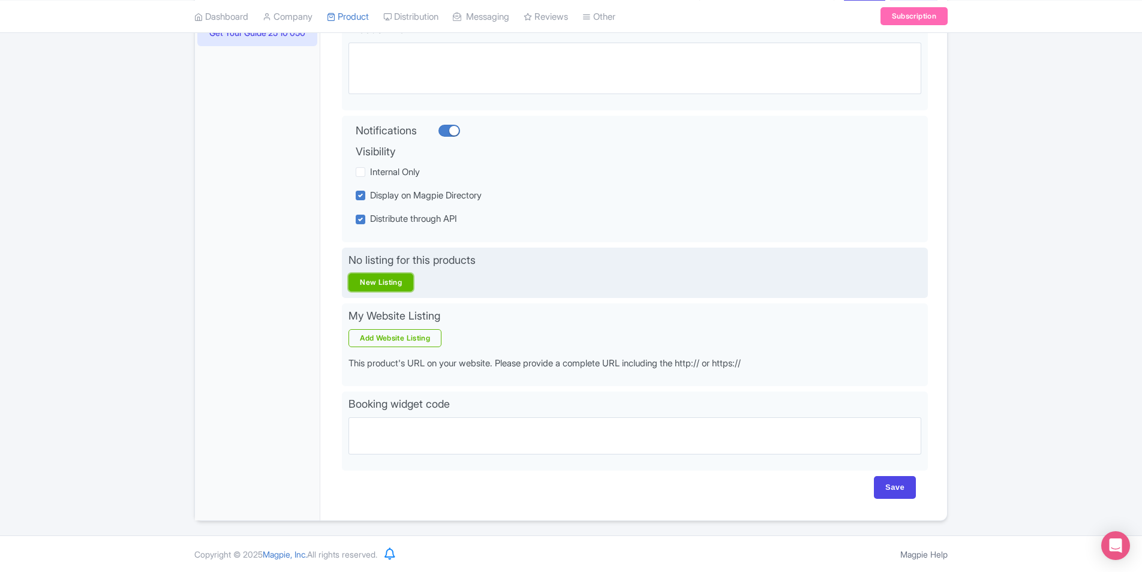
click at [399, 279] on link "New Listing" at bounding box center [380, 282] width 65 height 18
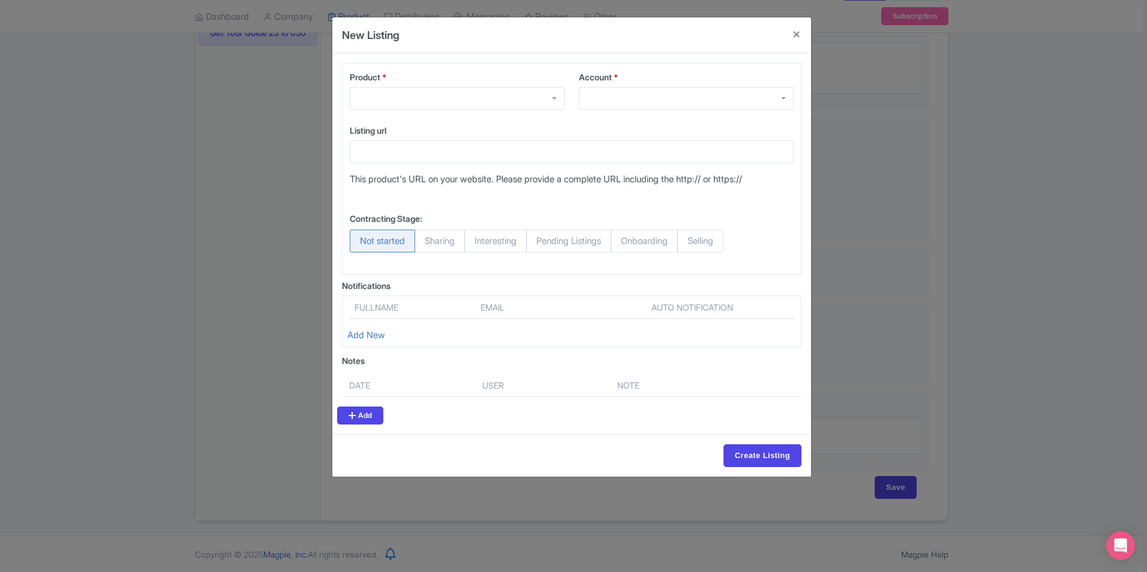
click at [539, 107] on div at bounding box center [457, 98] width 215 height 23
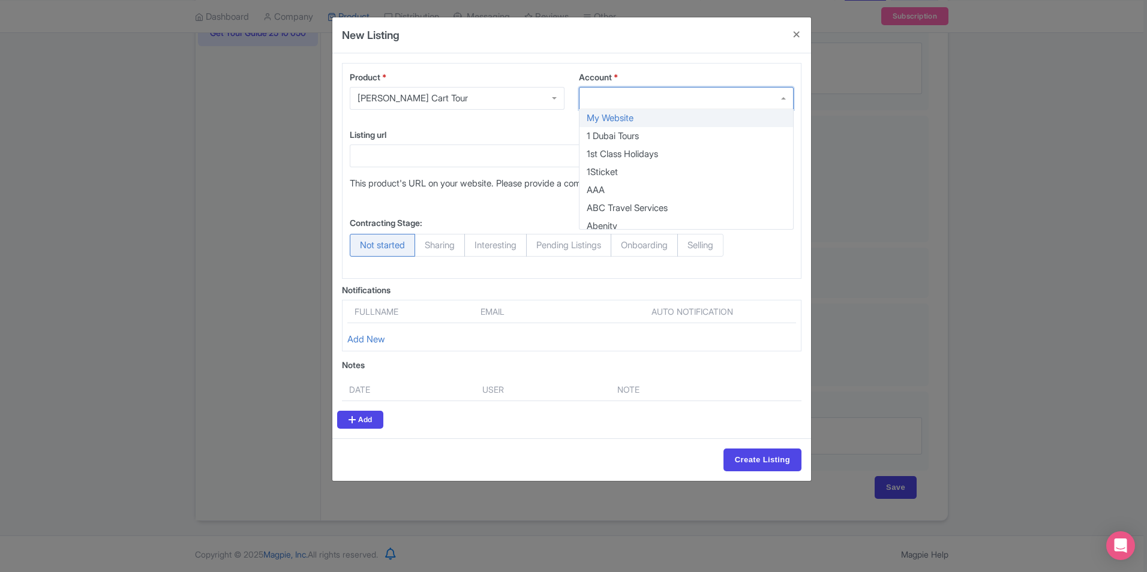
click at [659, 104] on div at bounding box center [686, 98] width 215 height 23
type input "b"
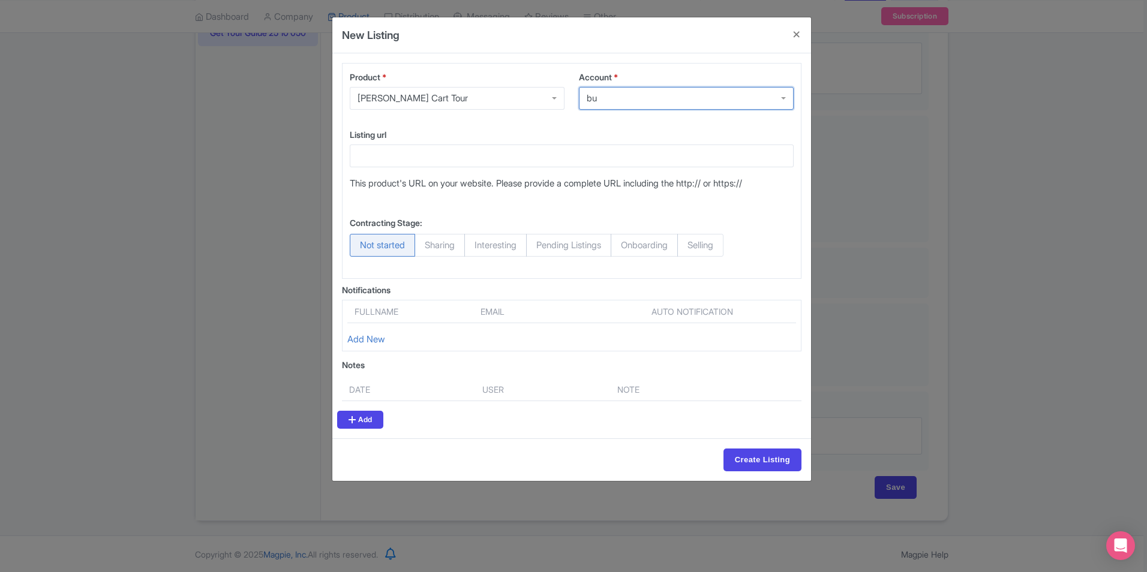
type input "b"
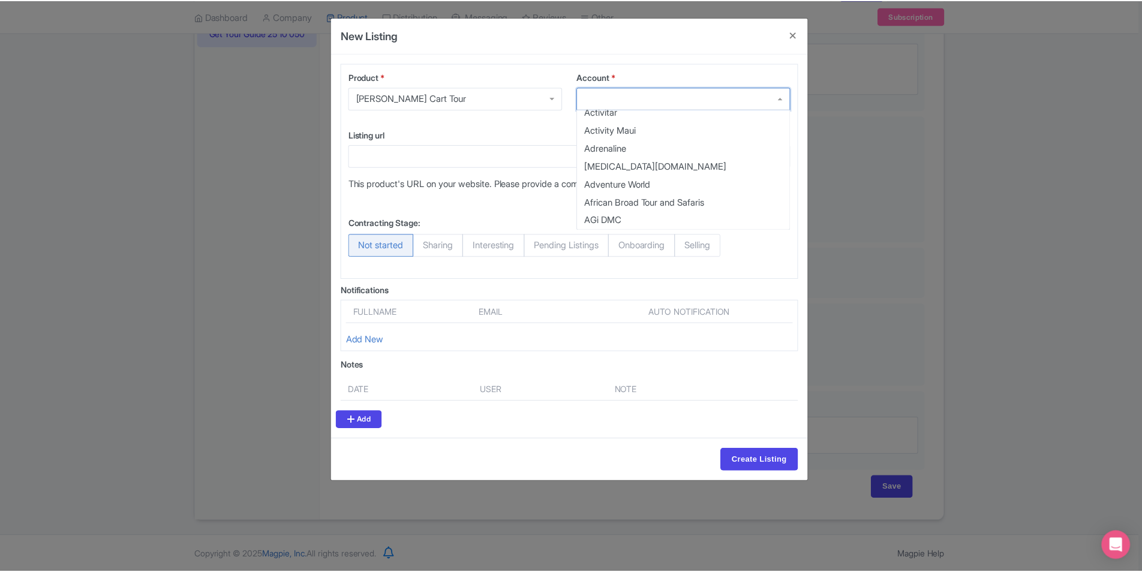
scroll to position [1391, 0]
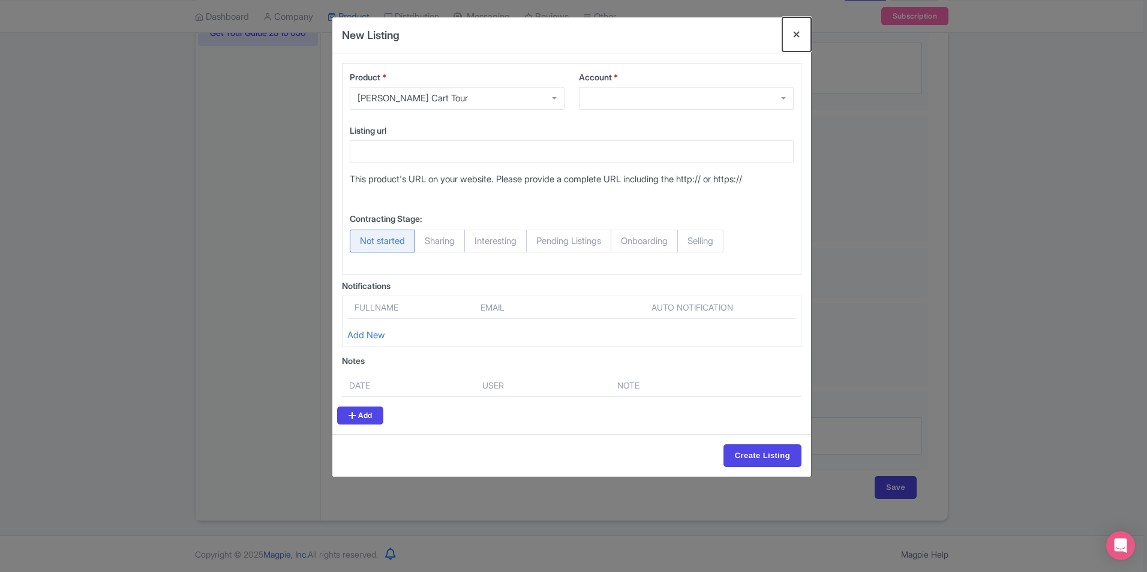
click at [798, 32] on button "Close" at bounding box center [796, 34] width 29 height 34
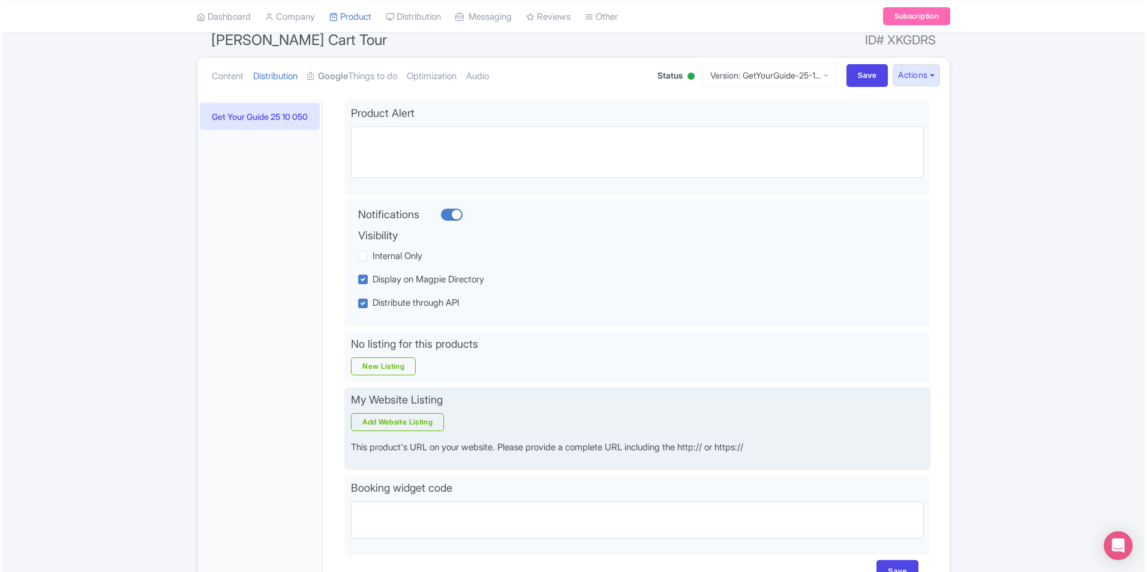
scroll to position [120, 0]
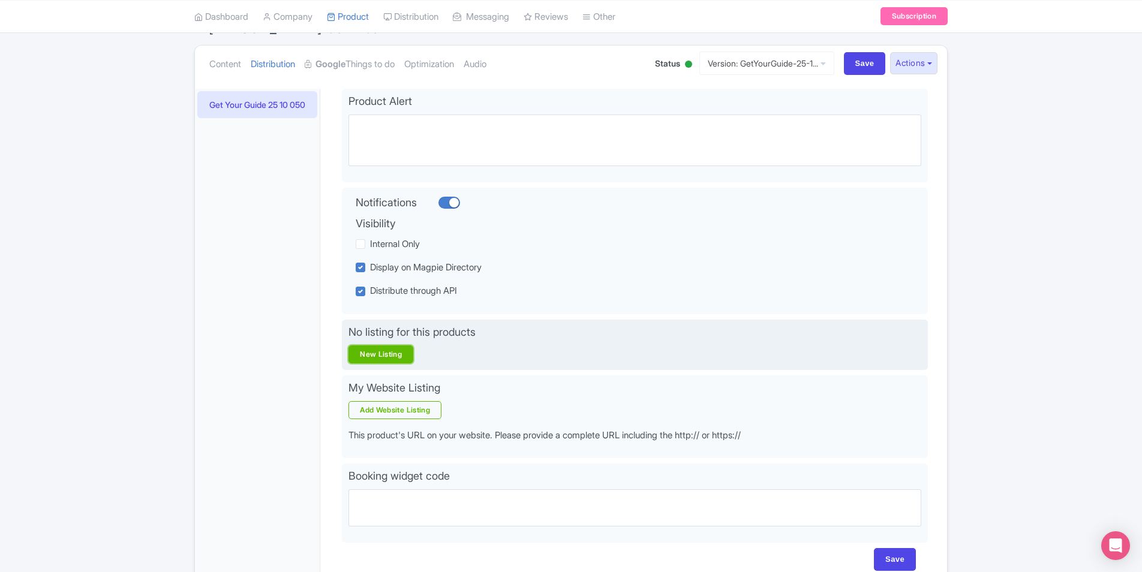
click at [384, 353] on link "New Listing" at bounding box center [380, 354] width 65 height 18
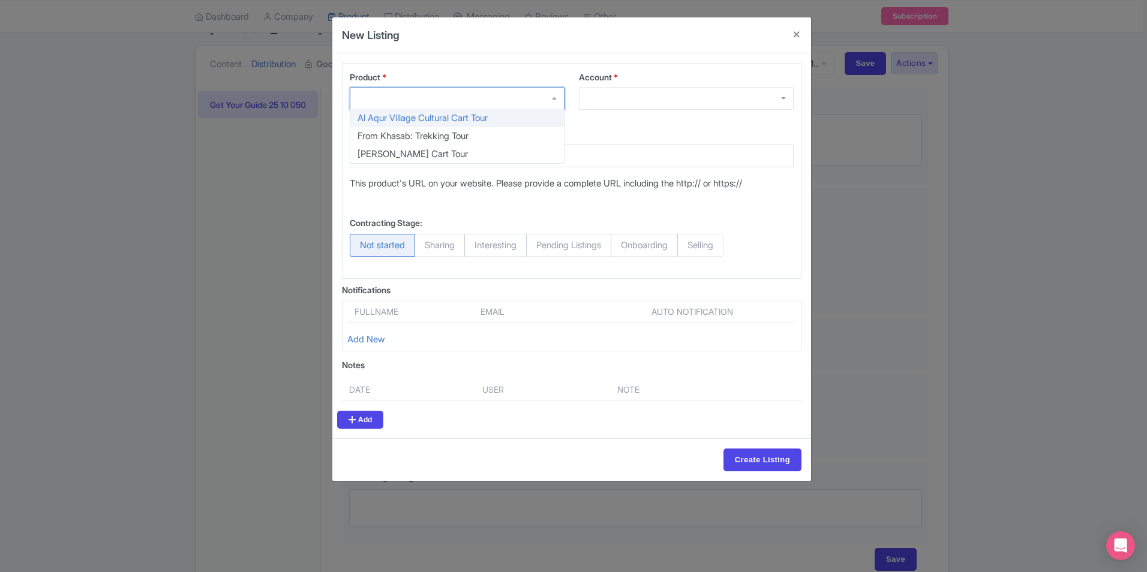
click at [462, 100] on div at bounding box center [457, 98] width 215 height 23
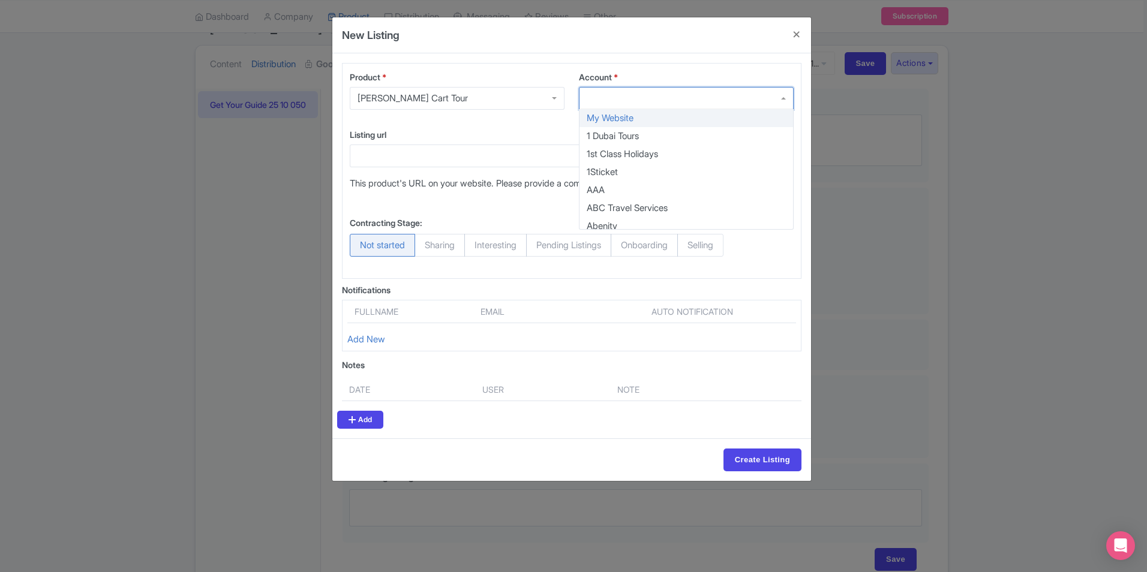
click at [600, 103] on div at bounding box center [686, 98] width 215 height 23
type input "vi"
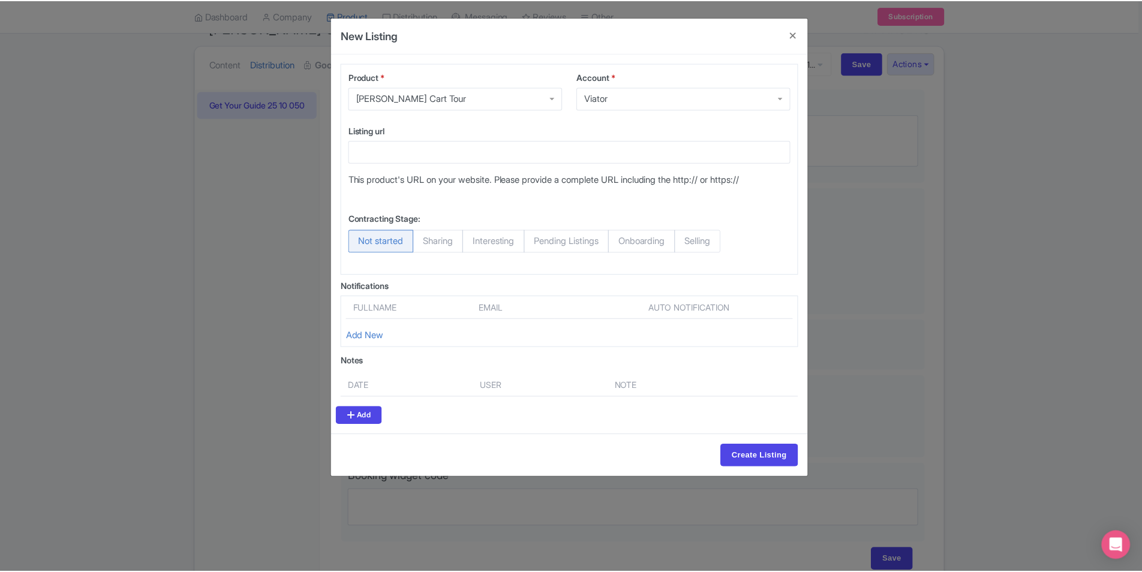
scroll to position [0, 0]
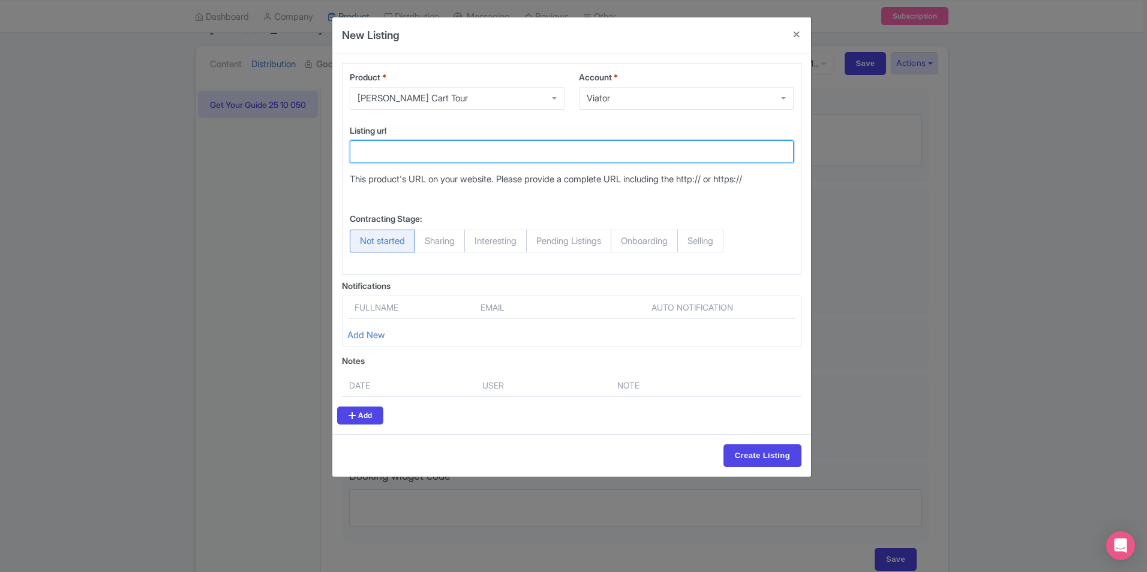
click at [591, 154] on input "Listing url" at bounding box center [572, 151] width 444 height 23
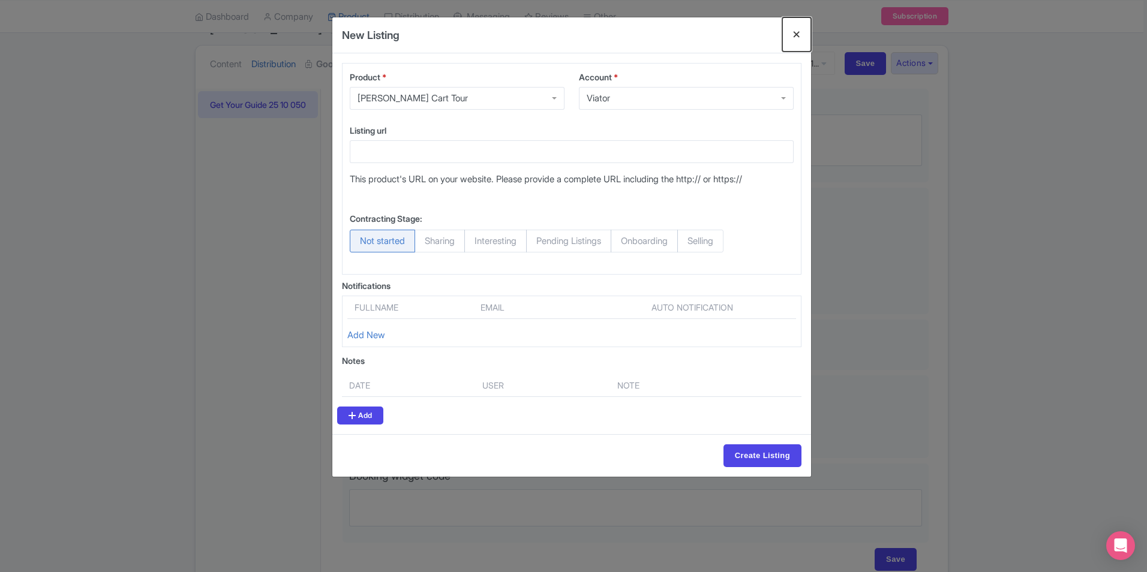
click at [800, 34] on button "Close" at bounding box center [796, 34] width 29 height 34
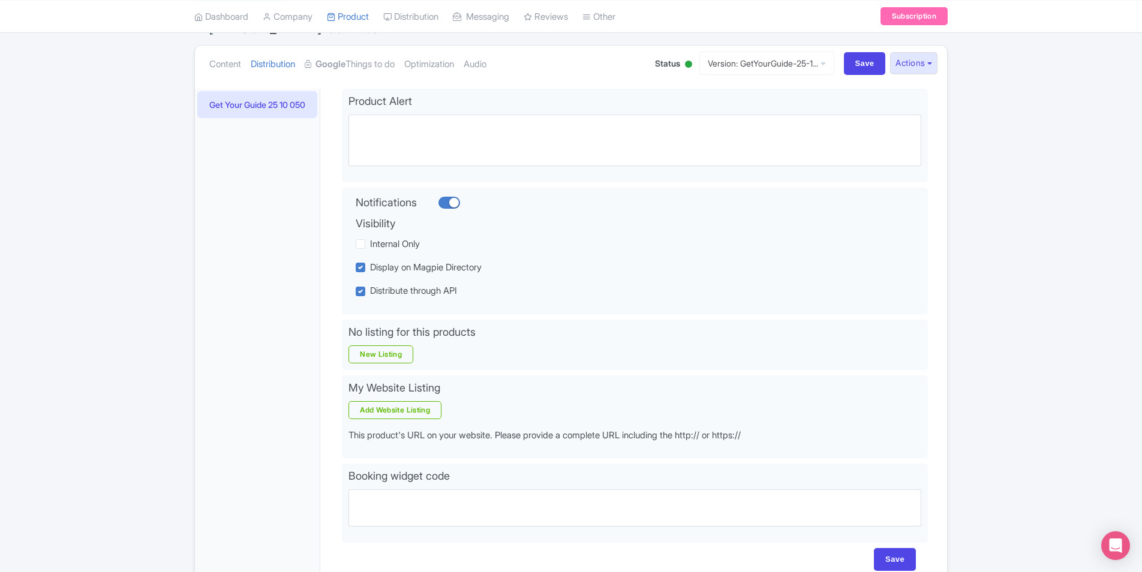
drag, startPoint x: 1083, startPoint y: 137, endPoint x: 979, endPoint y: 133, distance: 104.5
click at [1082, 139] on div "Success Product updated successfully ← Back to Products Al Hamra Cart Tour ID# …" at bounding box center [571, 293] width 1142 height 600
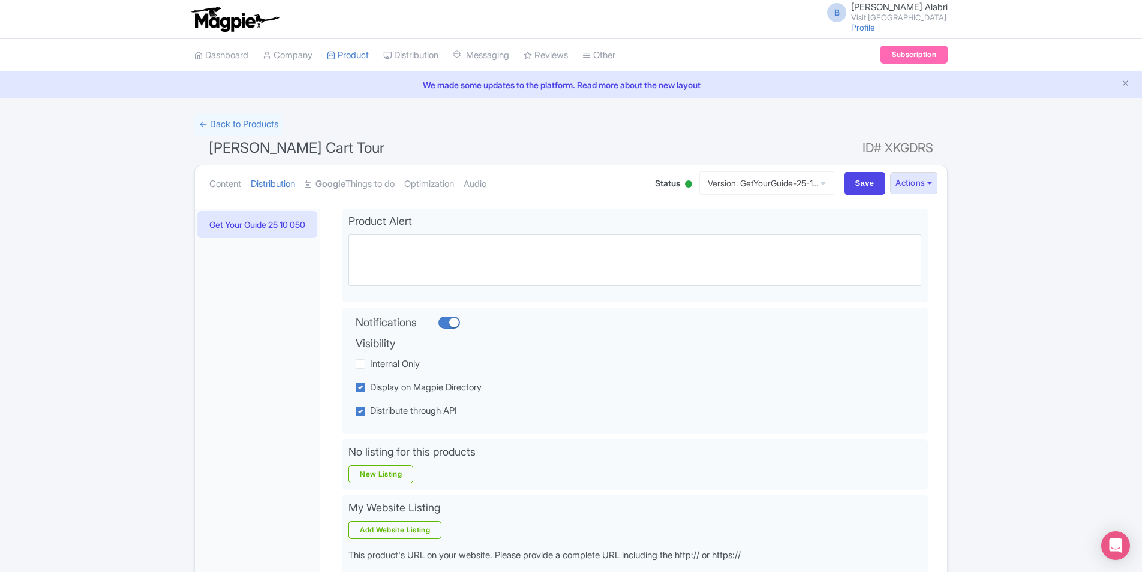
click at [258, 345] on div "Get Your Guide 25 10 05 0" at bounding box center [257, 461] width 125 height 504
click at [897, 185] on button "Actions" at bounding box center [913, 183] width 47 height 22
click at [231, 124] on link "← Back to Products" at bounding box center [238, 124] width 89 height 23
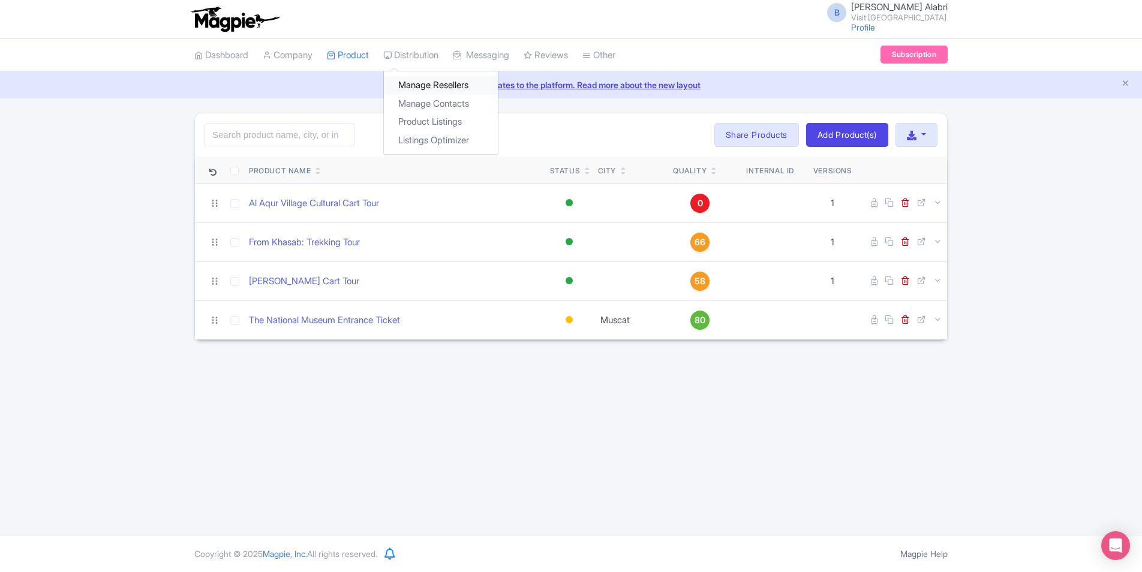
click at [426, 84] on link "Manage Resellers" at bounding box center [441, 85] width 114 height 19
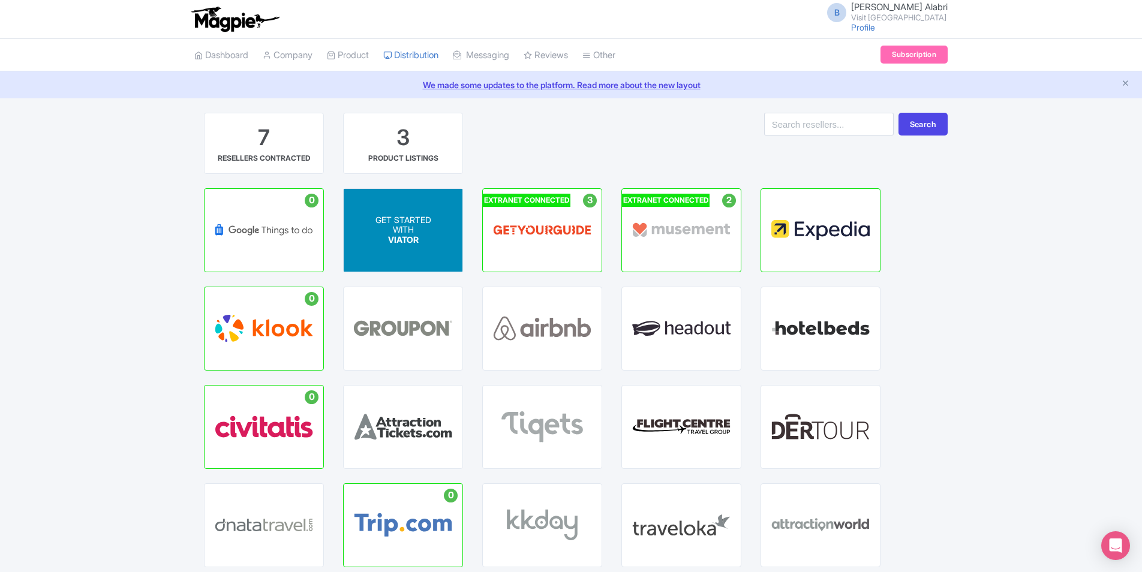
click at [410, 225] on p "WITH" at bounding box center [403, 230] width 56 height 10
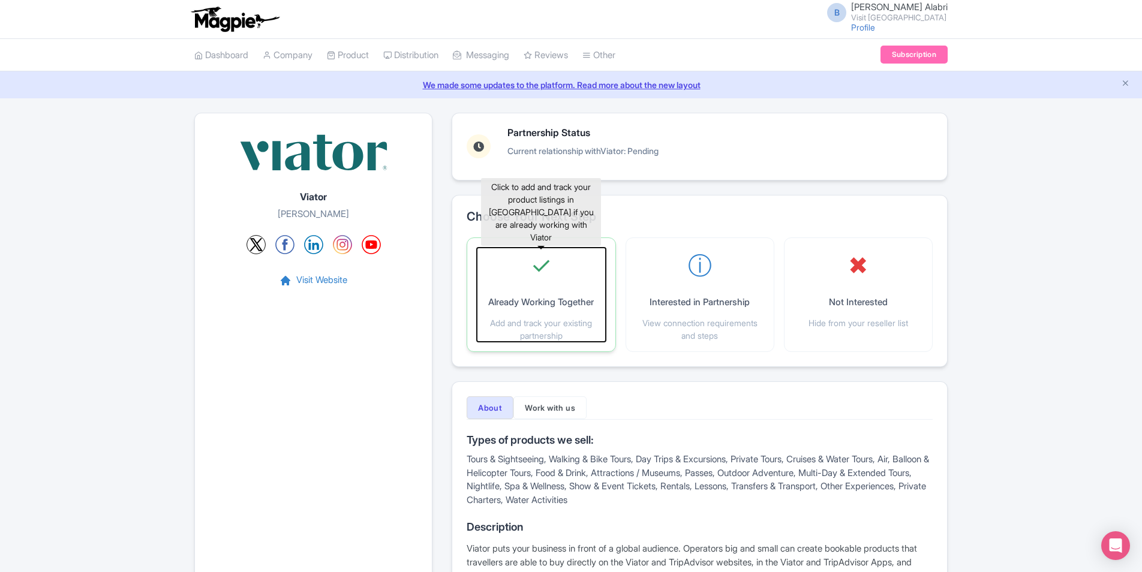
click at [543, 269] on span "✓" at bounding box center [541, 266] width 20 height 36
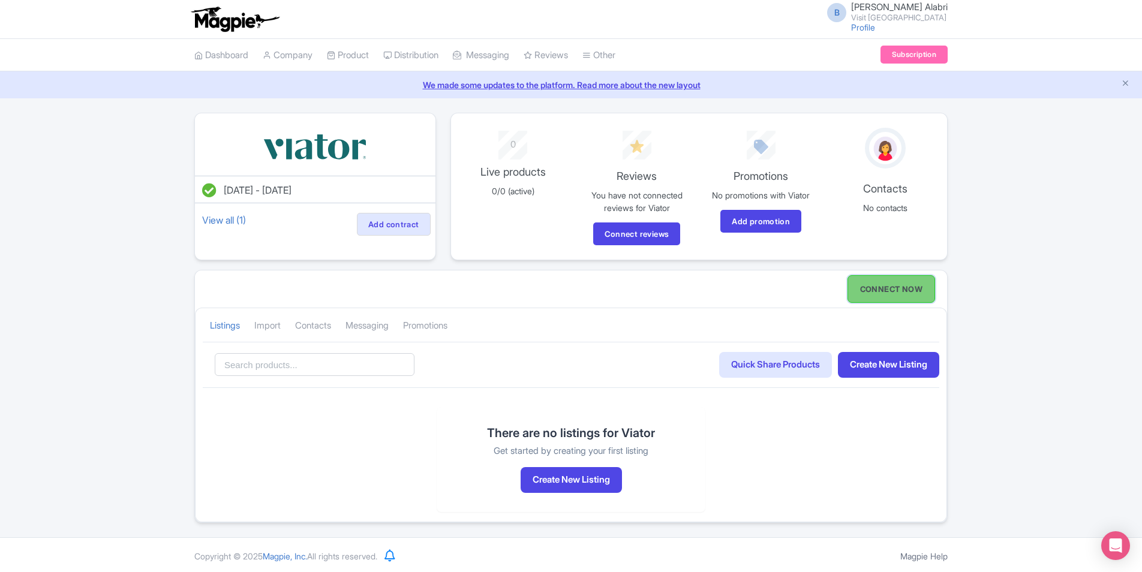
click at [891, 287] on link "CONNECT NOW" at bounding box center [891, 289] width 88 height 28
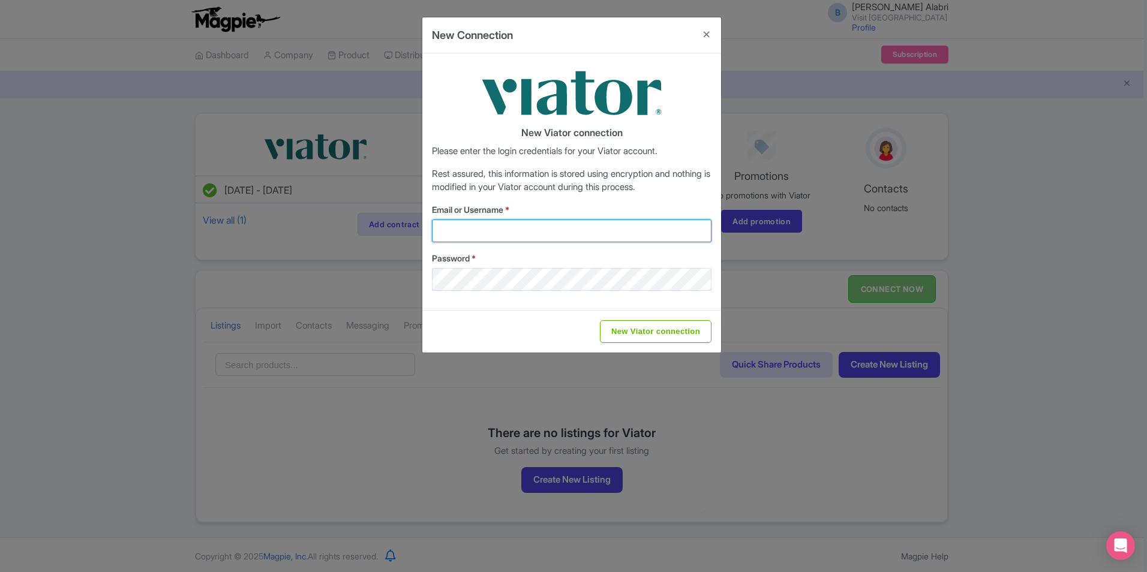
type input "barakat.alabri@visitoman.om"
click at [663, 113] on div at bounding box center [571, 93] width 279 height 60
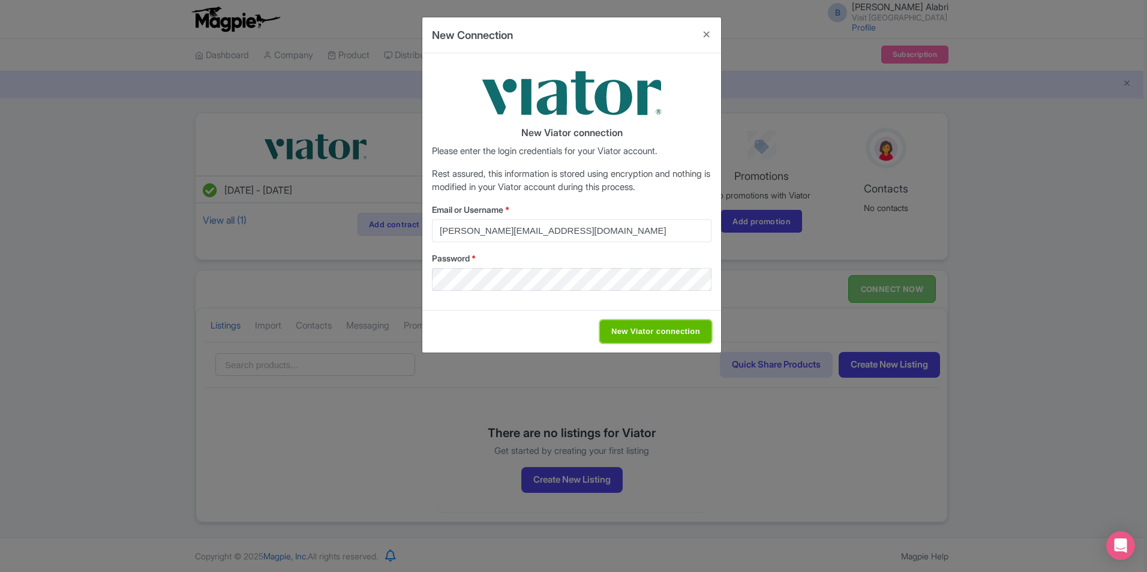
click at [624, 334] on input "New Viator connection" at bounding box center [656, 331] width 112 height 23
type input "Saving..."
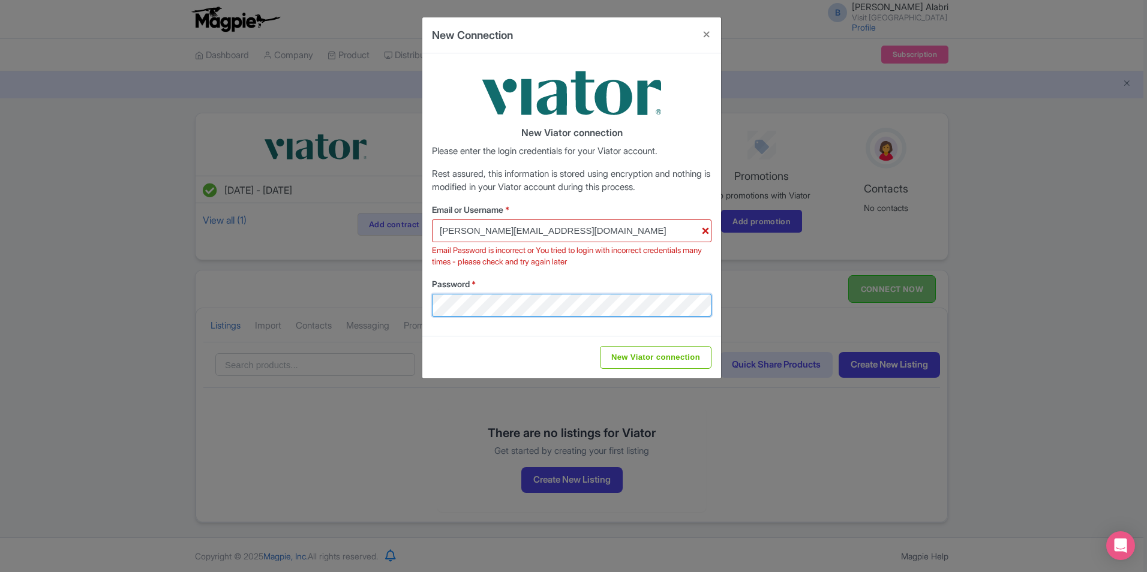
click at [381, 295] on div "New Connection New Viator connection Please enter the login credentials for you…" at bounding box center [573, 286] width 1147 height 572
click at [694, 327] on div "New Viator connection Please enter the login credentials for your Viator accoun…" at bounding box center [571, 194] width 299 height 282
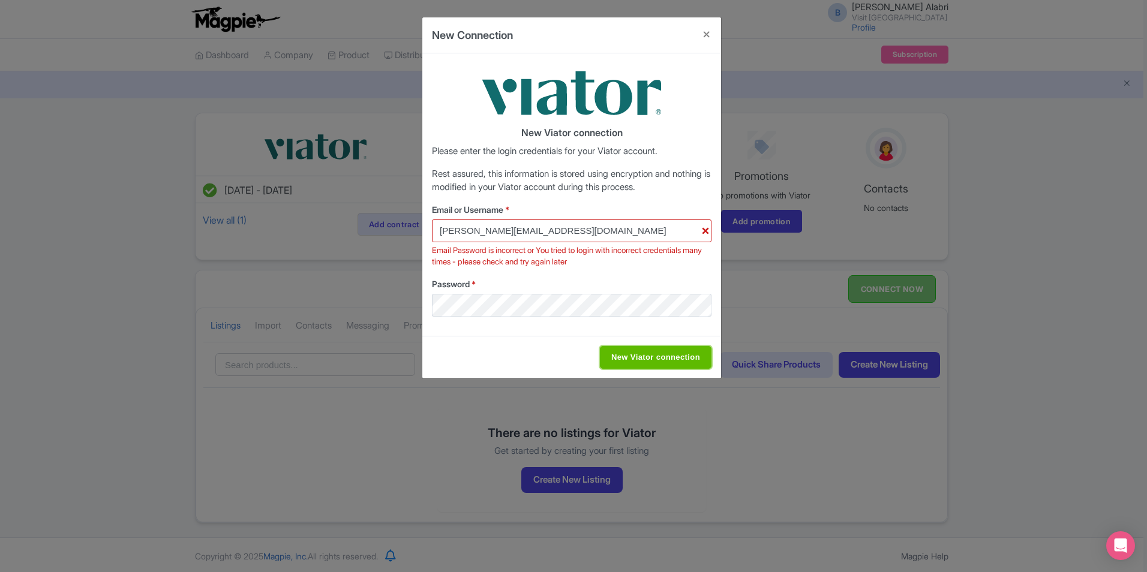
click at [664, 354] on input "New Viator connection" at bounding box center [656, 357] width 112 height 23
type input "Saving..."
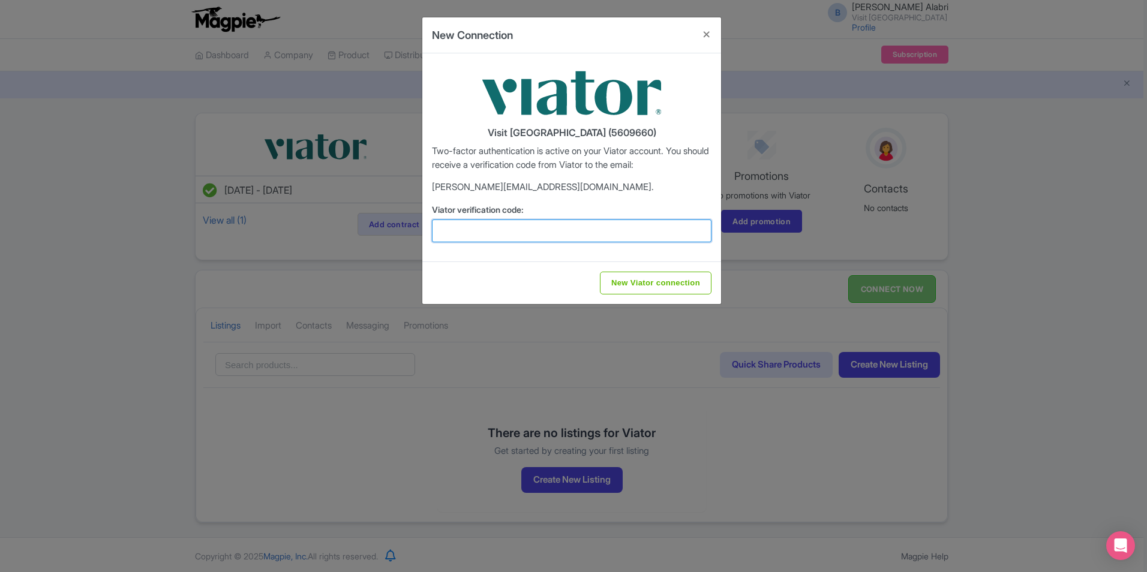
click at [479, 236] on input "Viator verification code:" at bounding box center [571, 230] width 279 height 23
paste input "920348"
type input "920348"
click at [627, 280] on input "New Viator connection" at bounding box center [656, 283] width 112 height 23
type input "Saving..."
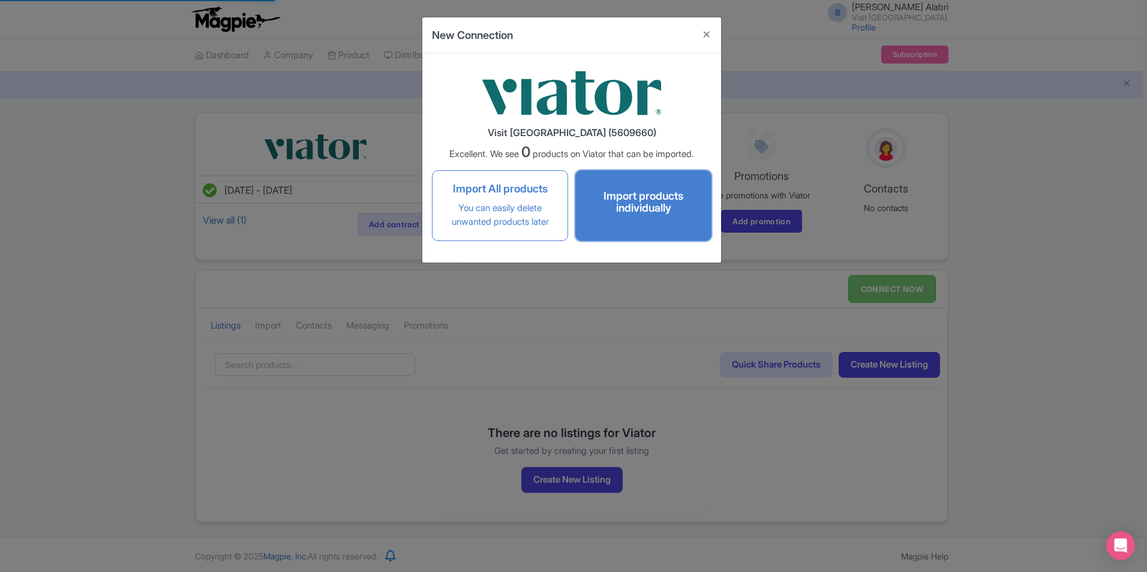
click at [672, 203] on h4 "Import products individually" at bounding box center [643, 202] width 111 height 24
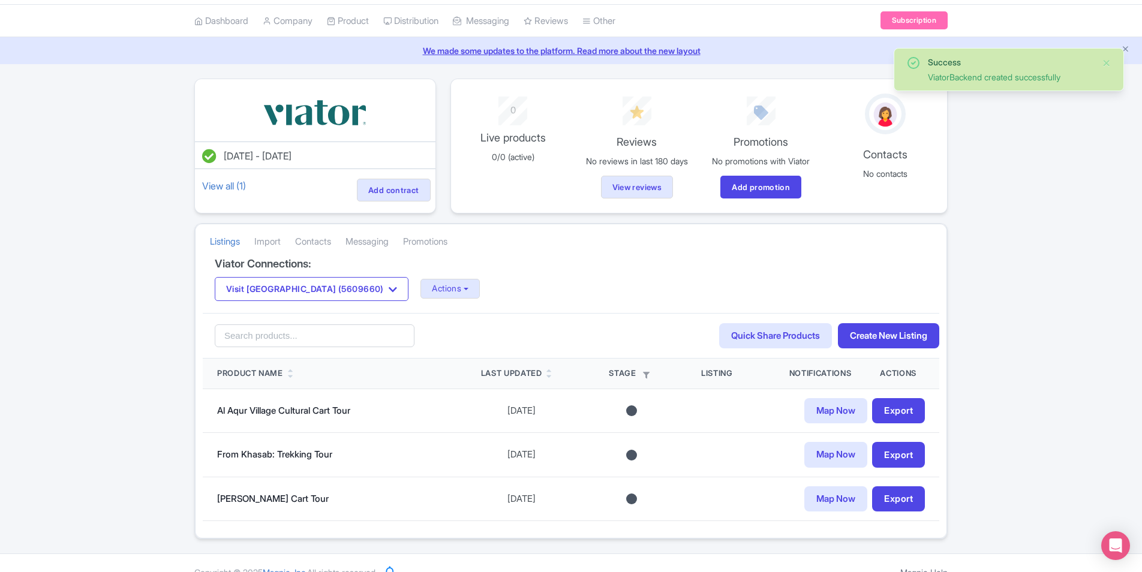
scroll to position [53, 0]
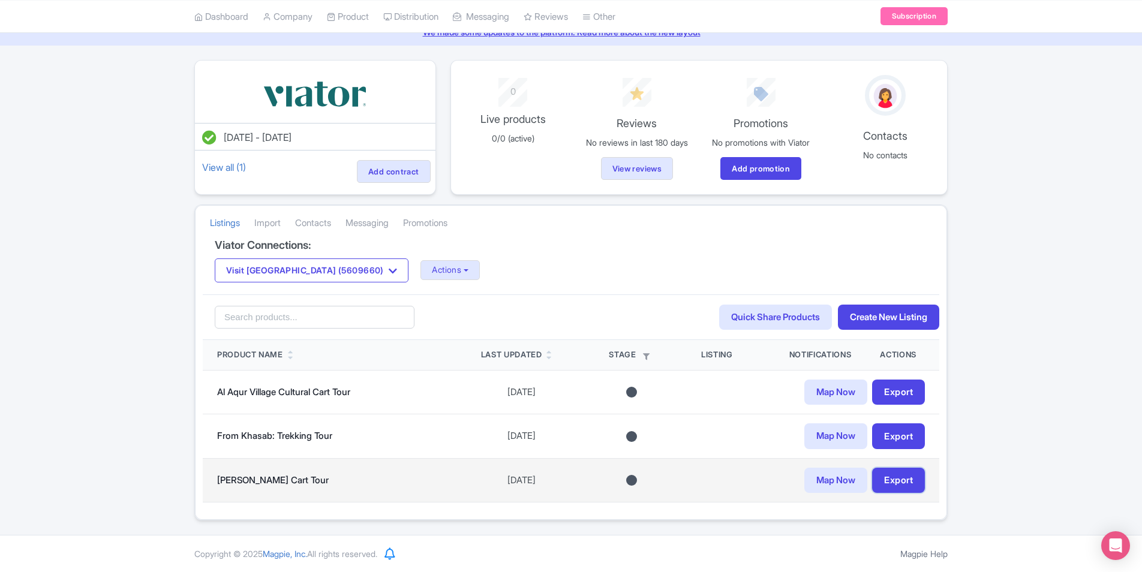
click at [899, 484] on link "Export" at bounding box center [898, 481] width 53 height 26
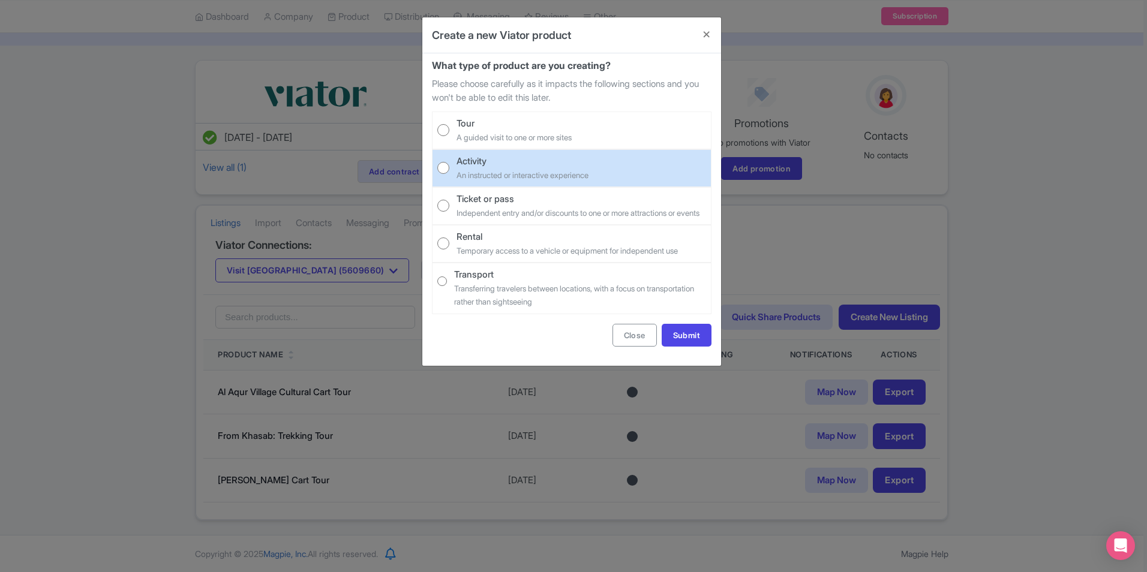
click at [447, 164] on input "Activity An instructed or interactive experience" at bounding box center [443, 168] width 12 height 12
radio input "true"
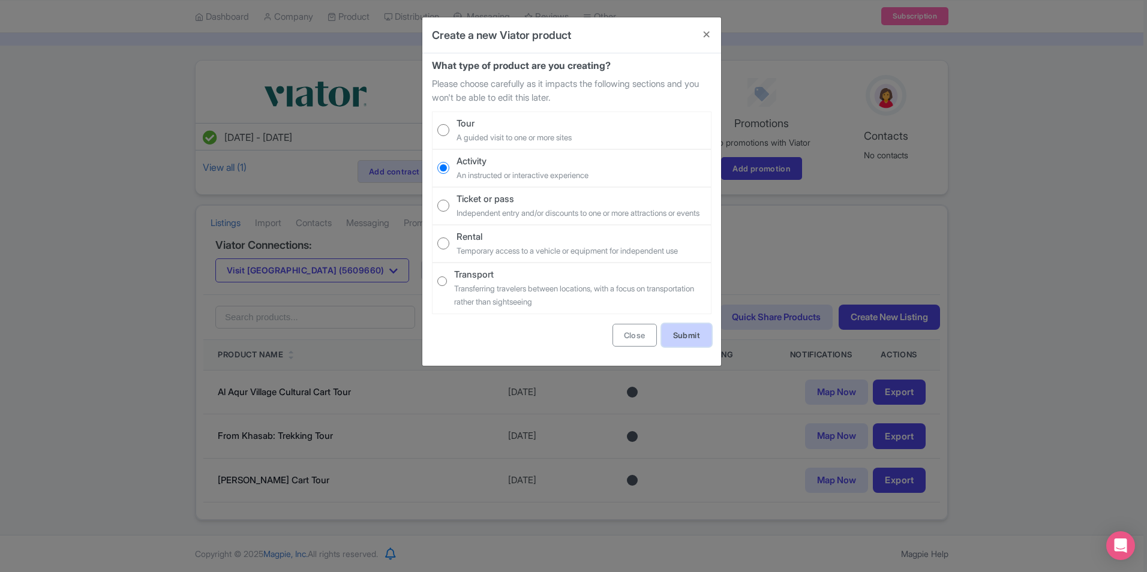
click at [674, 345] on link "Submit" at bounding box center [686, 335] width 50 height 23
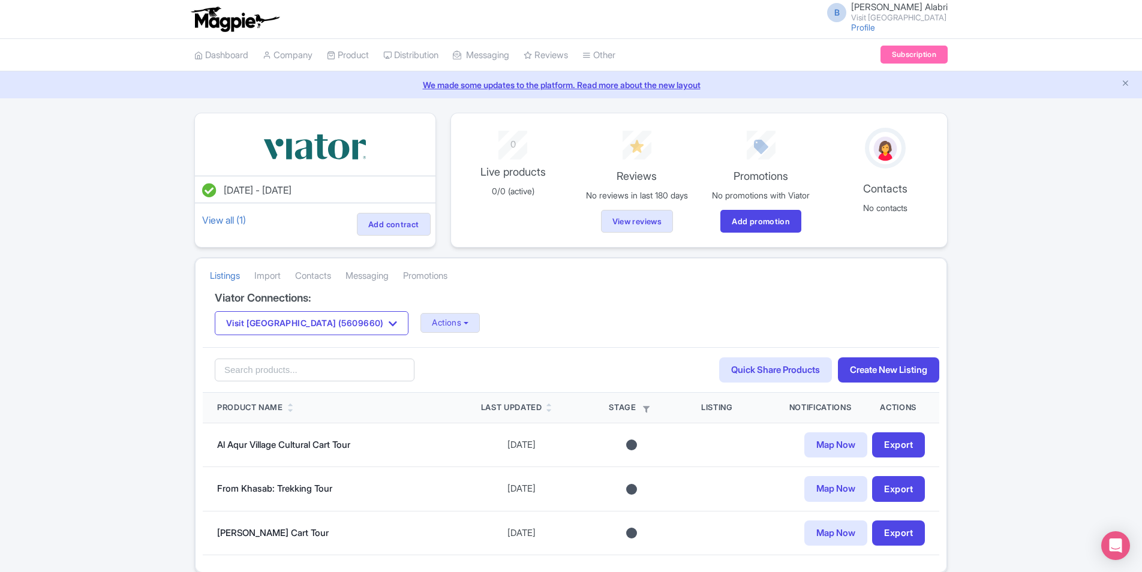
click at [1072, 160] on div "Error An error occured when export product. Please try again! [DATE] - [DATE] V…" at bounding box center [571, 343] width 1142 height 461
click at [1018, 70] on div "Dashboard Company Product My Products Image Library Rate Sheets Distribution Ma…" at bounding box center [571, 55] width 1142 height 33
click at [422, 81] on link "Manage Resellers" at bounding box center [441, 85] width 114 height 19
